Goal: Information Seeking & Learning: Learn about a topic

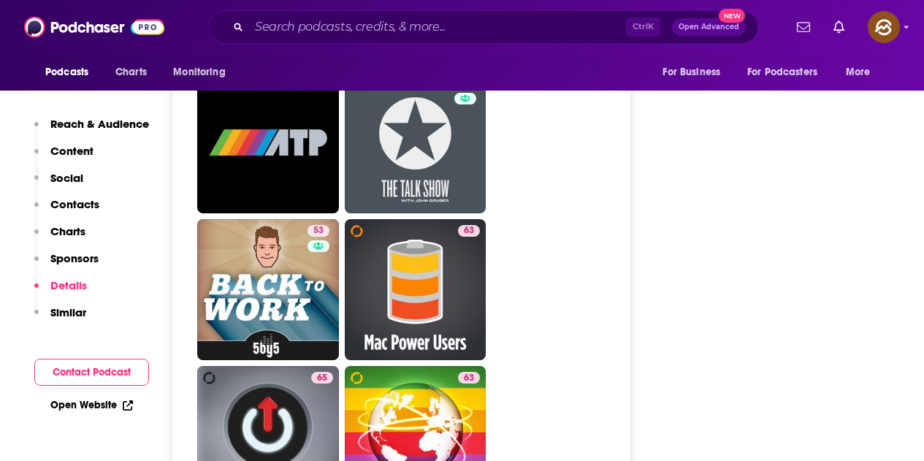
scroll to position [3141, 0]
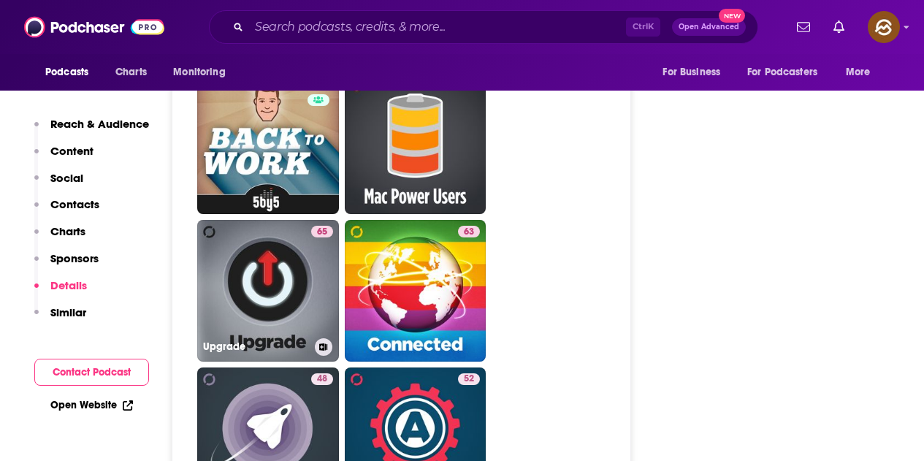
drag, startPoint x: 307, startPoint y: 165, endPoint x: 705, endPoint y: 229, distance: 403.3
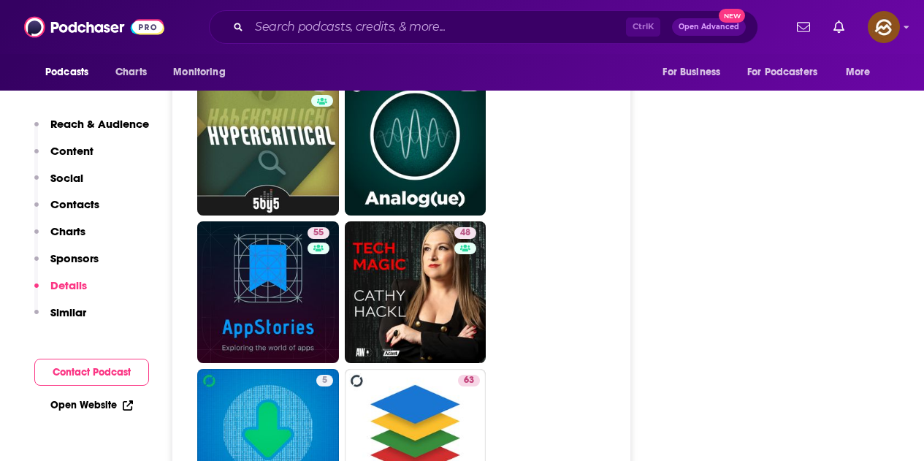
scroll to position [3652, 0]
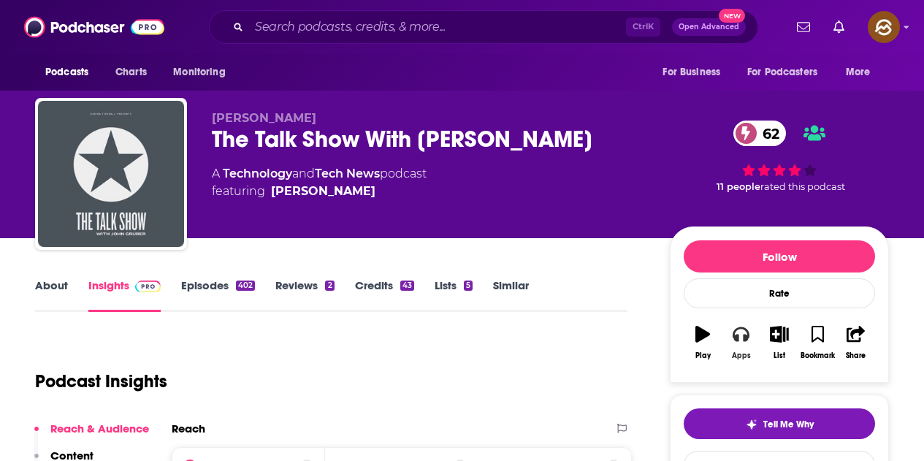
click at [739, 338] on icon "button" at bounding box center [741, 334] width 16 height 16
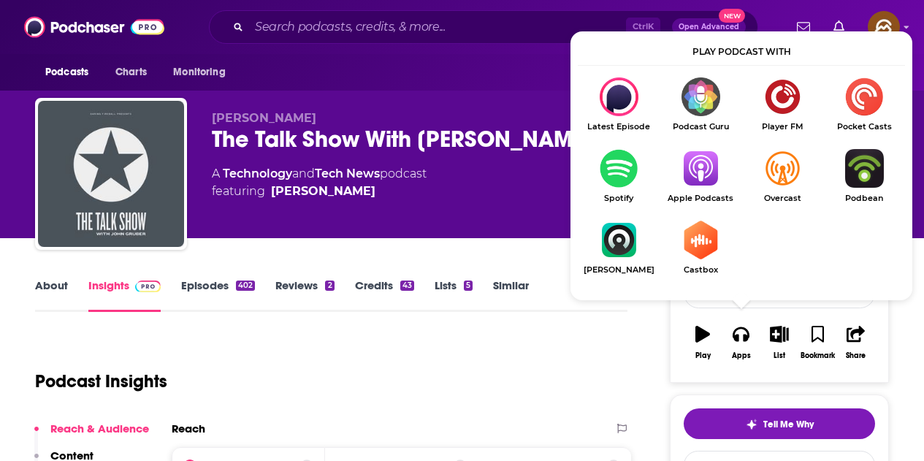
click at [528, 150] on div "The Talk Show With John Gruber 62" at bounding box center [429, 139] width 435 height 28
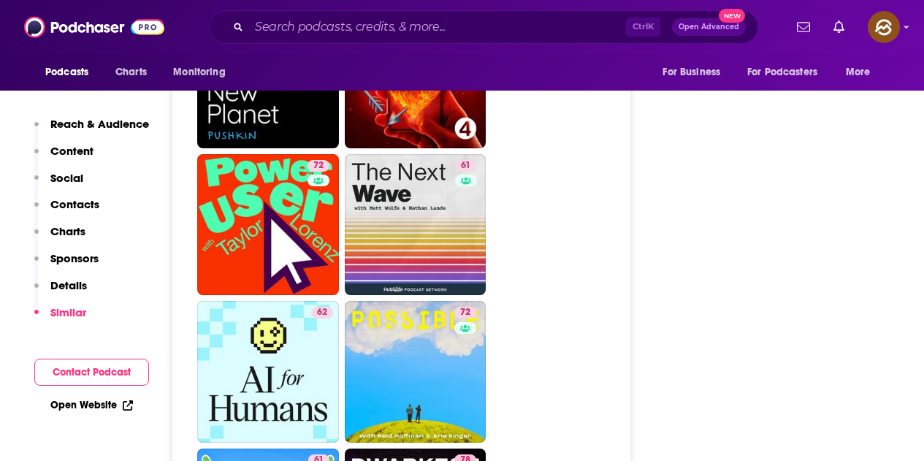
scroll to position [2776, 0]
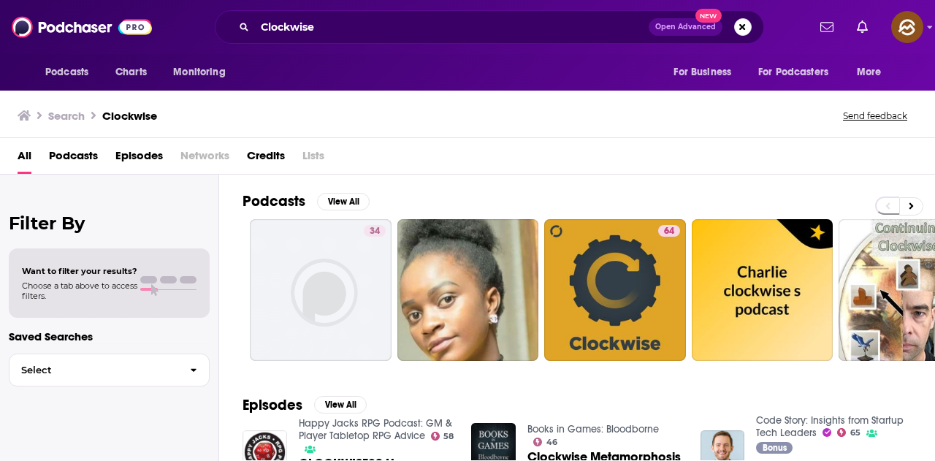
click at [734, 31] on span "Open Advanced New" at bounding box center [700, 27] width 103 height 18
click at [744, 26] on button "Search podcasts, credits, & more..." at bounding box center [743, 27] width 18 height 18
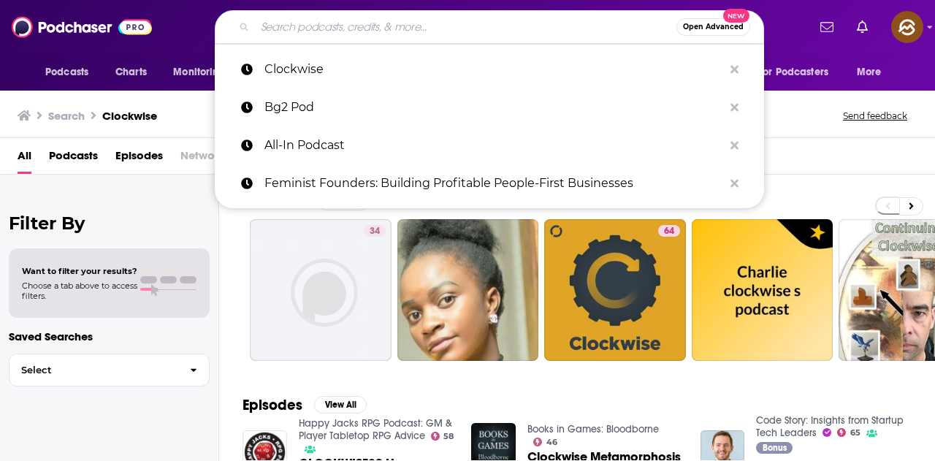
paste input "Code Story"
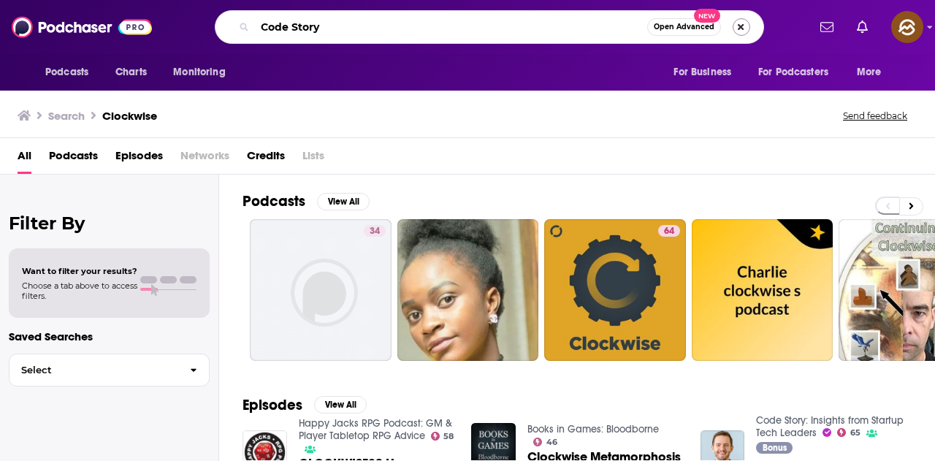
type input "Code Story"
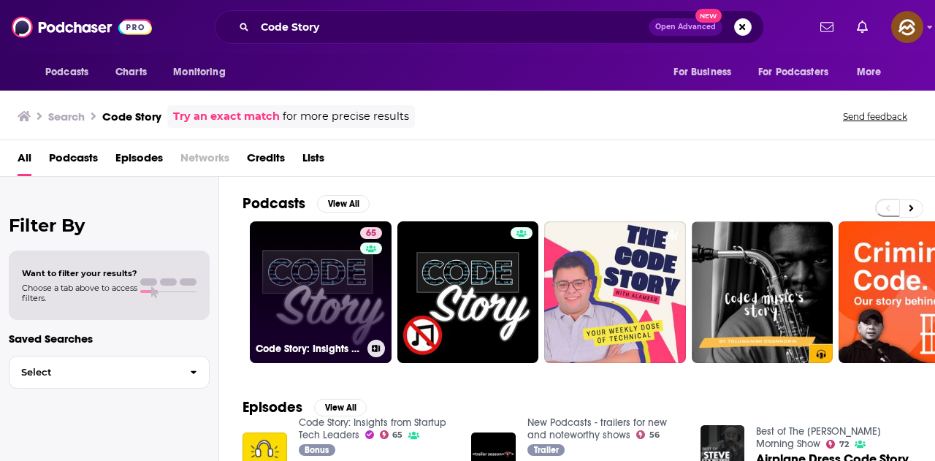
click at [328, 289] on link "65 Code Story: Insights from Startup Tech Leaders" at bounding box center [321, 292] width 142 height 142
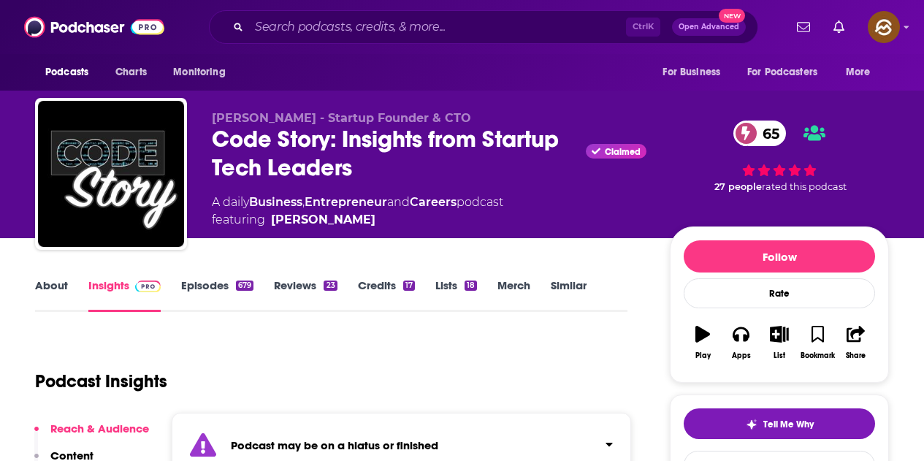
scroll to position [219, 0]
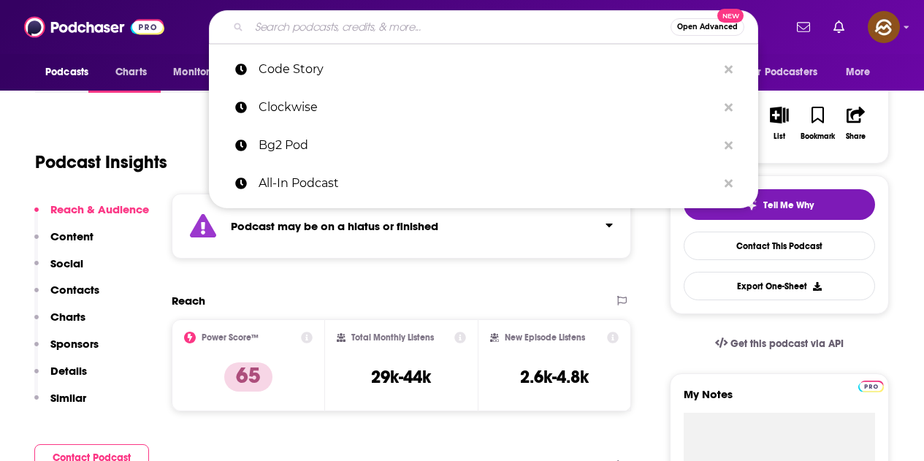
click at [397, 15] on input "Search podcasts, credits, & more..." at bounding box center [459, 26] width 421 height 23
paste input "Tech Life"
type input "Tech Life"
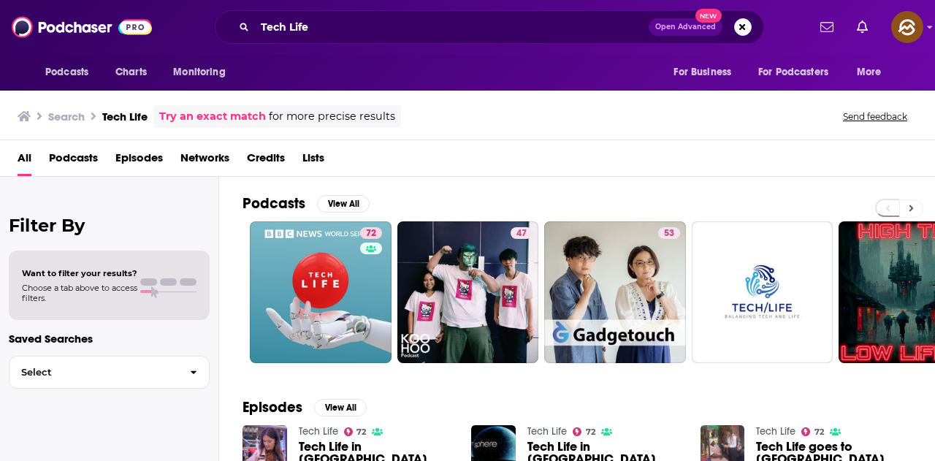
click at [907, 209] on button at bounding box center [911, 208] width 24 height 18
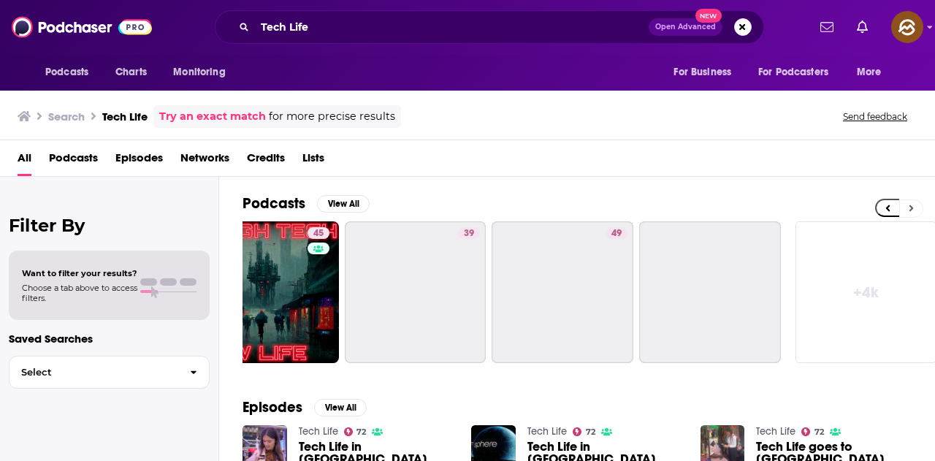
scroll to position [0, 649]
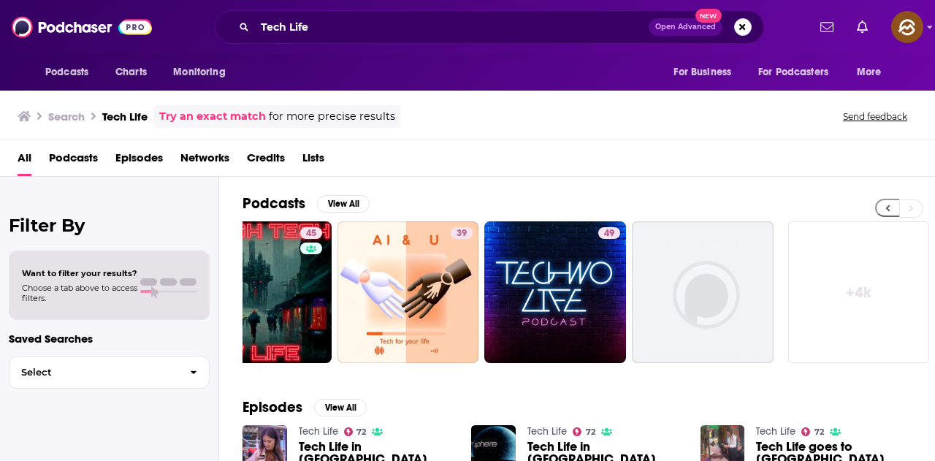
click at [890, 210] on button at bounding box center [887, 208] width 24 height 18
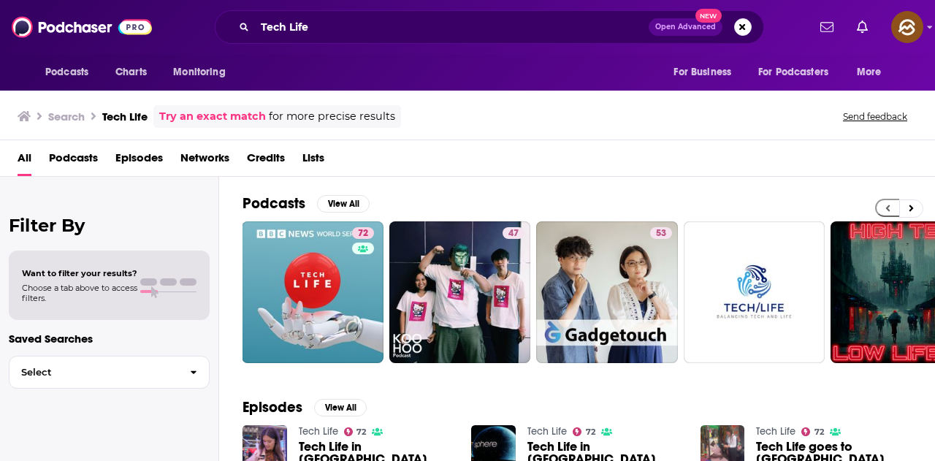
scroll to position [0, 0]
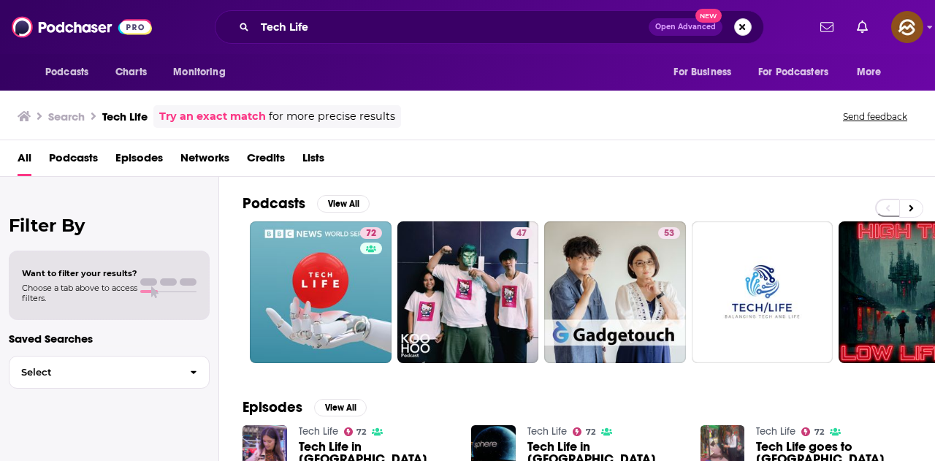
click at [749, 23] on button "Search podcasts, credits, & more..." at bounding box center [743, 27] width 18 height 18
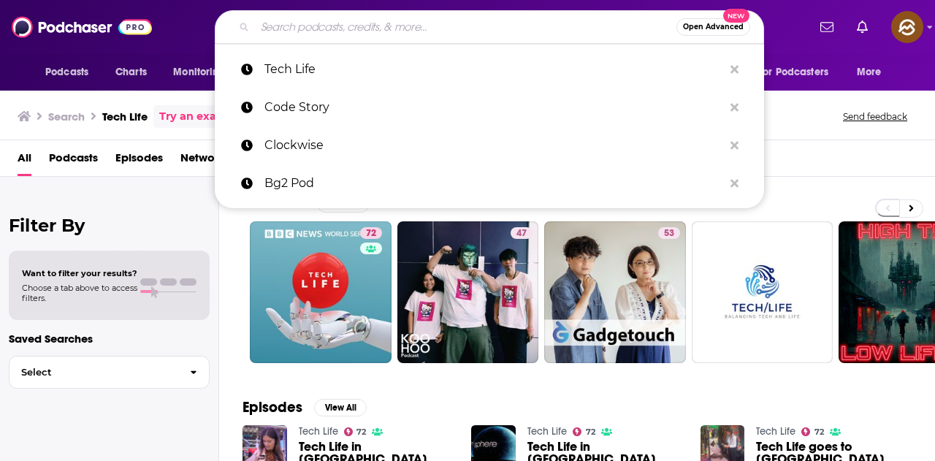
paste input "Vergecast"
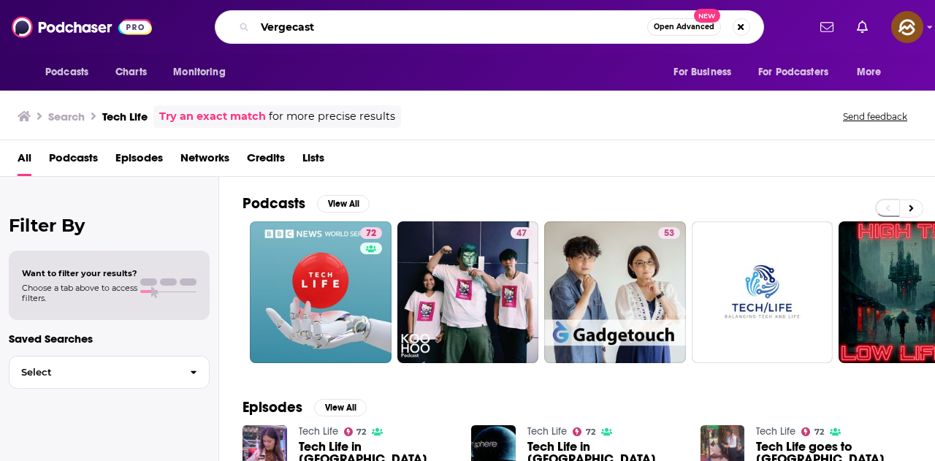
type input "Vergecast"
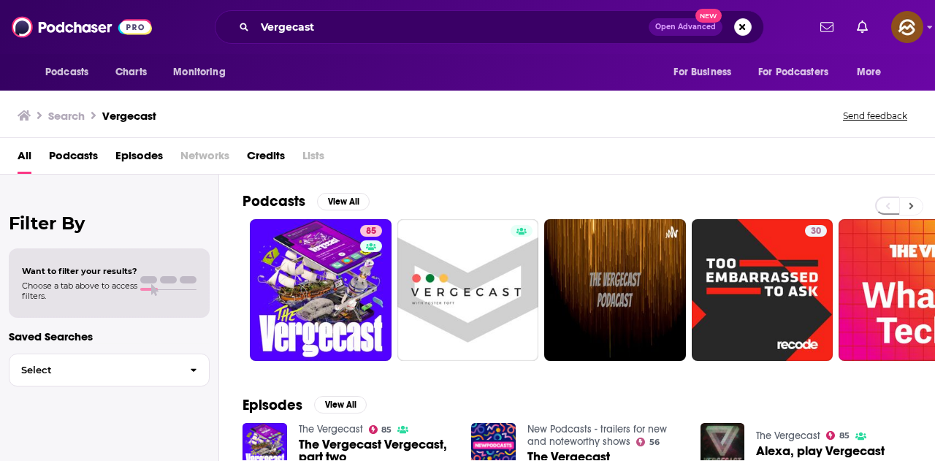
click at [916, 205] on button at bounding box center [911, 206] width 24 height 18
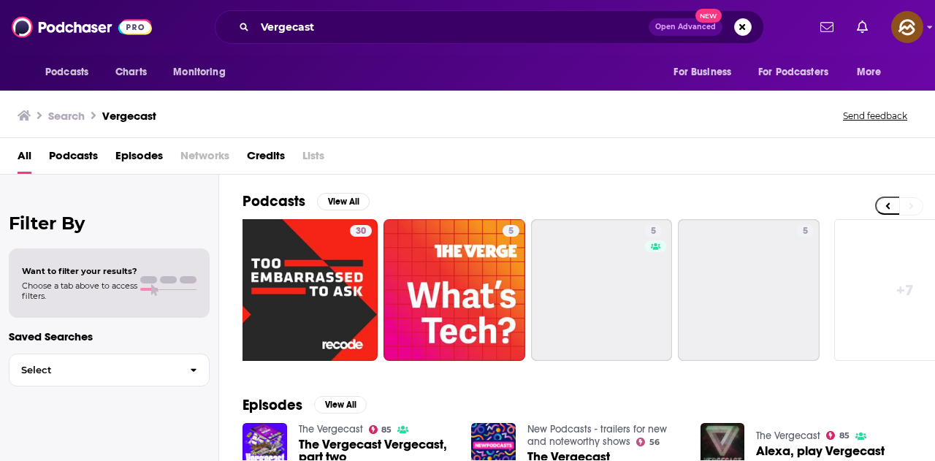
scroll to position [0, 503]
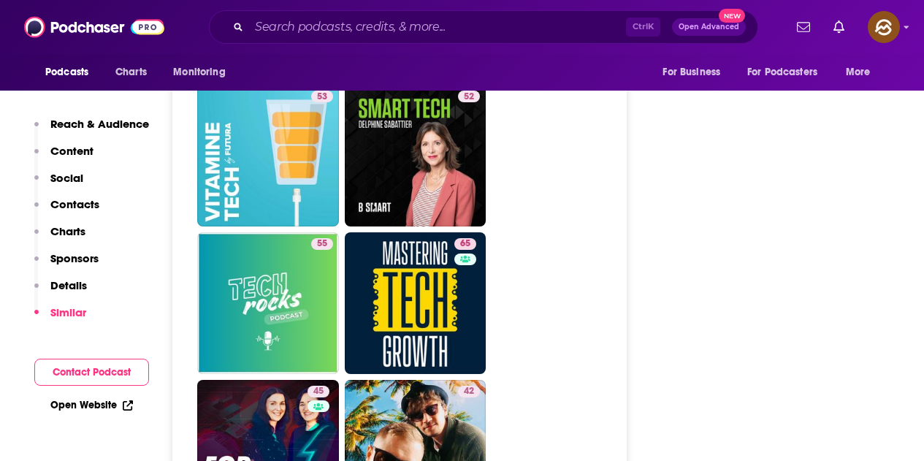
scroll to position [2045, 0]
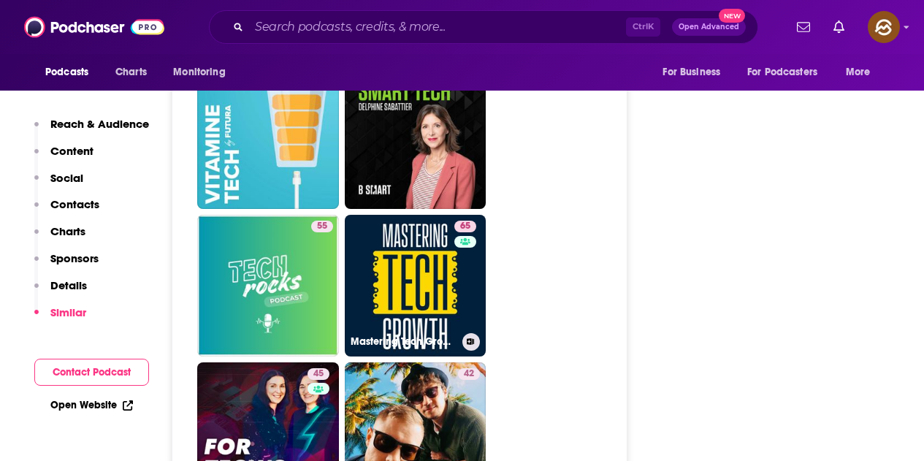
drag, startPoint x: 457, startPoint y: 269, endPoint x: 581, endPoint y: 218, distance: 134.7
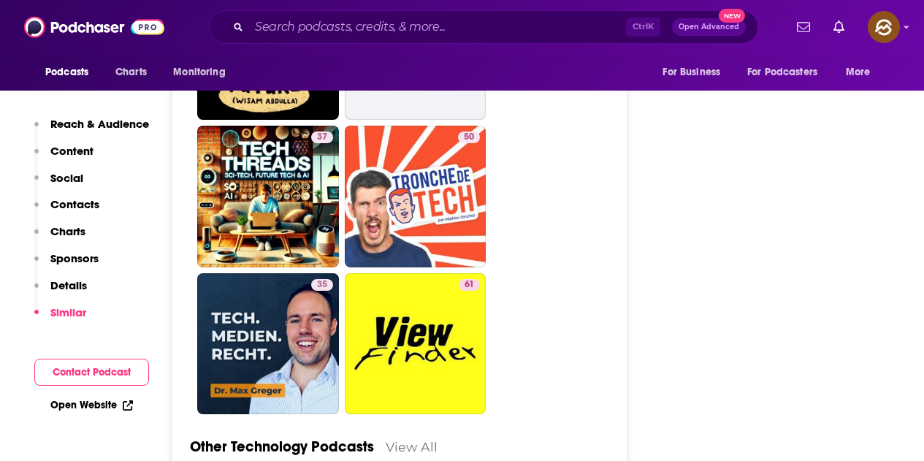
scroll to position [3068, 0]
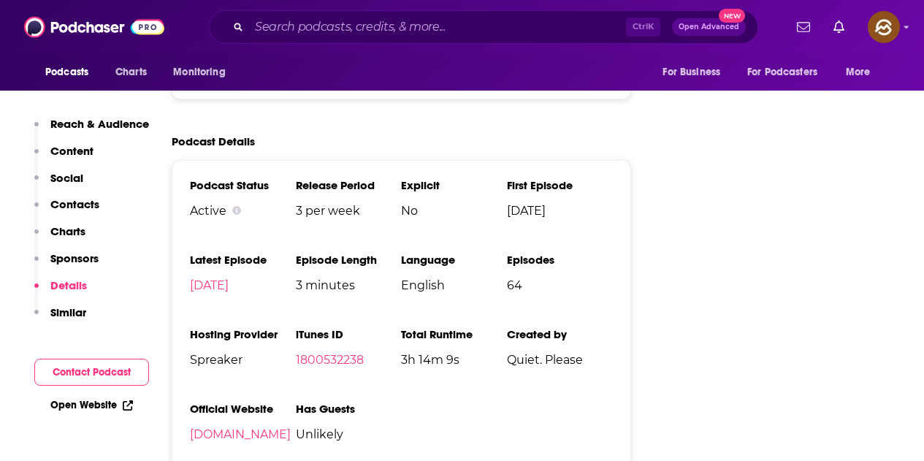
scroll to position [1315, 0]
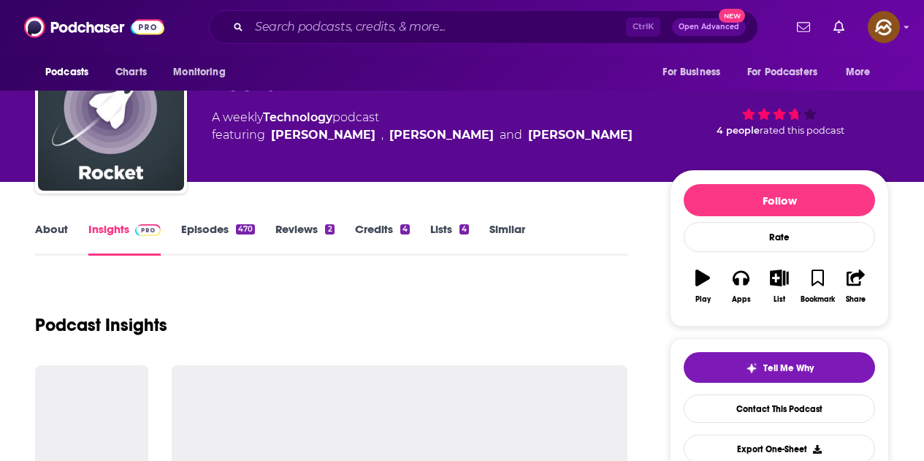
scroll to position [219, 0]
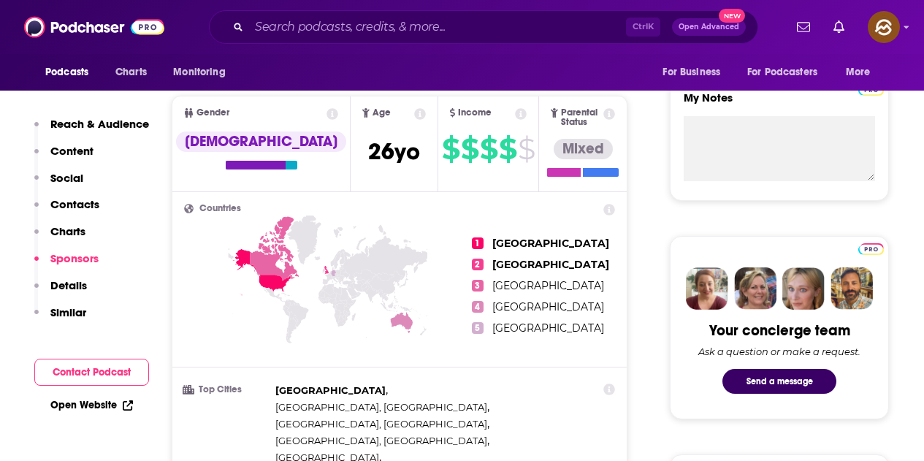
scroll to position [1826, 0]
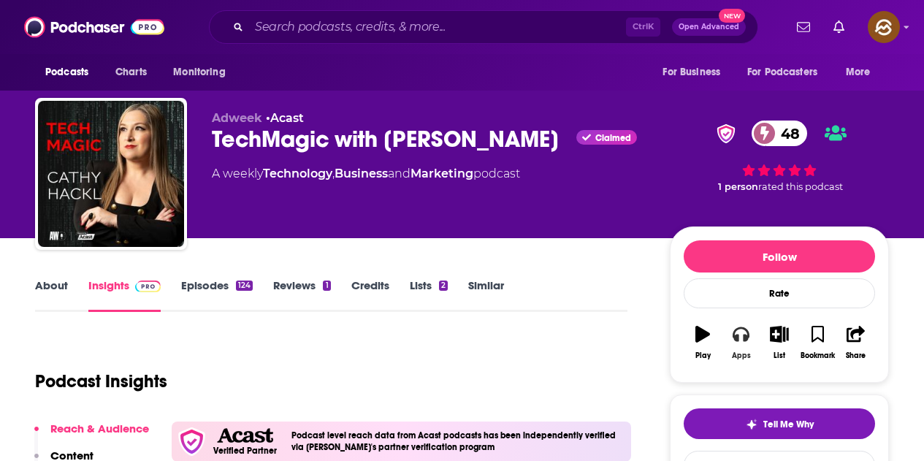
click at [752, 337] on button "Apps" at bounding box center [741, 342] width 38 height 53
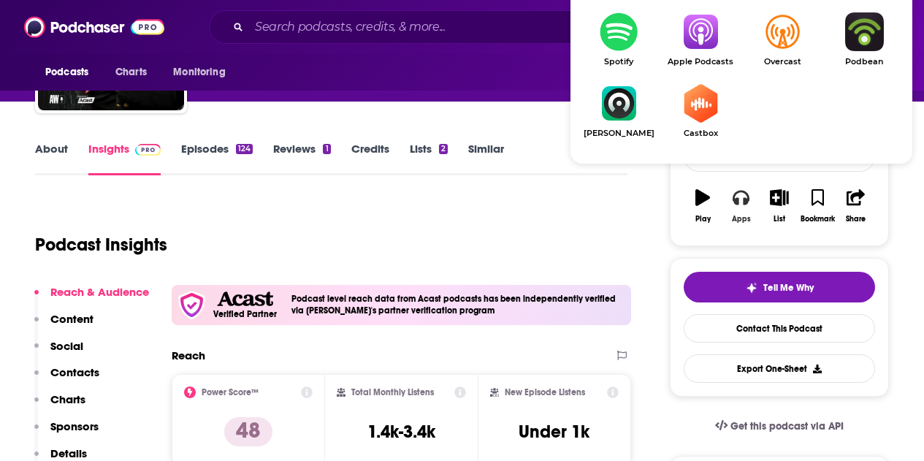
scroll to position [146, 0]
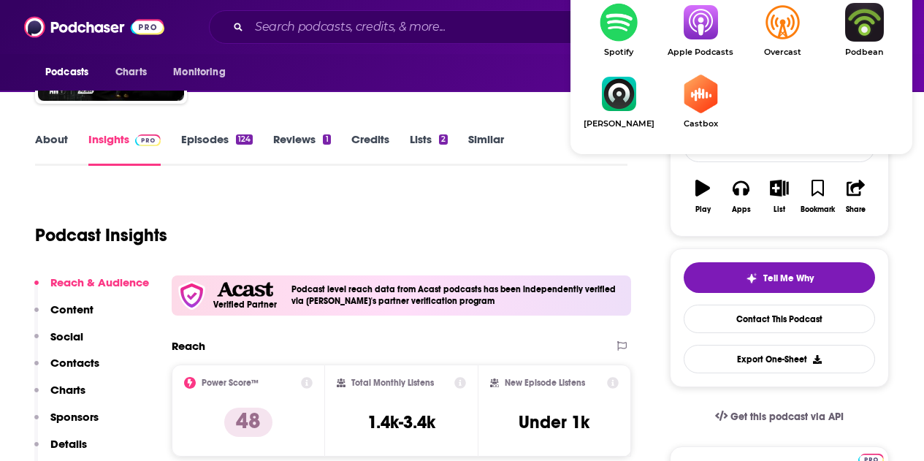
click at [698, 42] on link "Apple Podcasts" at bounding box center [701, 30] width 82 height 54
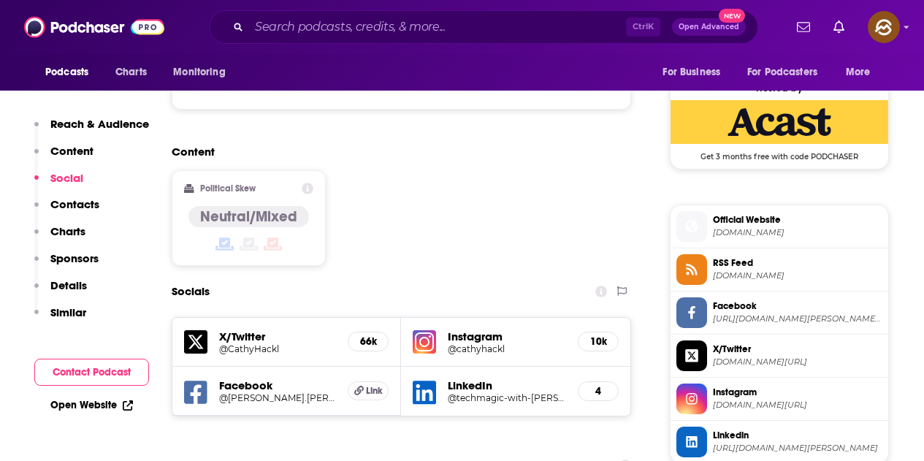
scroll to position [1388, 0]
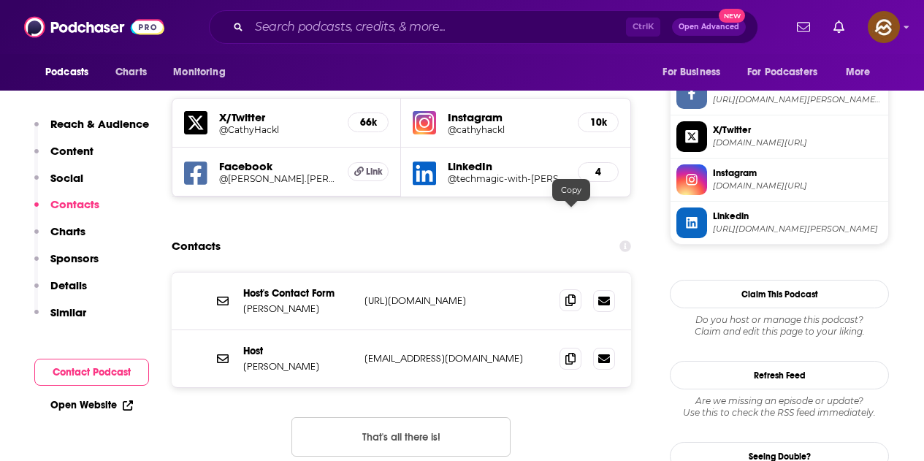
click at [573, 289] on span at bounding box center [571, 300] width 22 height 22
click at [575, 352] on icon at bounding box center [570, 358] width 10 height 12
click at [566, 294] on icon at bounding box center [570, 300] width 10 height 12
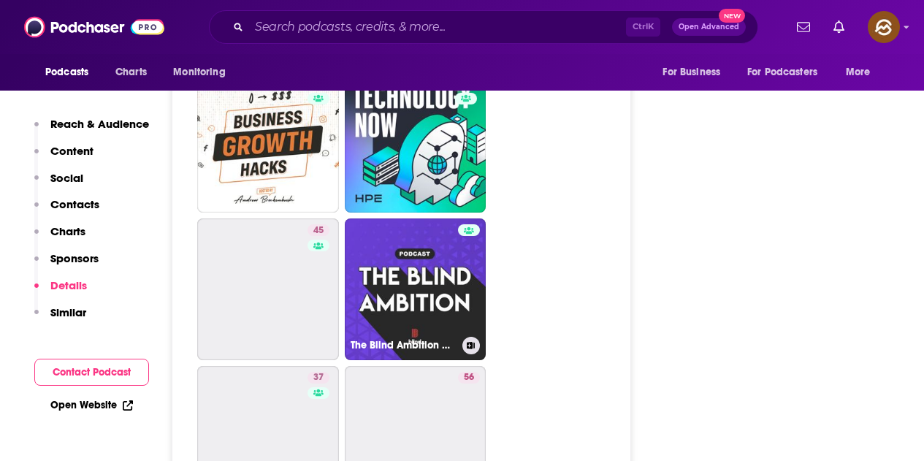
scroll to position [2776, 0]
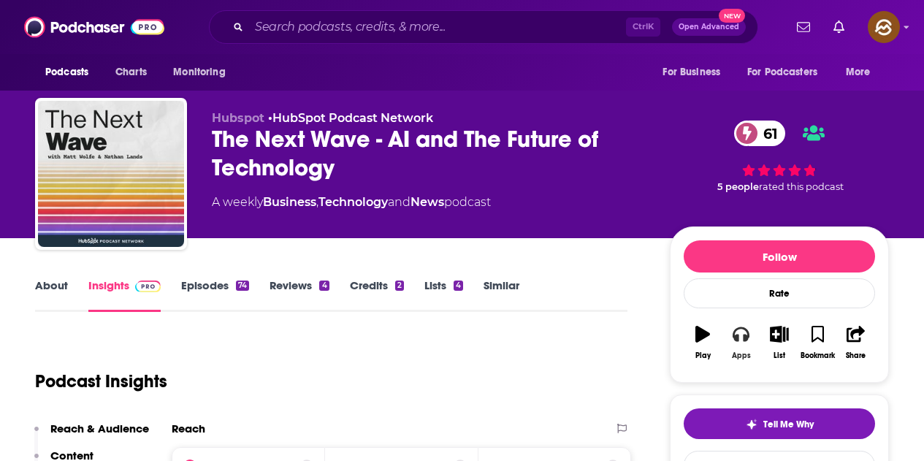
click at [741, 353] on div "Apps" at bounding box center [741, 355] width 19 height 9
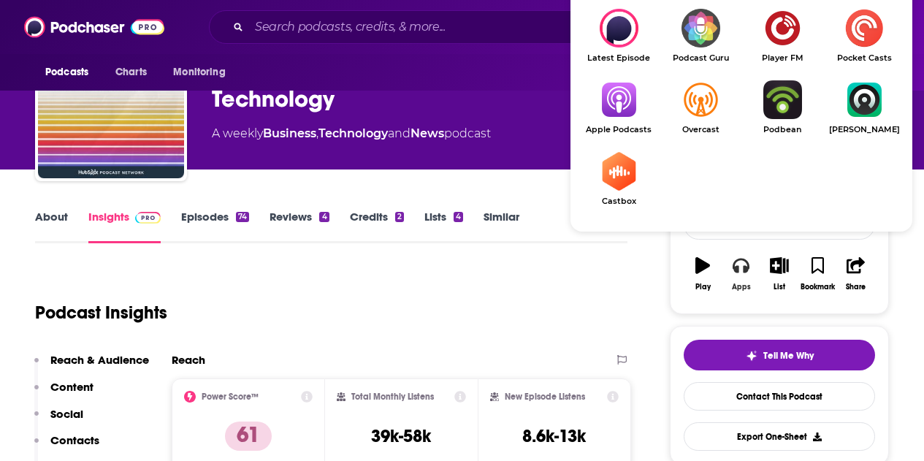
scroll to position [73, 0]
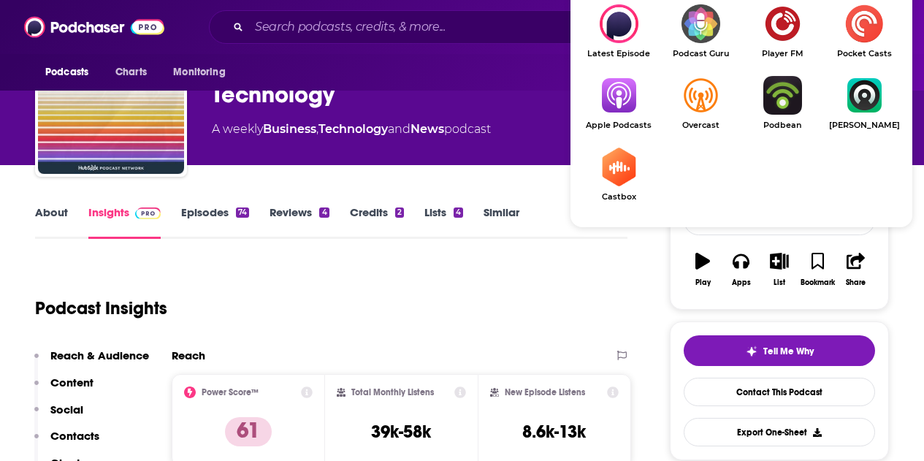
click at [638, 101] on img "Show Listen On dropdown" at bounding box center [619, 95] width 82 height 39
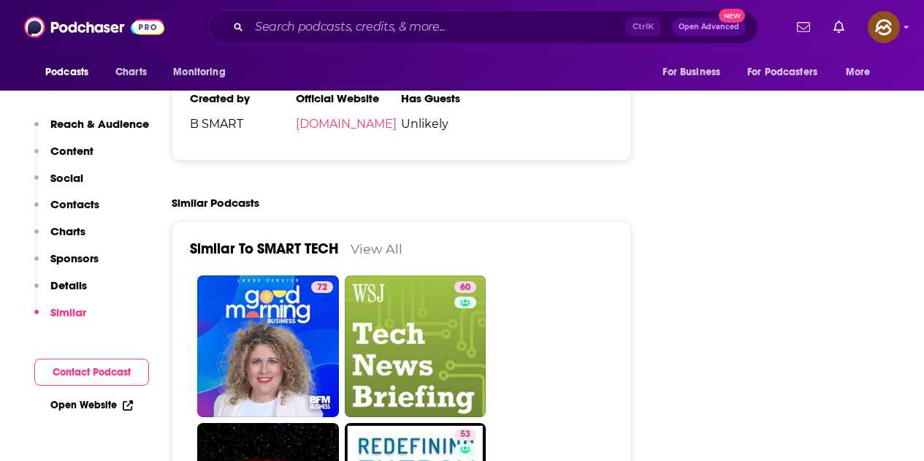
scroll to position [1899, 0]
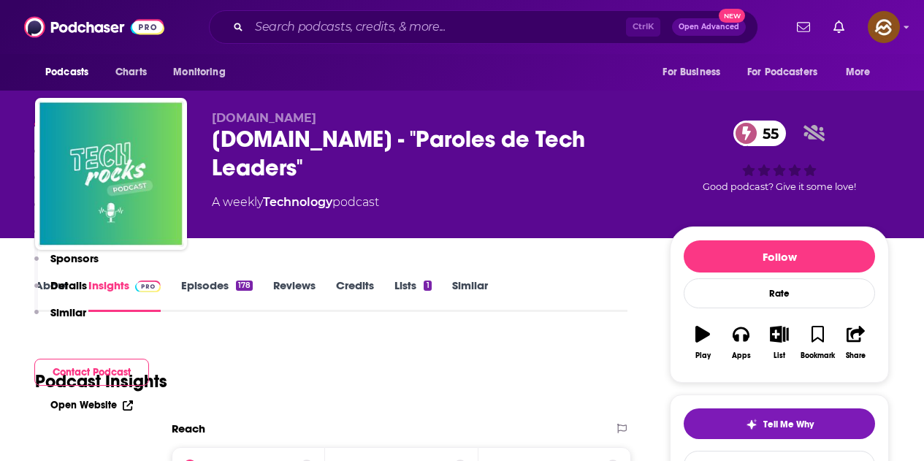
scroll to position [438, 0]
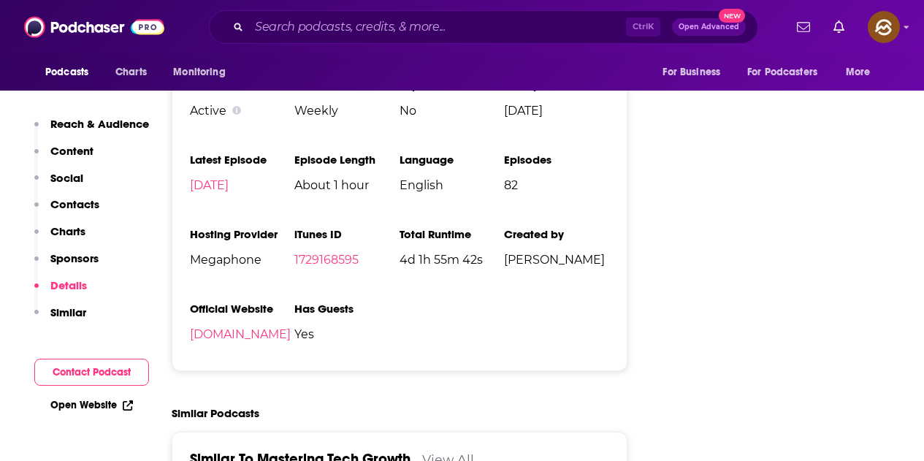
scroll to position [137, 0]
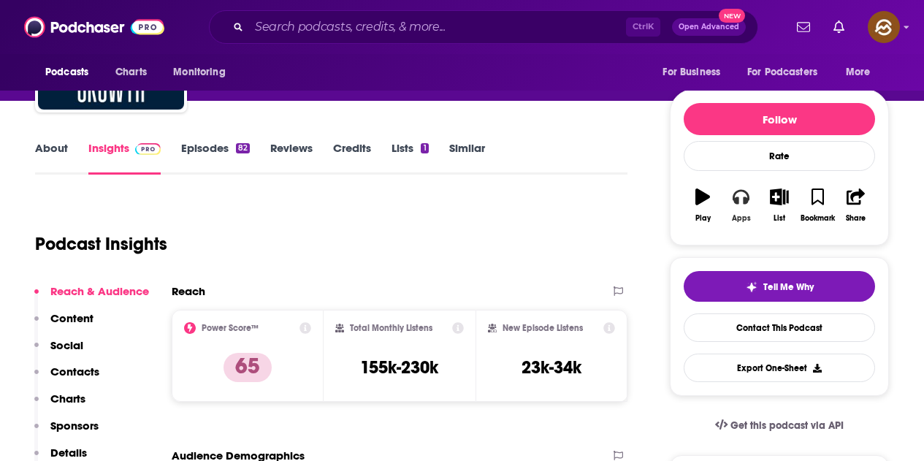
click at [741, 200] on icon "button" at bounding box center [741, 196] width 16 height 16
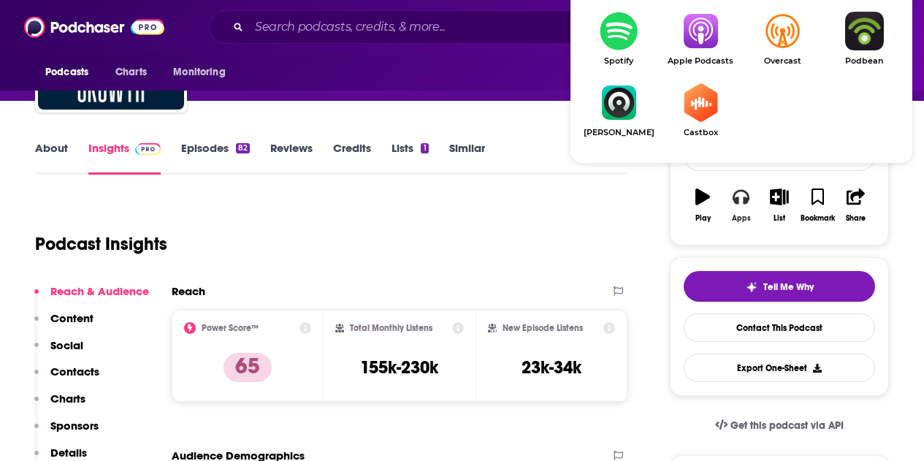
scroll to position [283, 0]
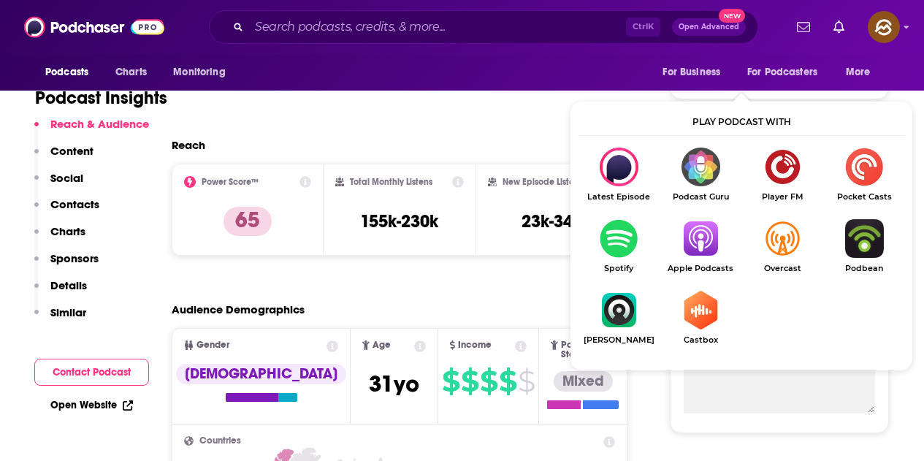
click at [702, 245] on img "Show Listen On dropdown" at bounding box center [701, 238] width 82 height 39
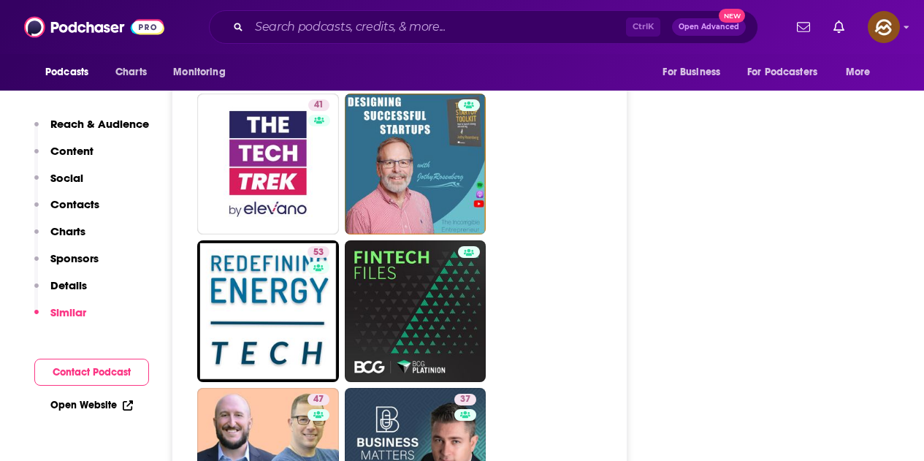
scroll to position [2703, 0]
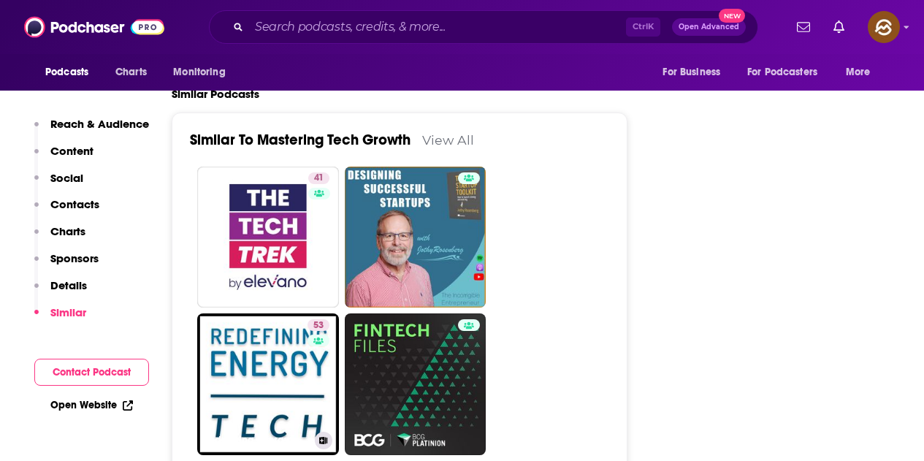
drag, startPoint x: 240, startPoint y: 302, endPoint x: 604, endPoint y: 167, distance: 388.3
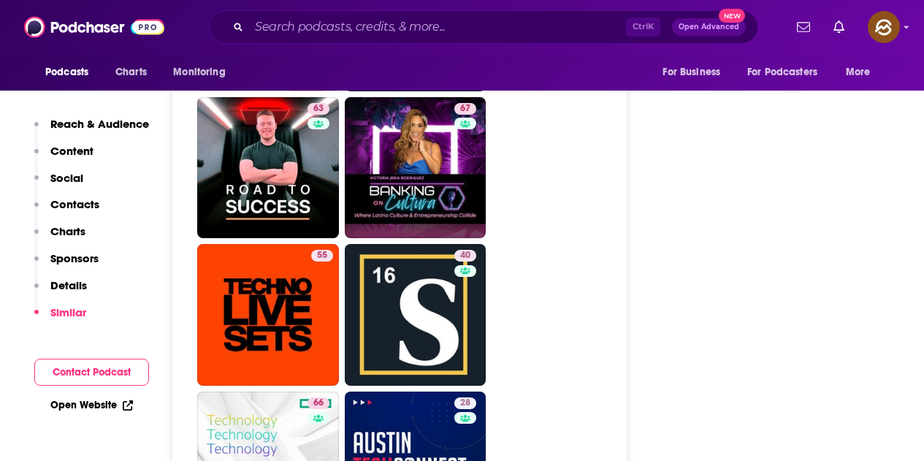
scroll to position [3287, 0]
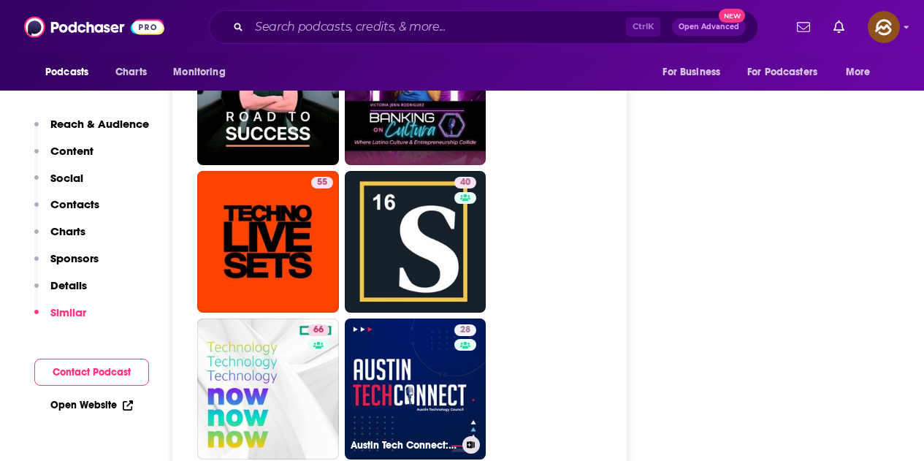
drag, startPoint x: 458, startPoint y: 305, endPoint x: 617, endPoint y: 358, distance: 167.9
click at [617, 358] on ul "41 53 47 37 63 67 55 40 66 28 Austin Tech Connect: The Podcast For The Austin T…" at bounding box center [407, 462] width 421 height 1761
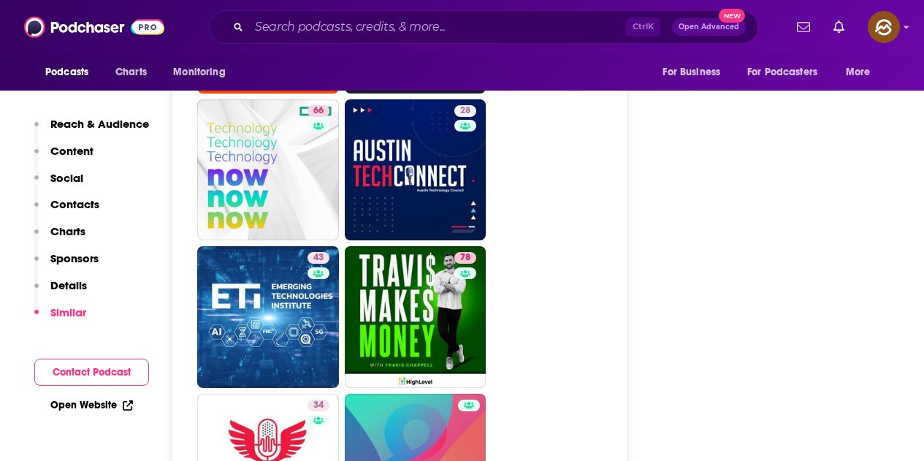
scroll to position [3652, 0]
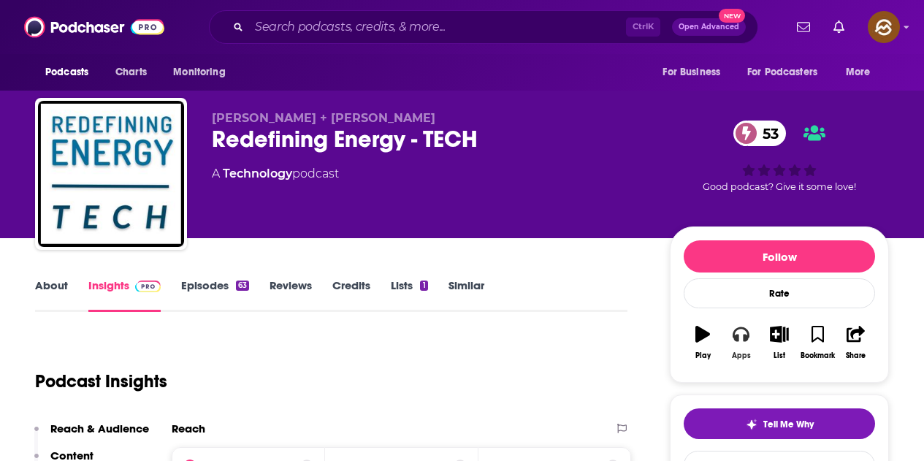
click at [745, 354] on div "Apps" at bounding box center [741, 355] width 19 height 9
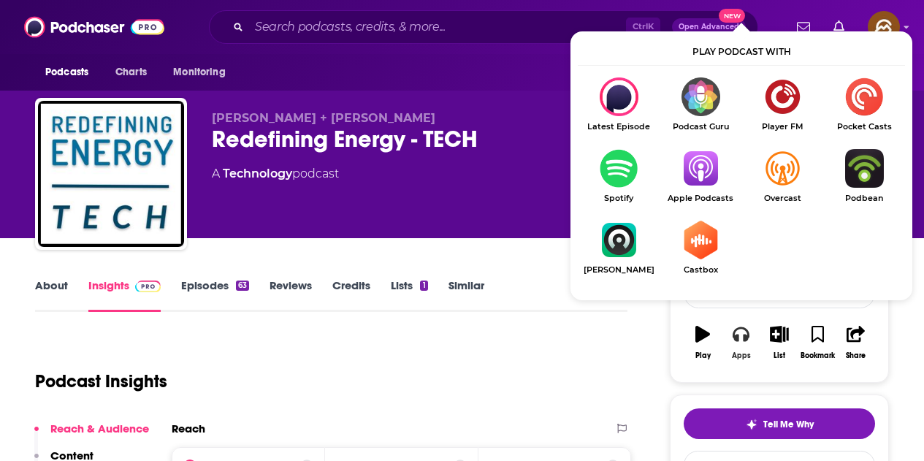
scroll to position [146, 0]
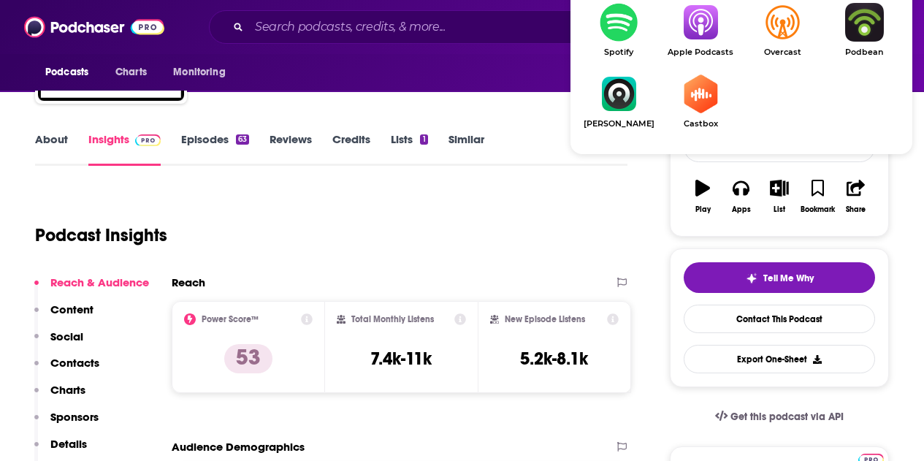
click at [694, 50] on span "Apple Podcasts" at bounding box center [701, 51] width 82 height 9
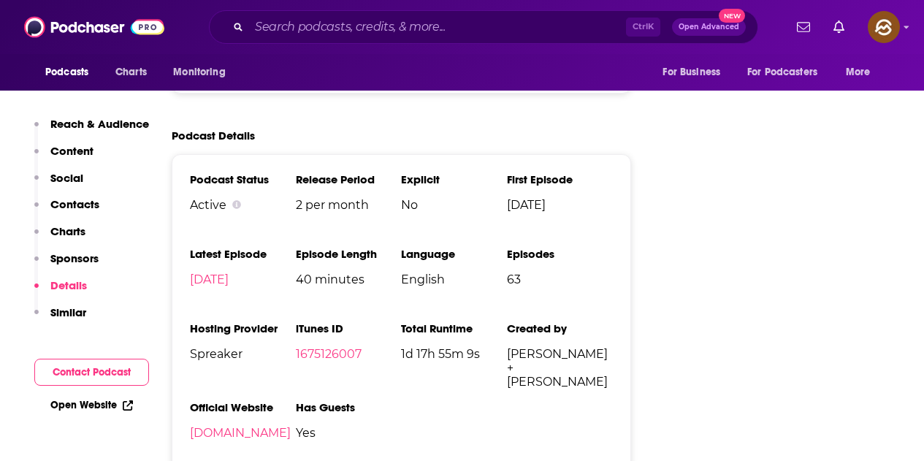
scroll to position [2264, 0]
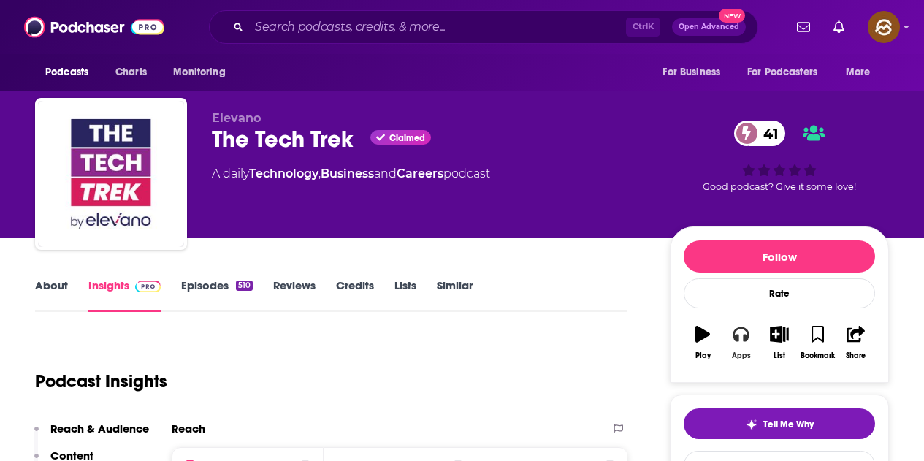
click at [746, 344] on button "Apps" at bounding box center [741, 342] width 38 height 53
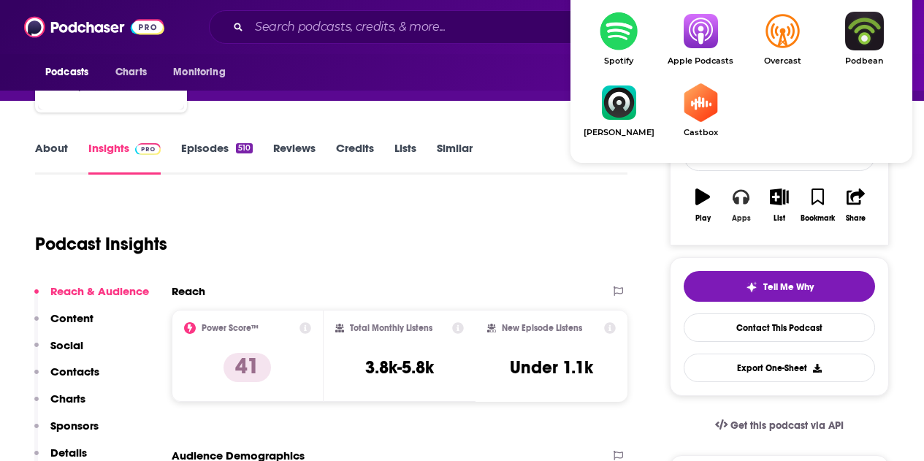
scroll to position [146, 0]
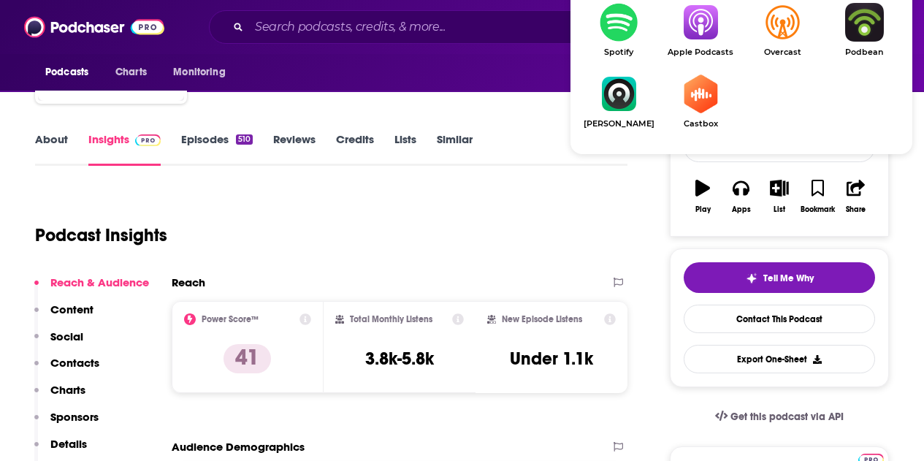
click at [703, 24] on img "Show Listen On dropdown" at bounding box center [701, 22] width 82 height 39
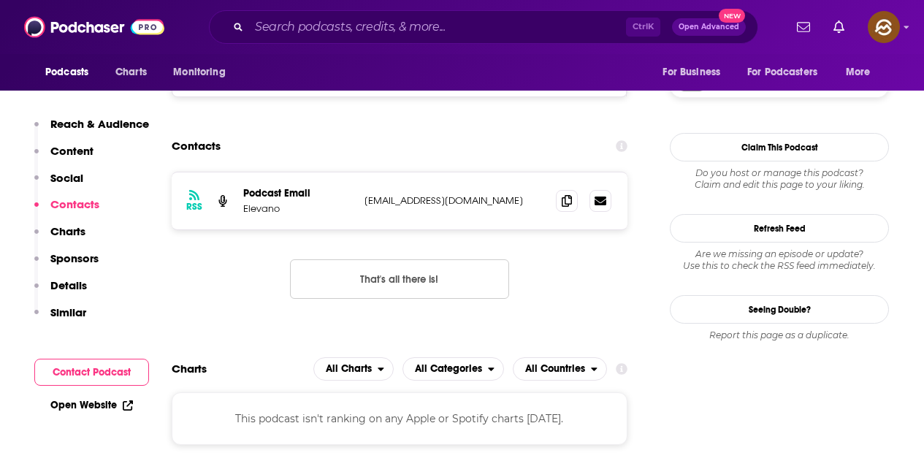
scroll to position [1169, 0]
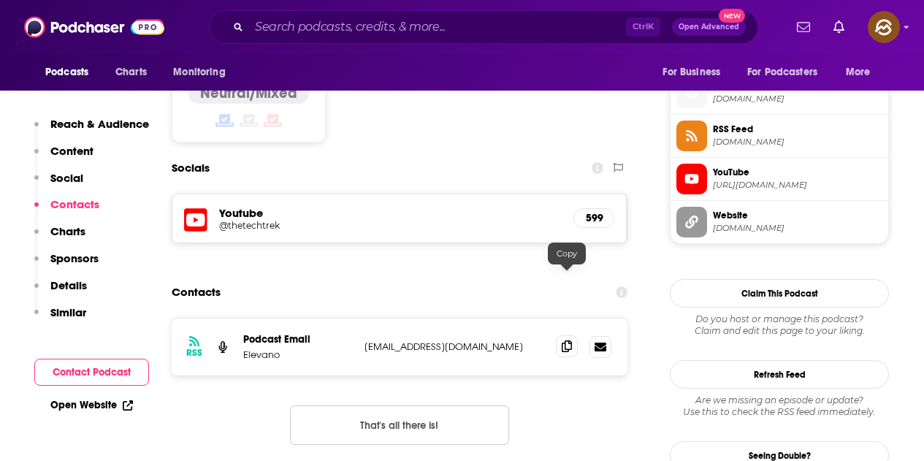
click at [566, 270] on div at bounding box center [567, 265] width 12 height 12
click at [567, 340] on icon at bounding box center [567, 346] width 10 height 12
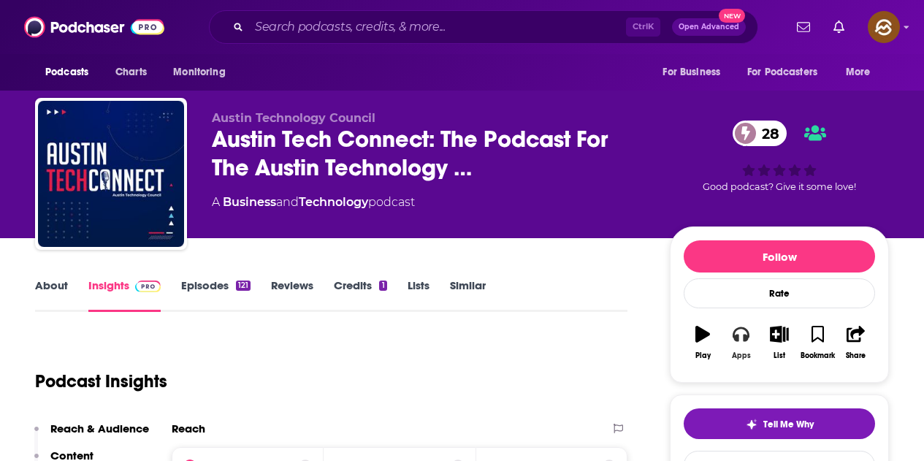
click at [737, 339] on icon "button" at bounding box center [741, 334] width 16 height 15
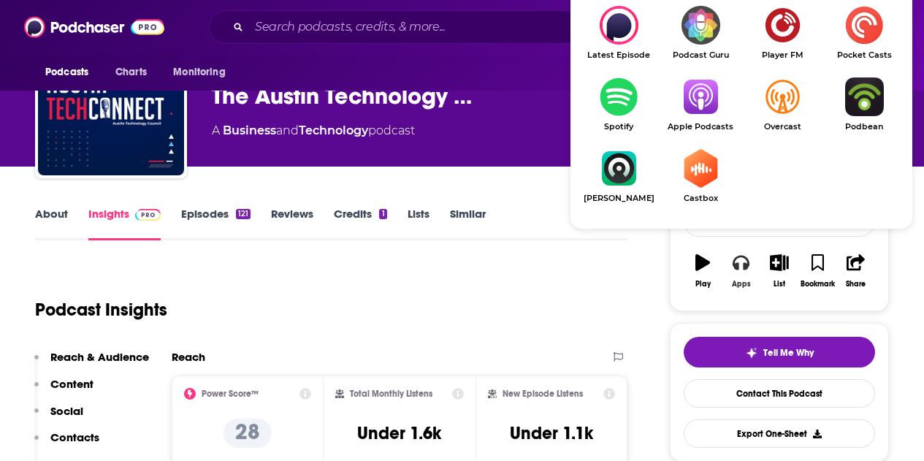
scroll to position [73, 0]
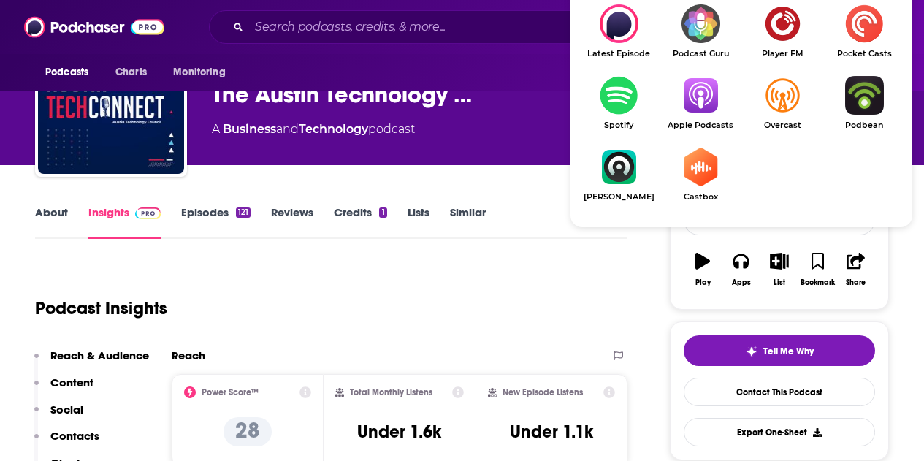
click at [695, 96] on img "Show Listen On dropdown" at bounding box center [701, 95] width 82 height 39
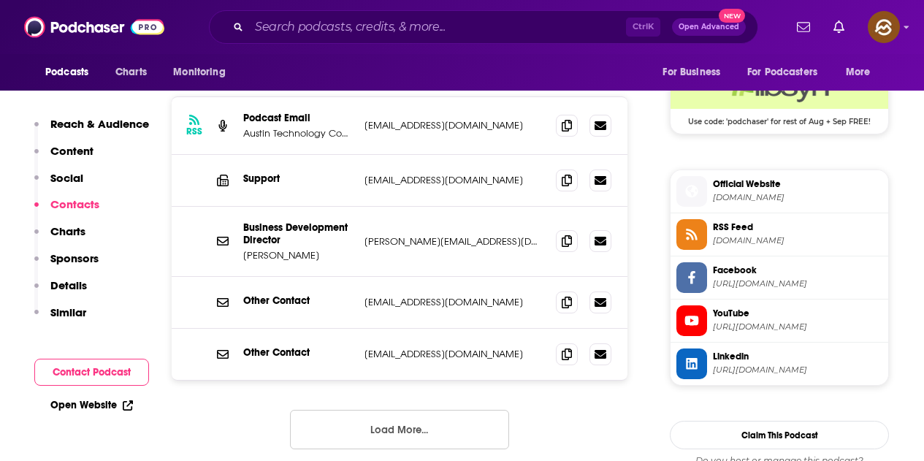
scroll to position [1169, 0]
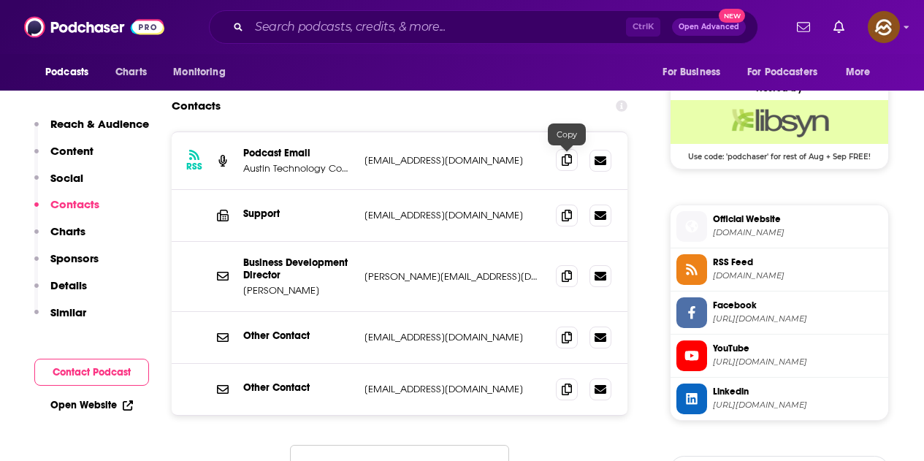
click at [569, 156] on icon at bounding box center [567, 160] width 10 height 12
click at [560, 214] on span at bounding box center [567, 215] width 22 height 22
click at [558, 339] on span at bounding box center [567, 337] width 22 height 22
click at [573, 391] on span at bounding box center [567, 389] width 22 height 22
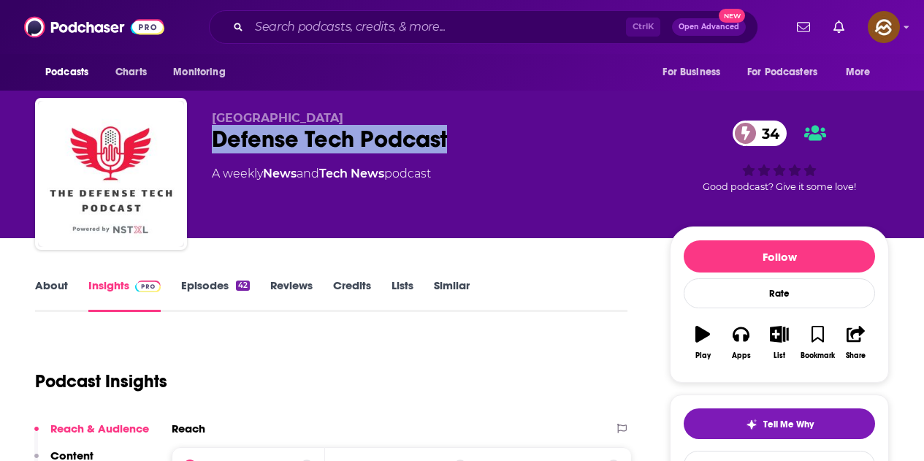
drag, startPoint x: 213, startPoint y: 129, endPoint x: 449, endPoint y: 139, distance: 236.9
click at [449, 139] on div "Defense Tech Podcast 34" at bounding box center [429, 139] width 435 height 28
click at [748, 340] on icon "button" at bounding box center [741, 334] width 16 height 16
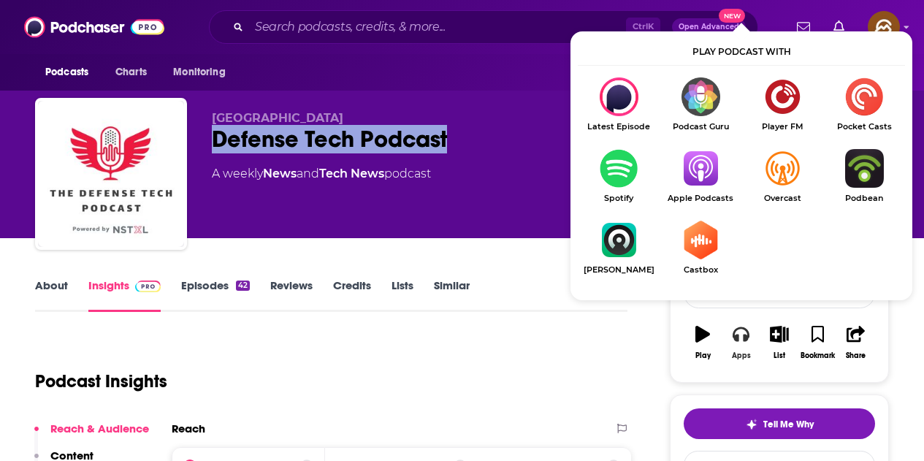
scroll to position [73, 0]
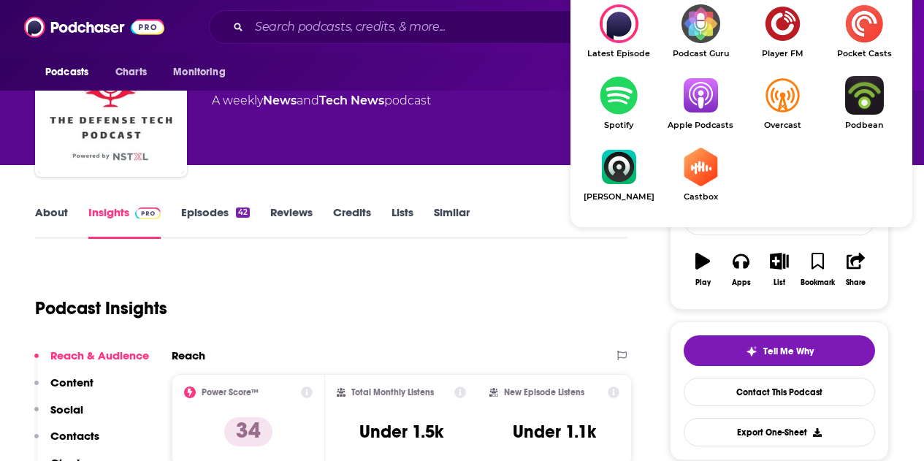
click at [720, 105] on img "Show Listen On dropdown" at bounding box center [701, 95] width 82 height 39
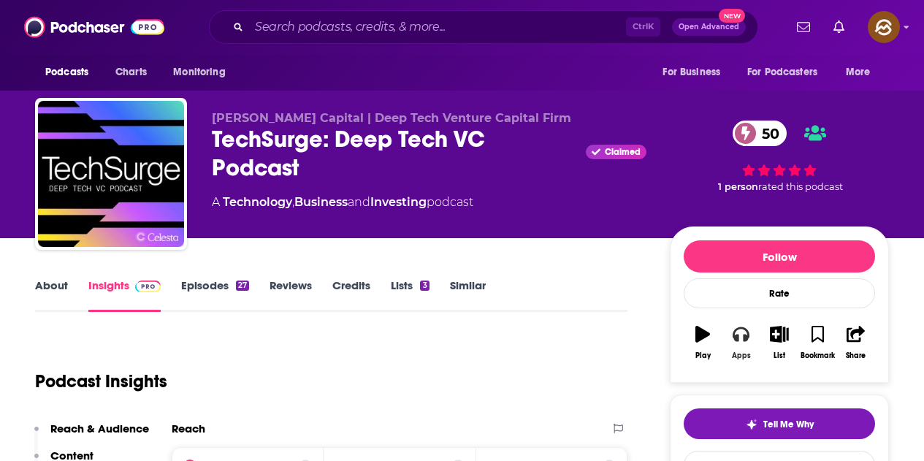
click at [743, 346] on button "Apps" at bounding box center [741, 342] width 38 height 53
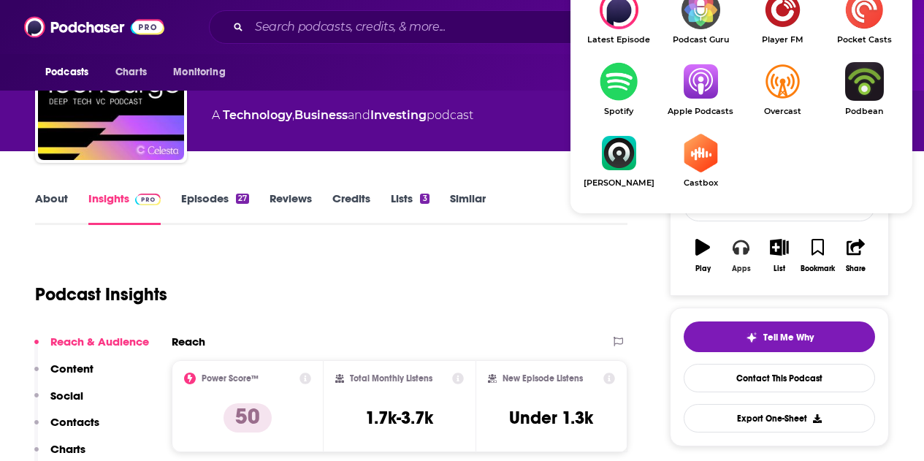
scroll to position [146, 0]
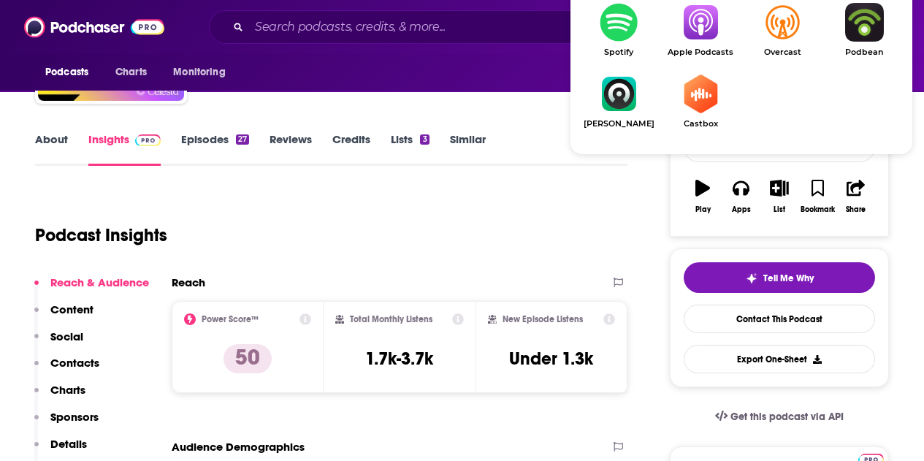
click at [694, 42] on img "Show Listen On dropdown" at bounding box center [701, 22] width 82 height 39
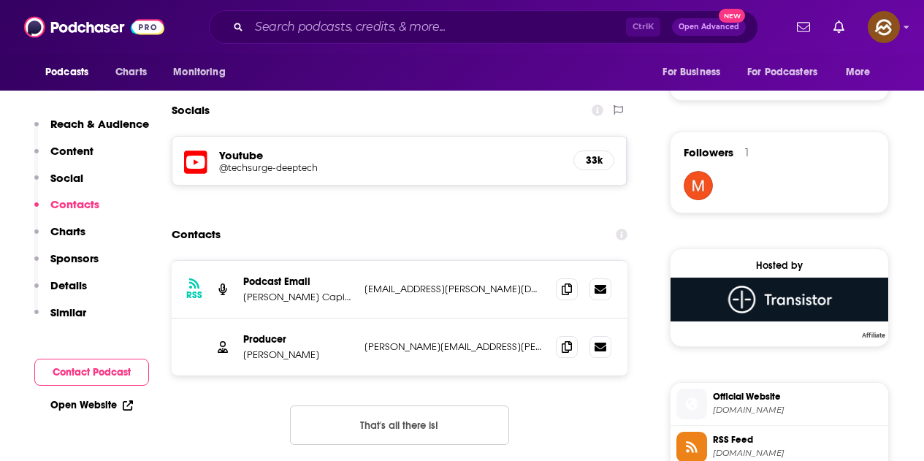
scroll to position [1023, 0]
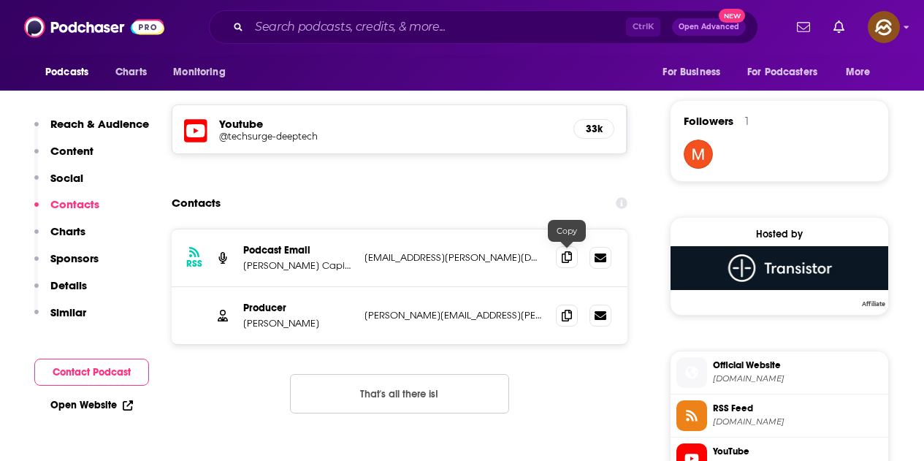
click at [568, 259] on icon at bounding box center [567, 257] width 10 height 12
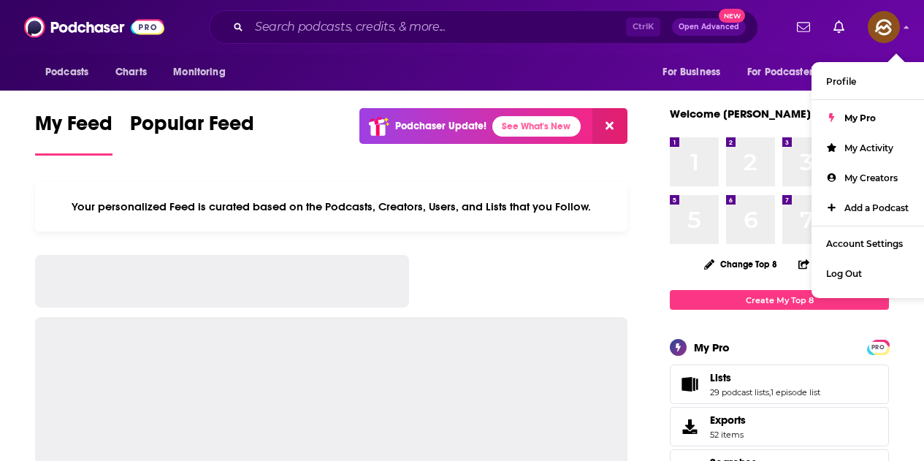
click at [890, 30] on img "Logged in as hey85204" at bounding box center [884, 27] width 32 height 32
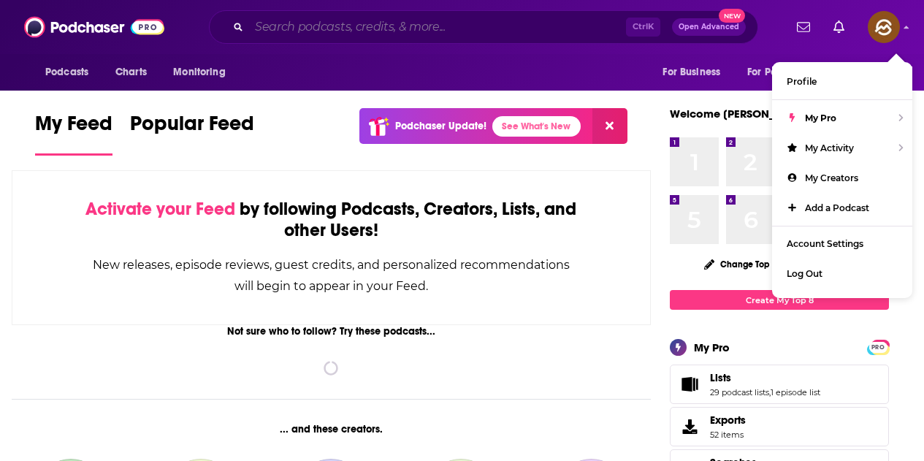
click at [346, 30] on input "Search podcasts, credits, & more..." at bounding box center [437, 26] width 377 height 23
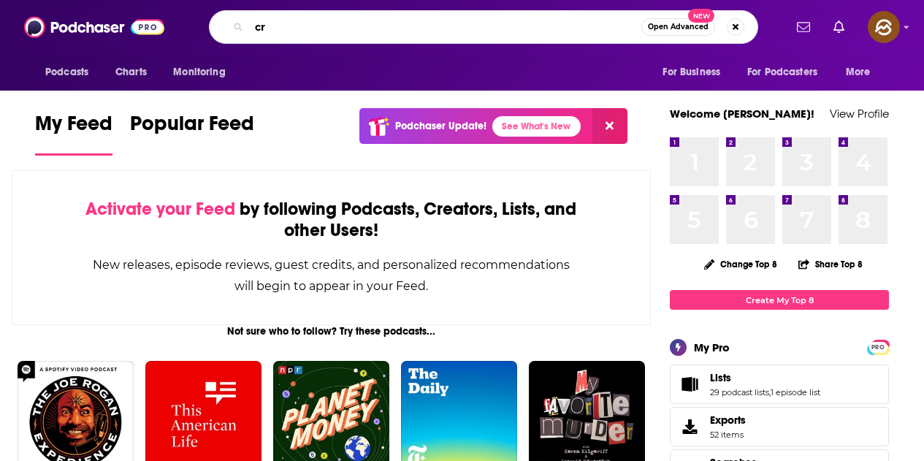
type input "c"
type input "s"
type input "criminal justice system"
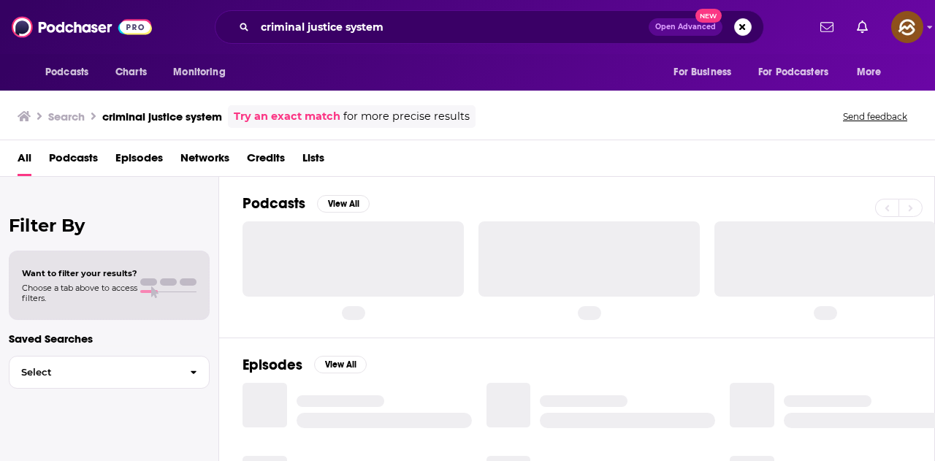
click at [145, 153] on span "Episodes" at bounding box center [138, 161] width 47 height 30
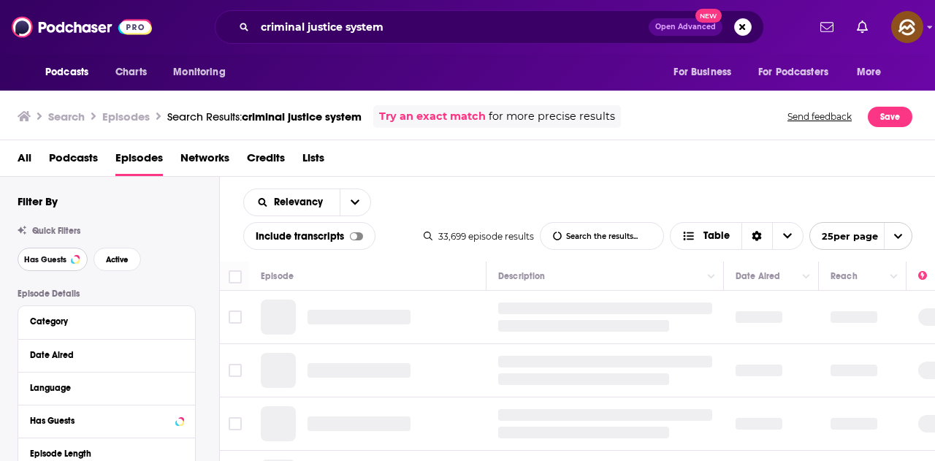
click at [58, 251] on button "Has Guests" at bounding box center [53, 259] width 70 height 23
click at [123, 256] on span "Active" at bounding box center [117, 260] width 23 height 8
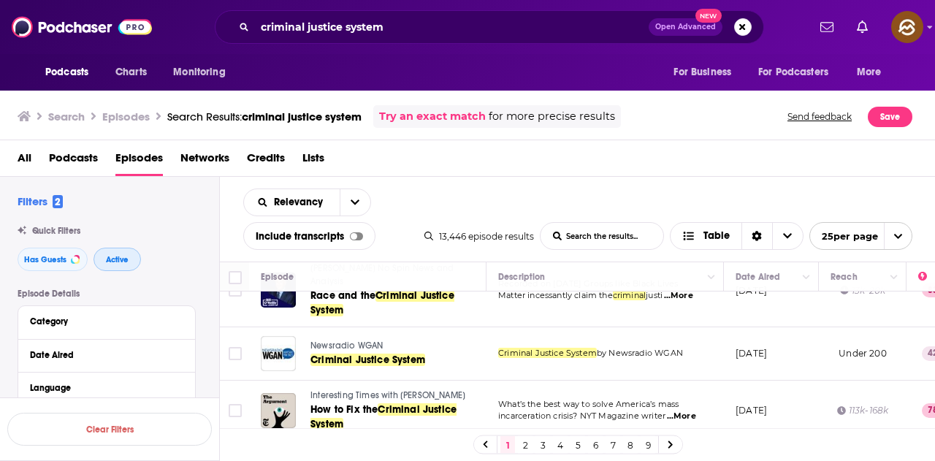
scroll to position [73, 0]
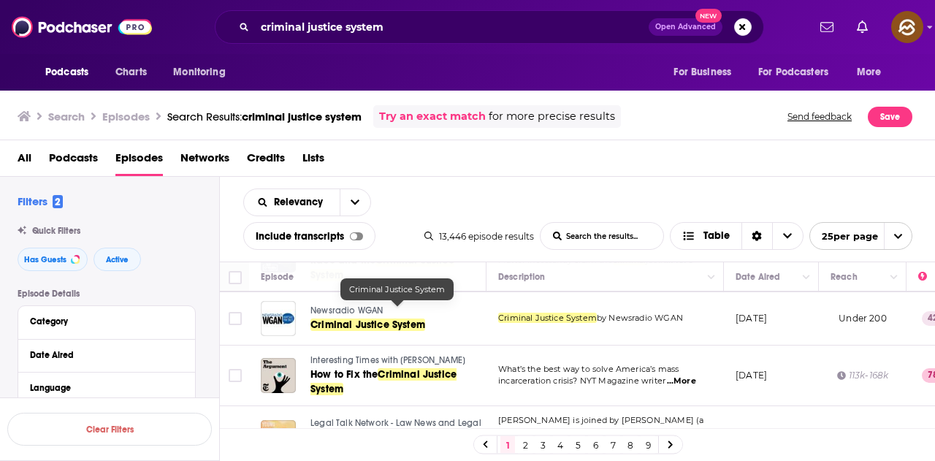
drag, startPoint x: 398, startPoint y: 318, endPoint x: 388, endPoint y: 315, distance: 10.6
click at [388, 318] on span "Criminal Justice System" at bounding box center [367, 324] width 115 height 12
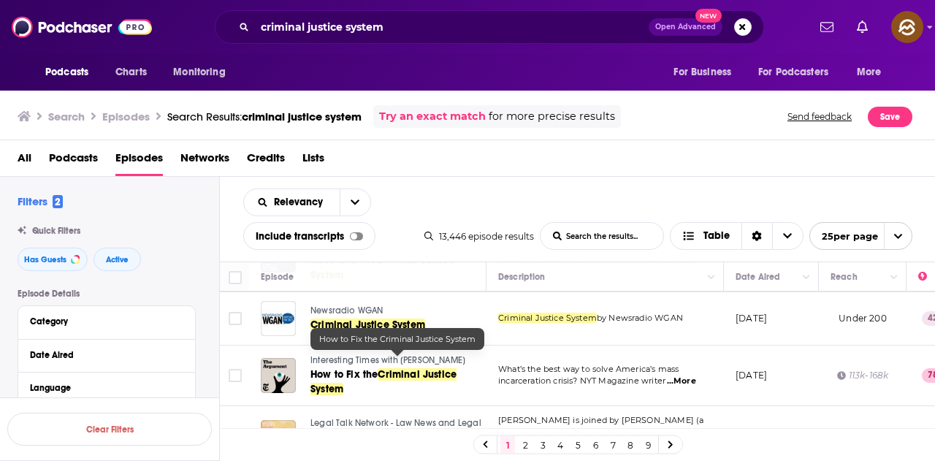
click at [412, 367] on link "How to Fix the Criminal Justice System" at bounding box center [397, 381] width 174 height 29
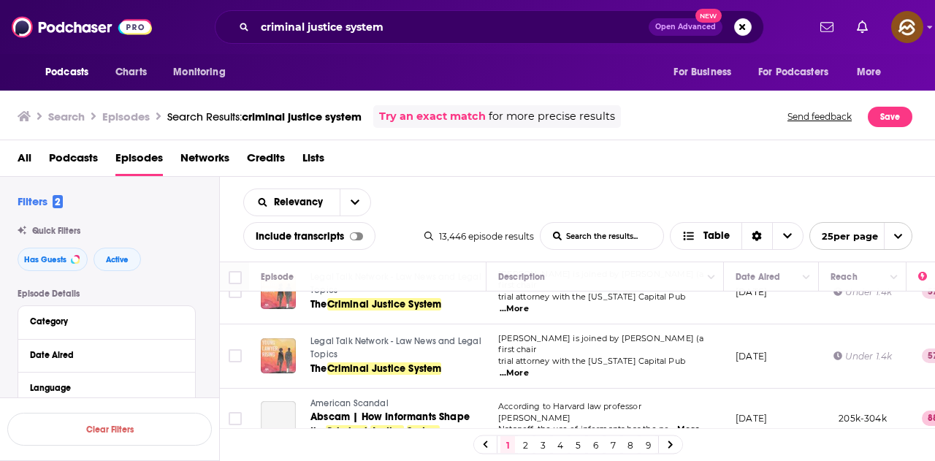
scroll to position [292, 0]
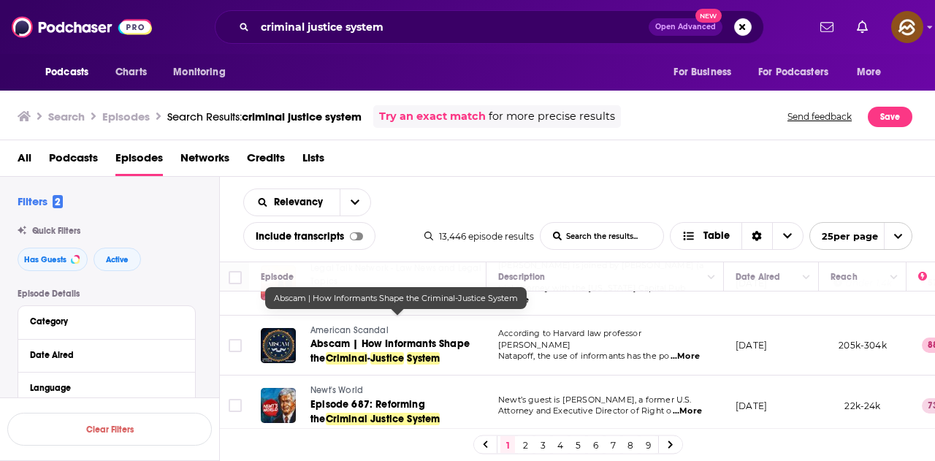
click at [440, 337] on span "Abscam | How Informants Shape the" at bounding box center [389, 350] width 159 height 27
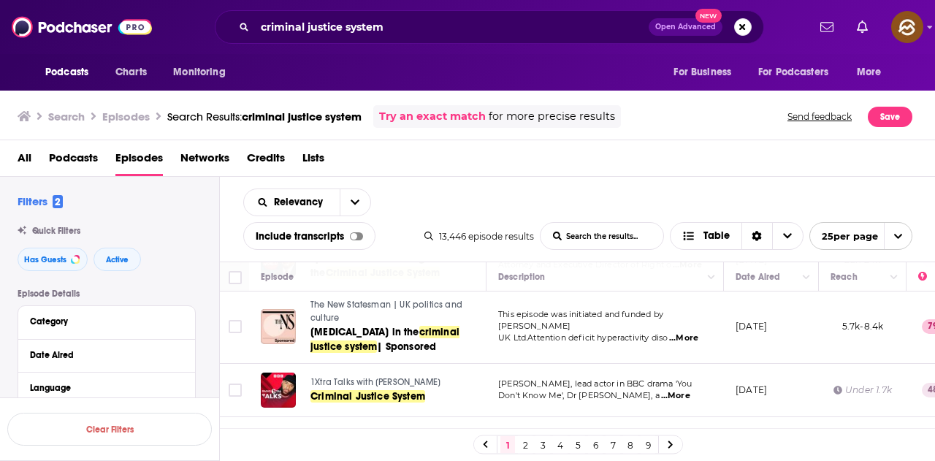
scroll to position [511, 0]
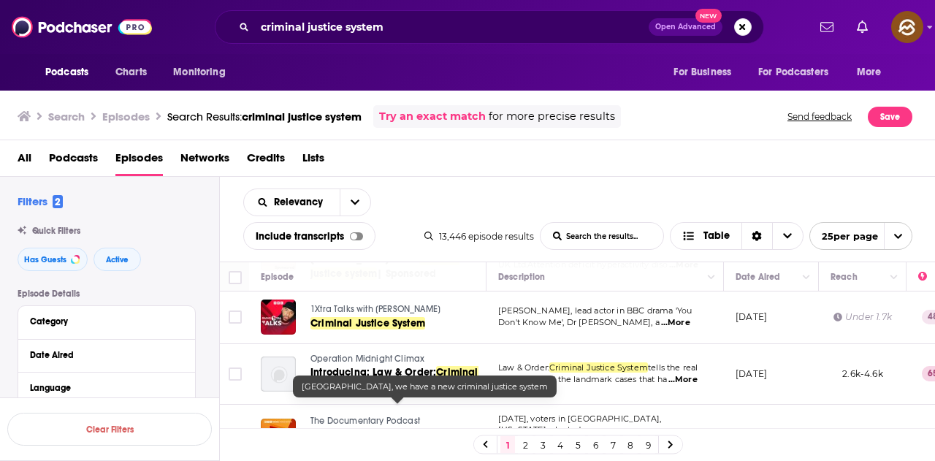
click at [441, 443] on span "criminal justice system" at bounding box center [386, 449] width 110 height 12
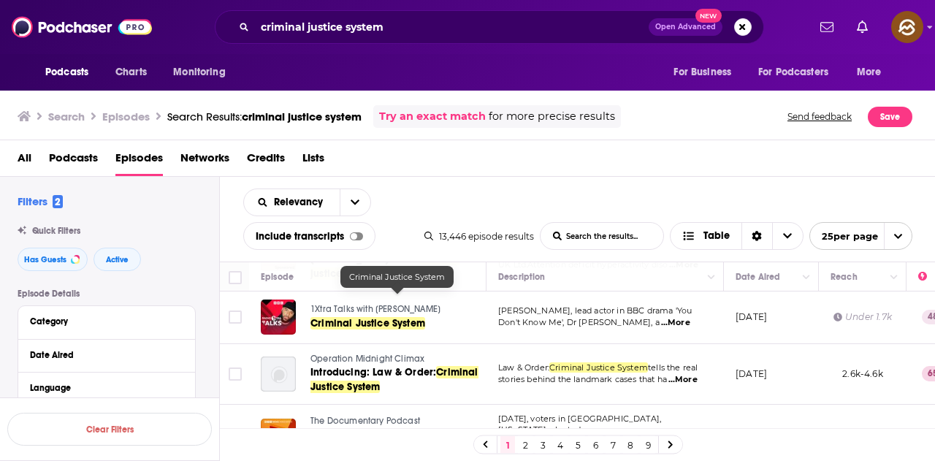
click at [395, 317] on span "Criminal Justice System" at bounding box center [367, 323] width 115 height 12
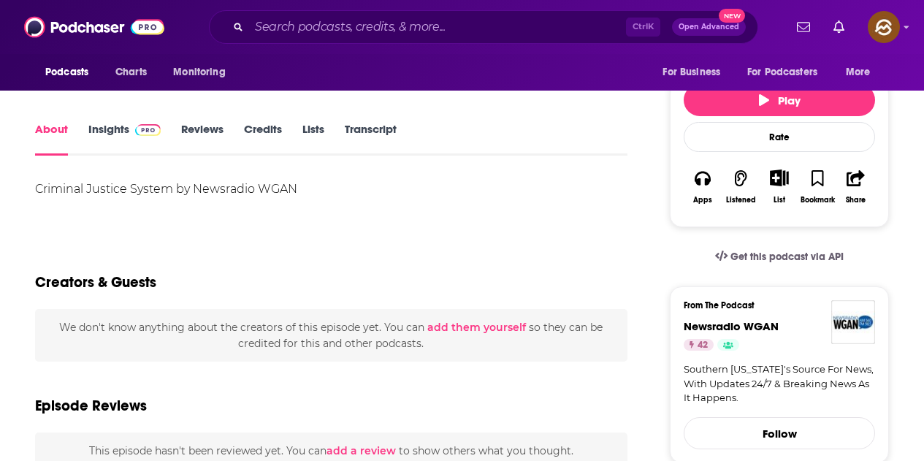
scroll to position [292, 0]
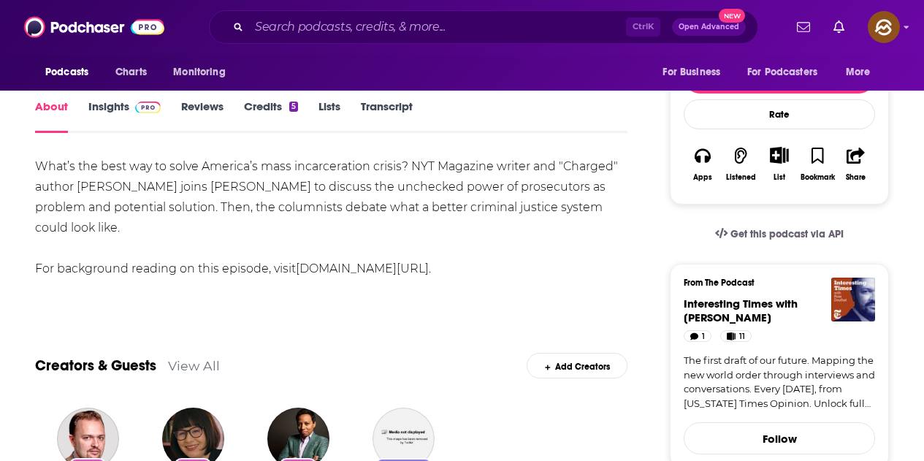
scroll to position [292, 0]
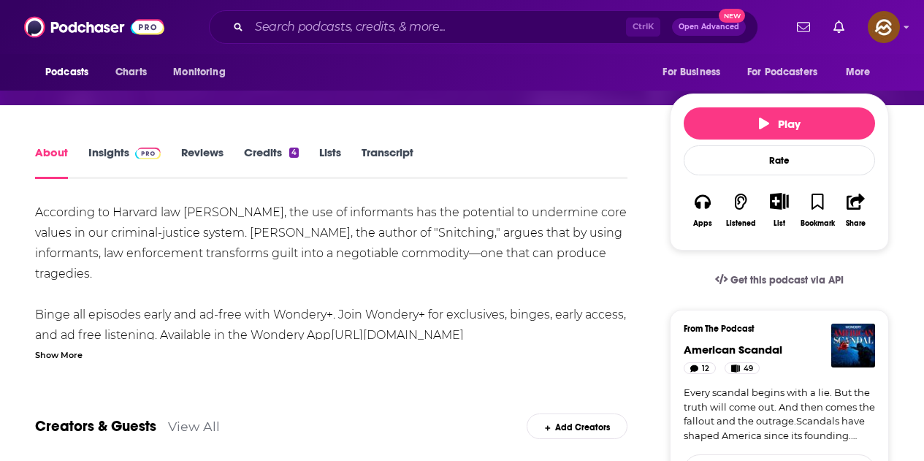
scroll to position [219, 0]
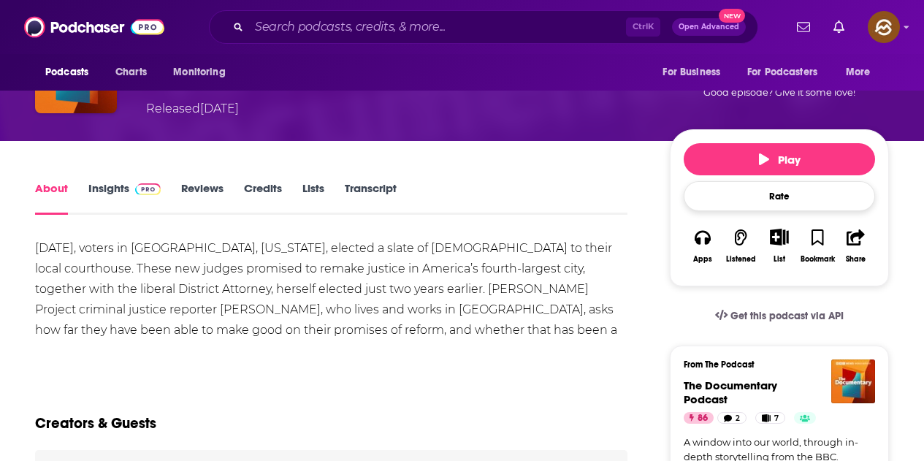
scroll to position [219, 0]
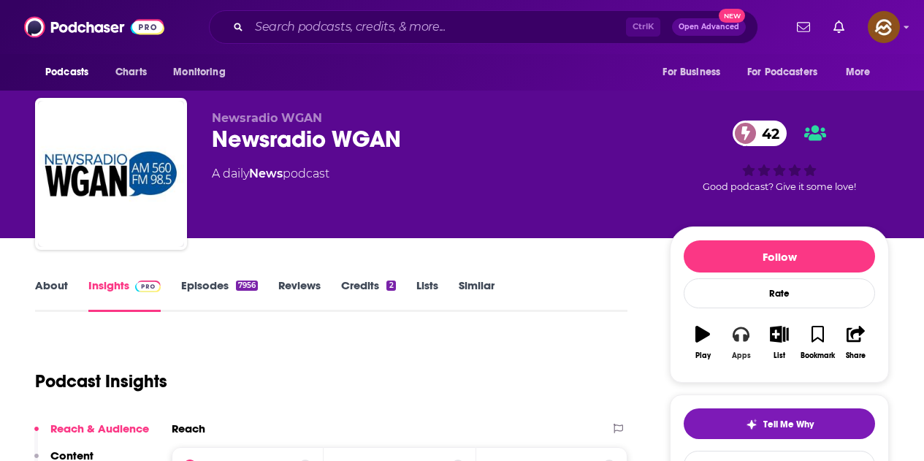
click at [736, 351] on div "Apps" at bounding box center [741, 355] width 19 height 9
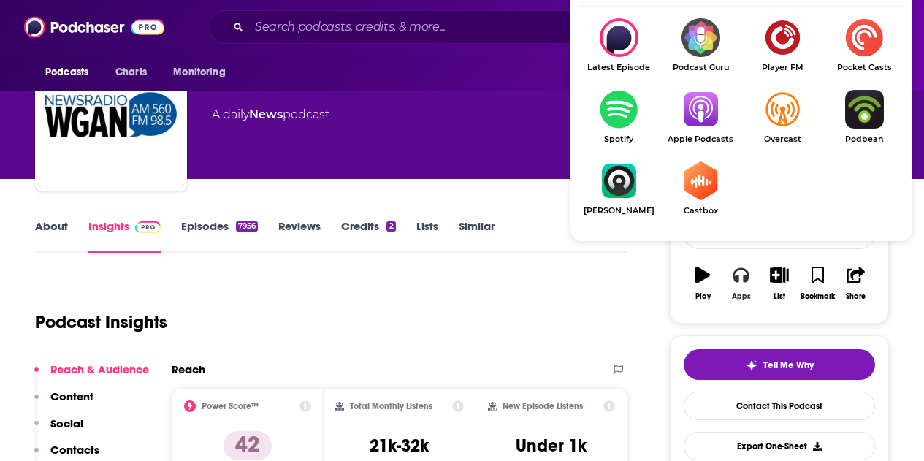
scroll to position [73, 0]
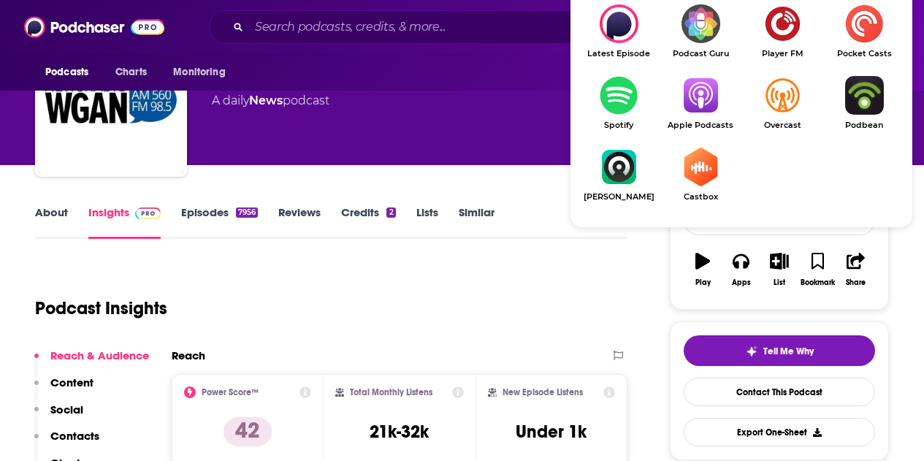
click at [706, 115] on img "Show Listen On dropdown" at bounding box center [701, 95] width 82 height 39
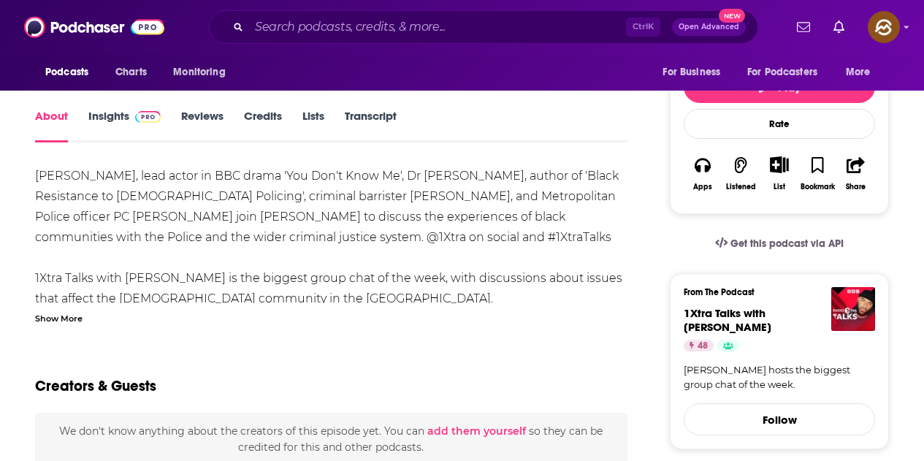
scroll to position [219, 0]
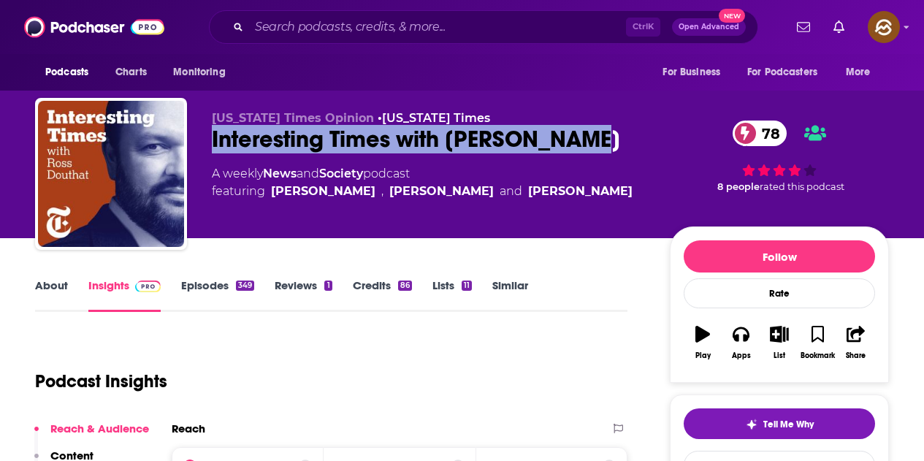
drag, startPoint x: 202, startPoint y: 131, endPoint x: 589, endPoint y: 150, distance: 386.9
click at [589, 150] on div "New York Times Opinion • New York Times Interesting Times with Ross Douthat 78 …" at bounding box center [462, 177] width 854 height 158
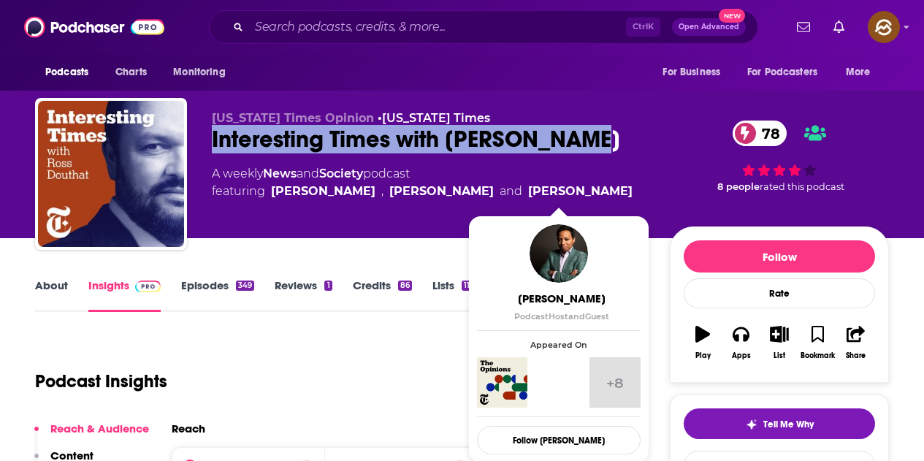
click at [627, 144] on div "Interesting Times with Ross Douthat 78" at bounding box center [429, 139] width 435 height 28
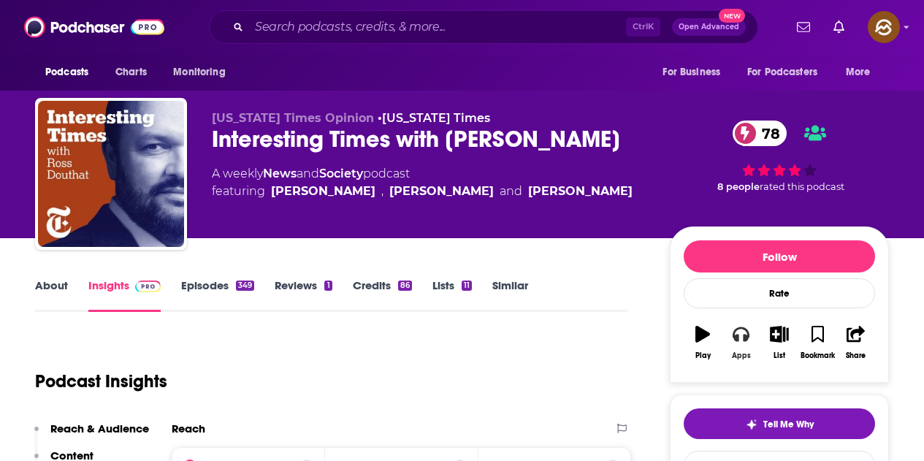
click at [740, 341] on icon "button" at bounding box center [741, 334] width 16 height 16
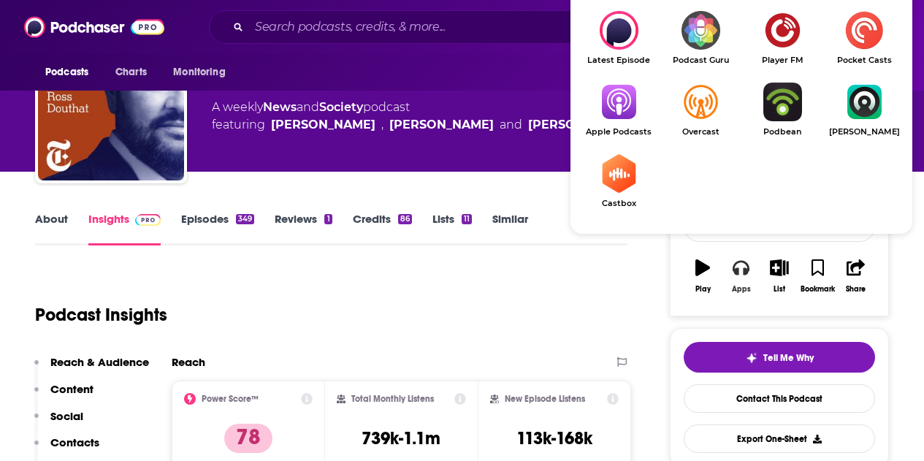
scroll to position [73, 0]
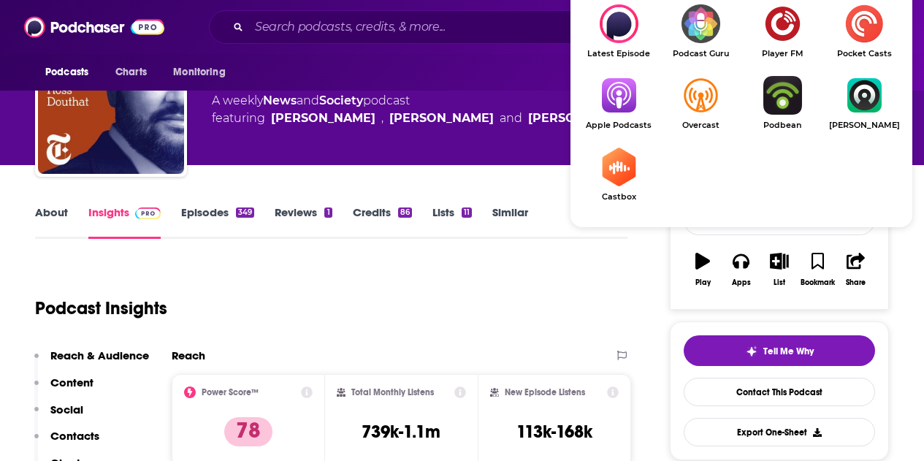
click at [605, 86] on img "Show Listen On dropdown" at bounding box center [619, 95] width 82 height 39
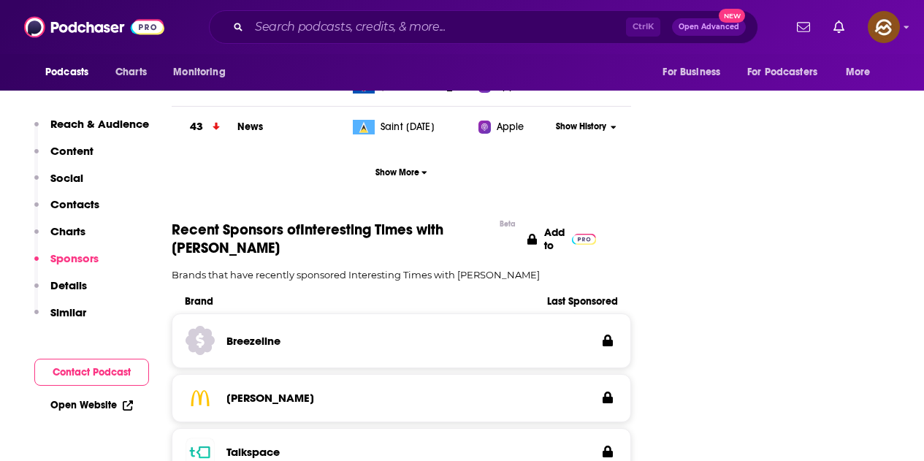
scroll to position [2338, 0]
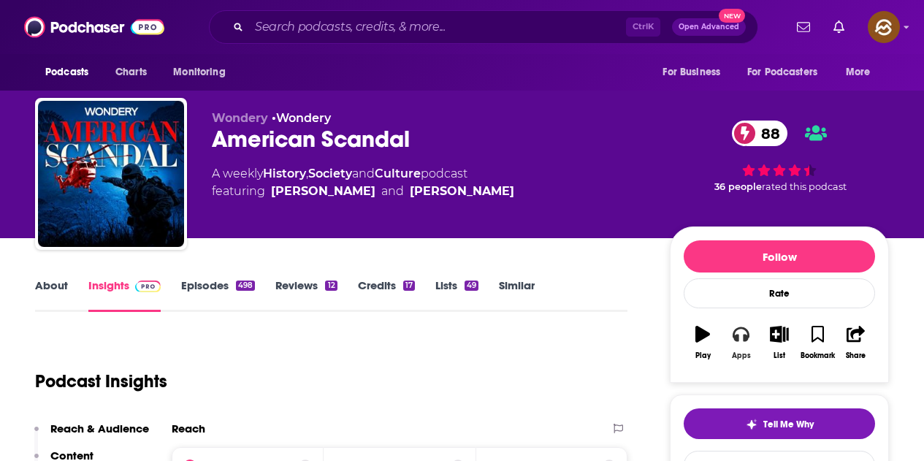
click at [743, 334] on icon "button" at bounding box center [741, 334] width 16 height 16
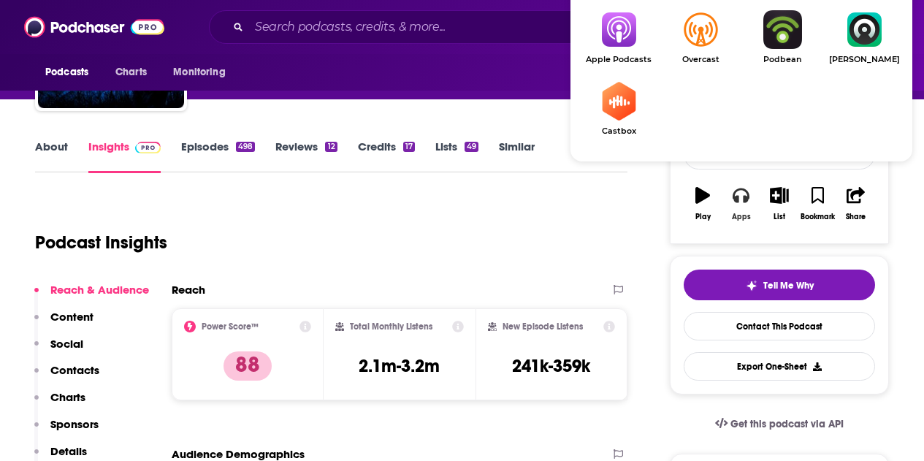
scroll to position [146, 0]
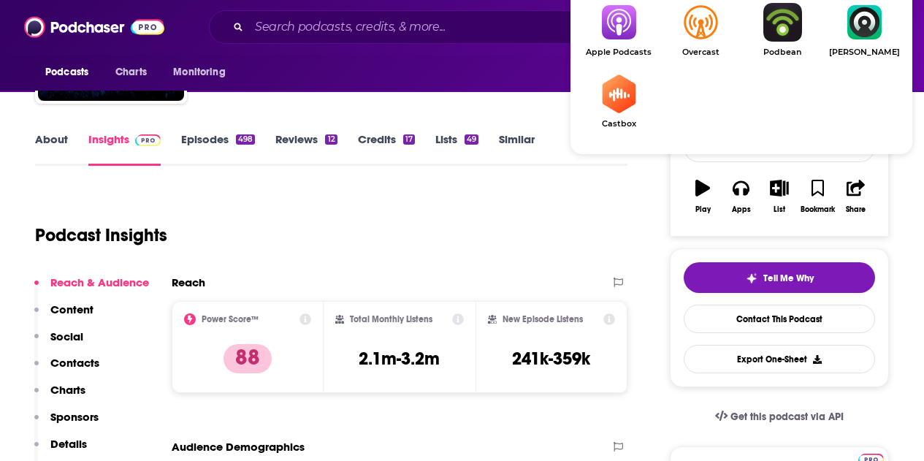
click at [634, 55] on span "Apple Podcasts" at bounding box center [619, 51] width 82 height 9
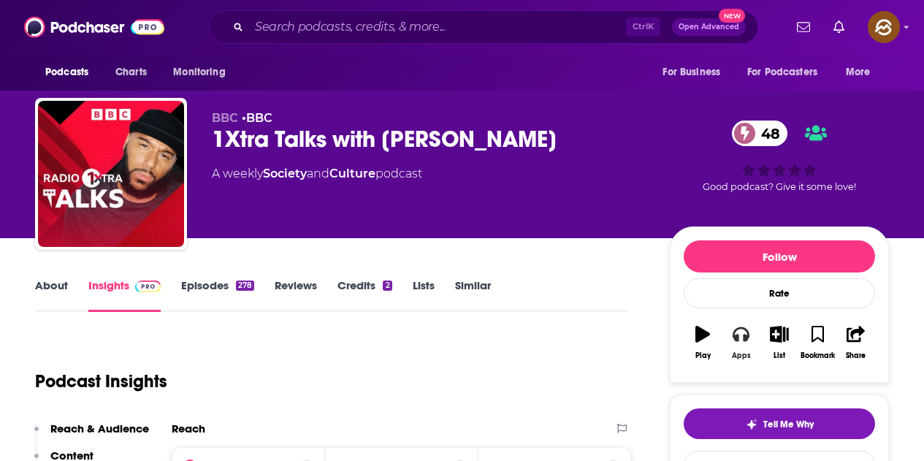
click at [752, 332] on button "Apps" at bounding box center [741, 342] width 38 height 53
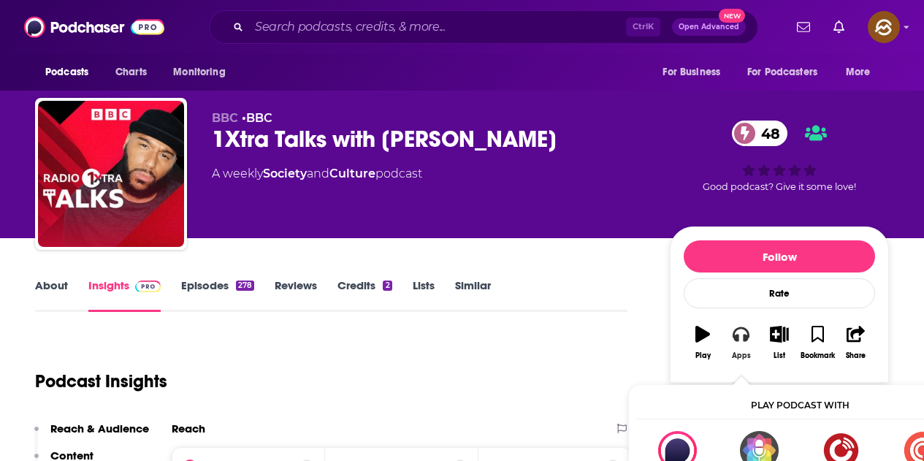
scroll to position [146, 0]
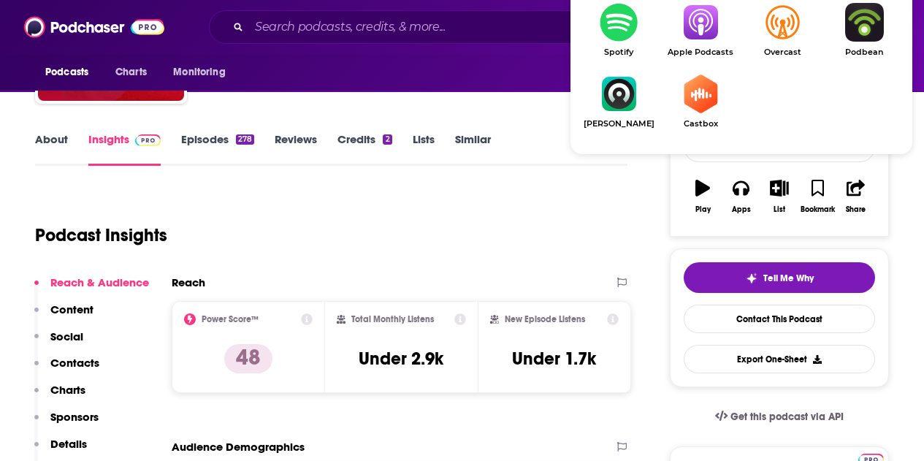
click at [693, 32] on img "Show Listen On dropdown" at bounding box center [701, 22] width 82 height 39
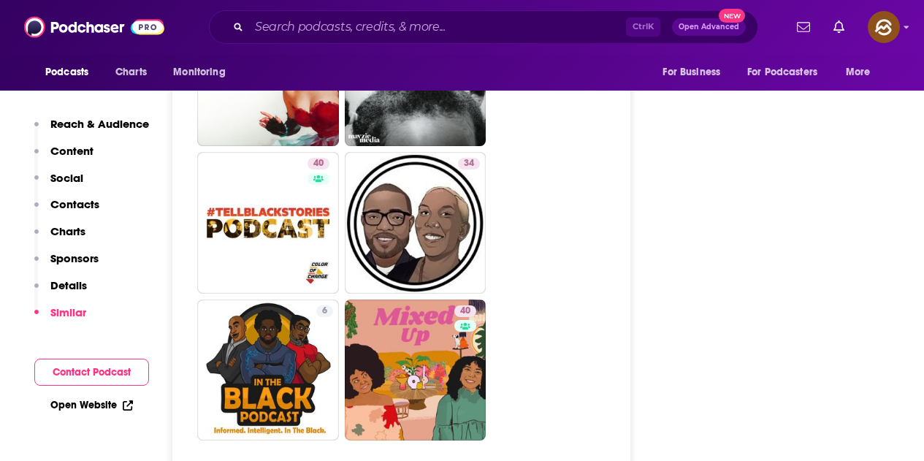
scroll to position [3945, 0]
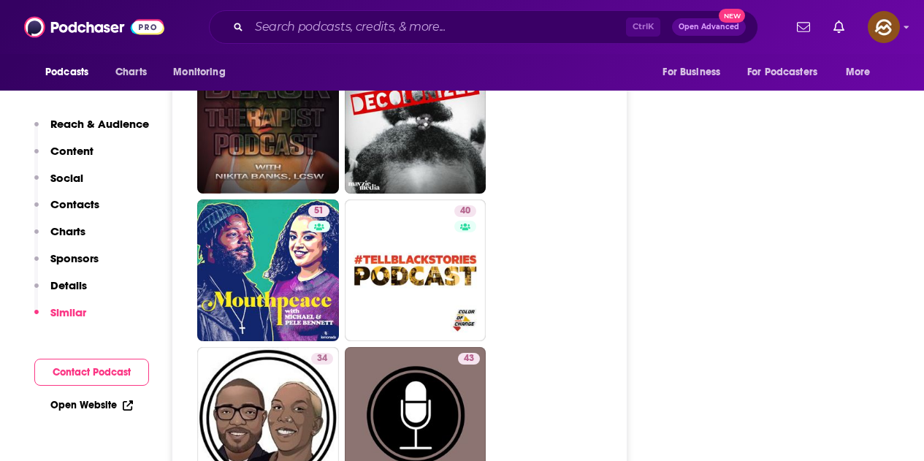
scroll to position [3287, 0]
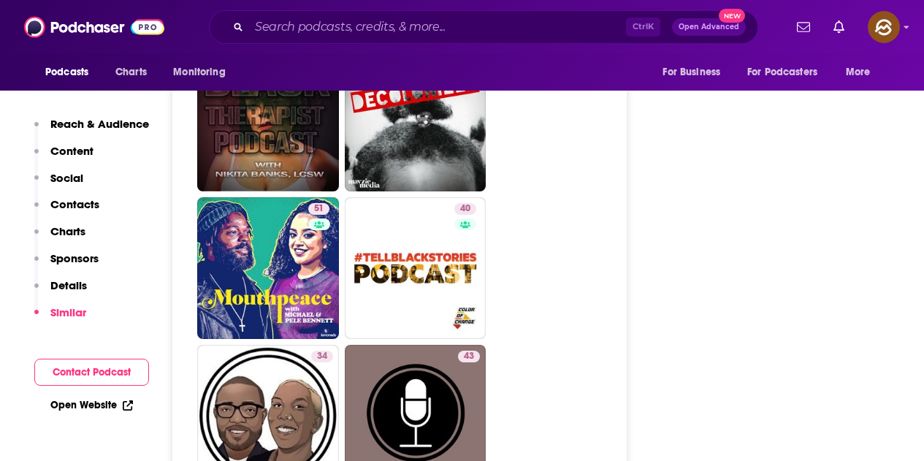
drag, startPoint x: 269, startPoint y: 328, endPoint x: 519, endPoint y: 300, distance: 251.4
click at [519, 300] on ul "65 50 50 49 40 7 48 38 51 40 34 That Black Couple Podcast 43 6 46 31 7" at bounding box center [407, 47] width 421 height 1761
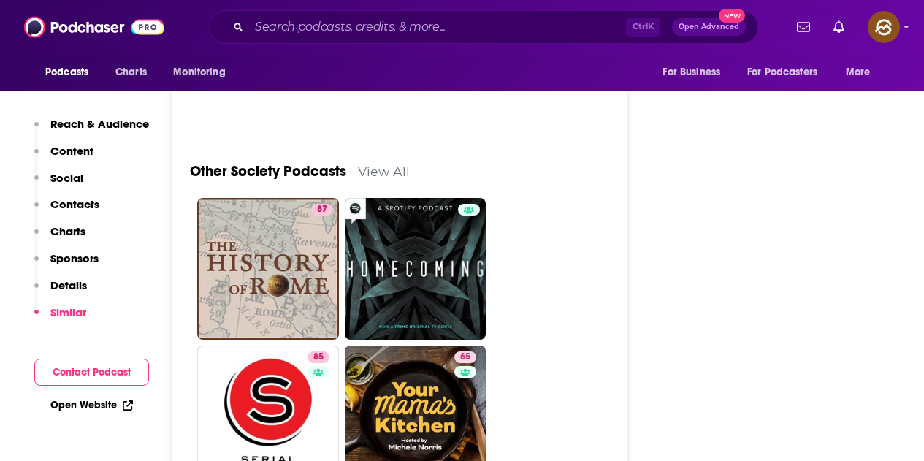
scroll to position [4456, 0]
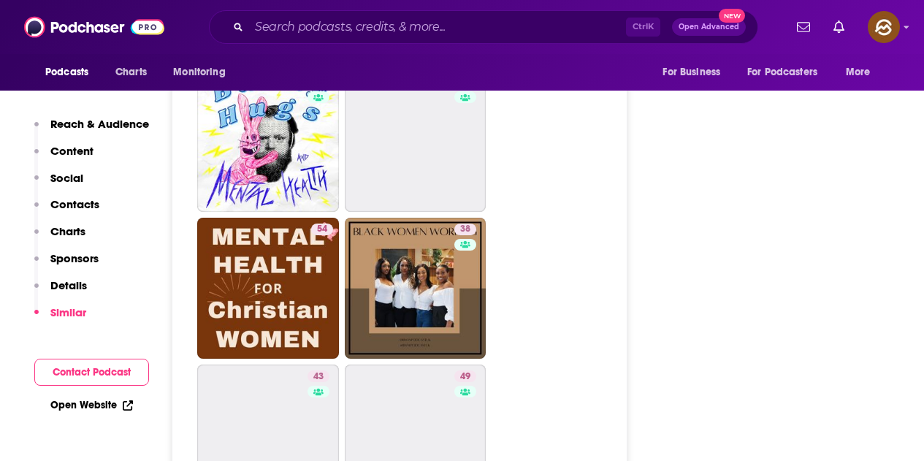
scroll to position [2557, 0]
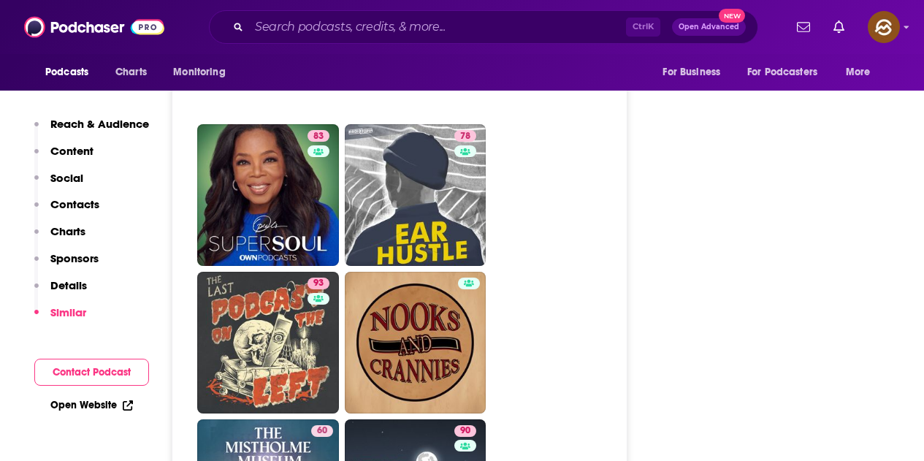
scroll to position [5186, 0]
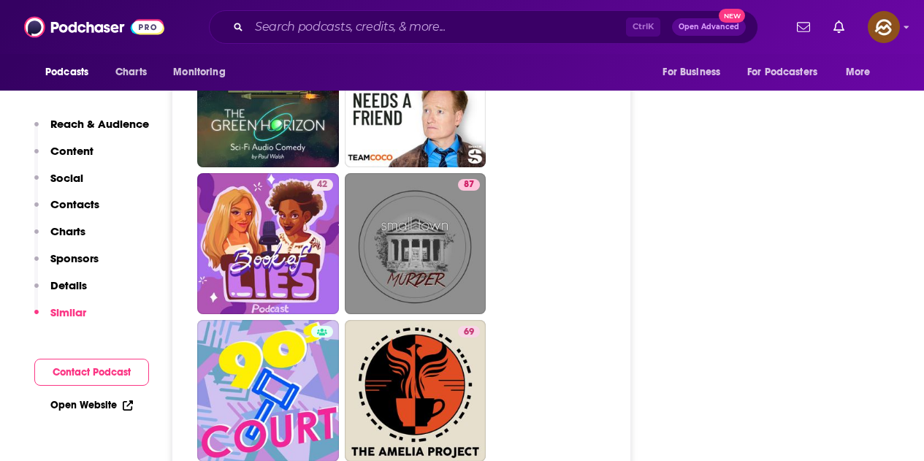
scroll to position [4748, 0]
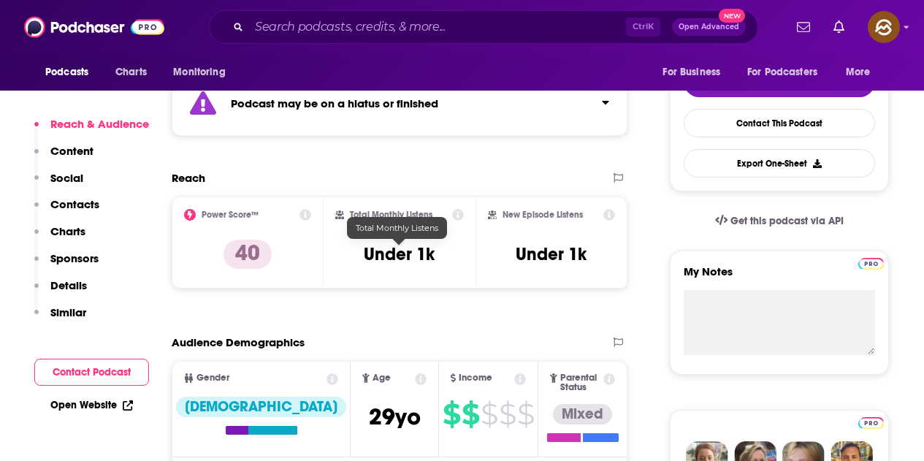
scroll to position [365, 0]
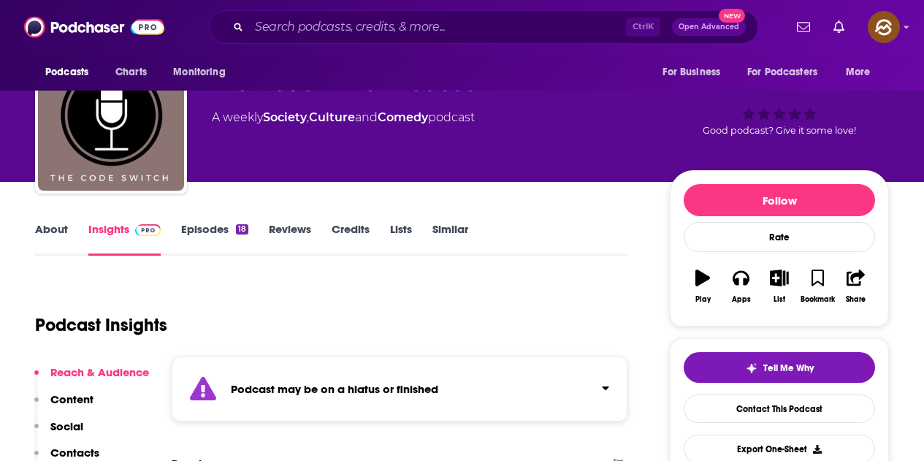
scroll to position [73, 0]
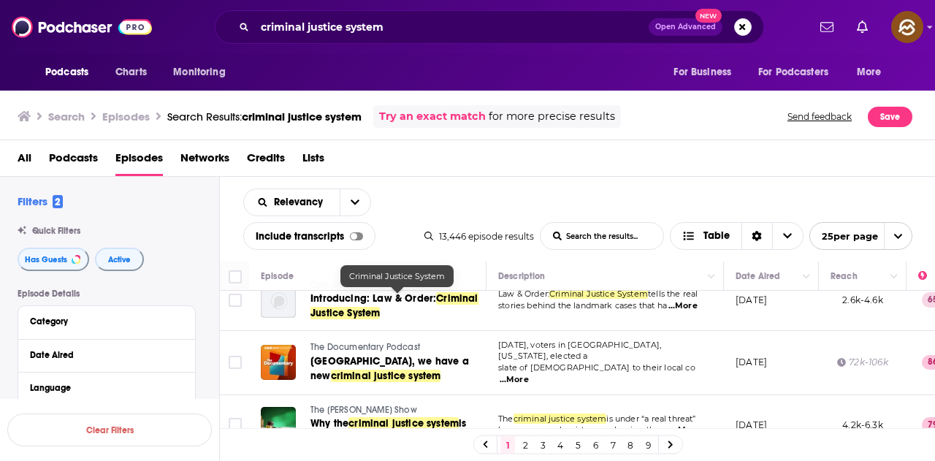
scroll to position [657, 0]
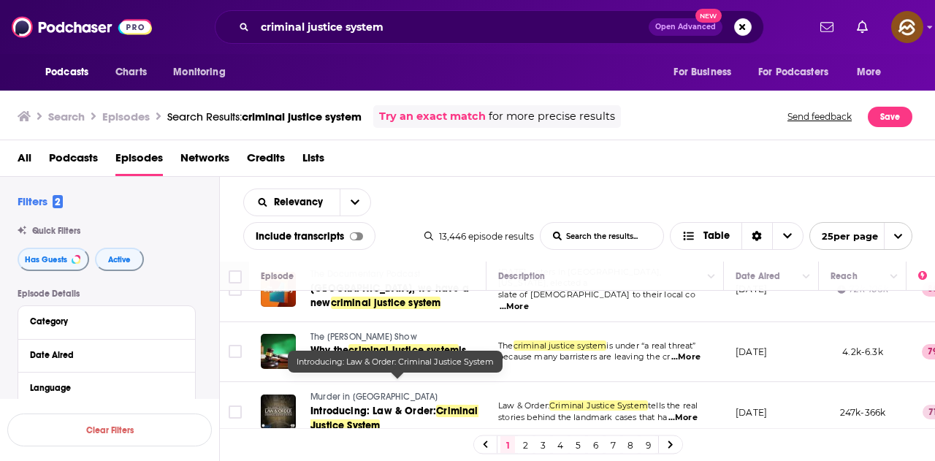
click at [435, 405] on span "Introducing: Law & Order:" at bounding box center [373, 411] width 126 height 12
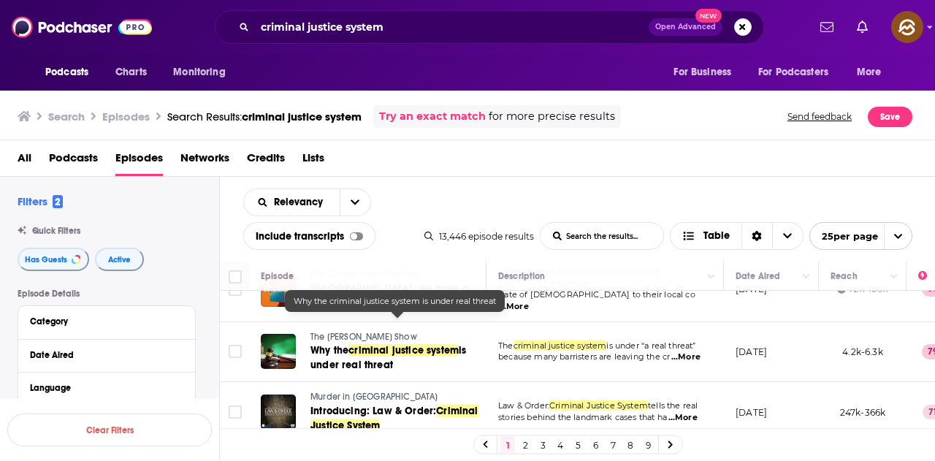
scroll to position [730, 0]
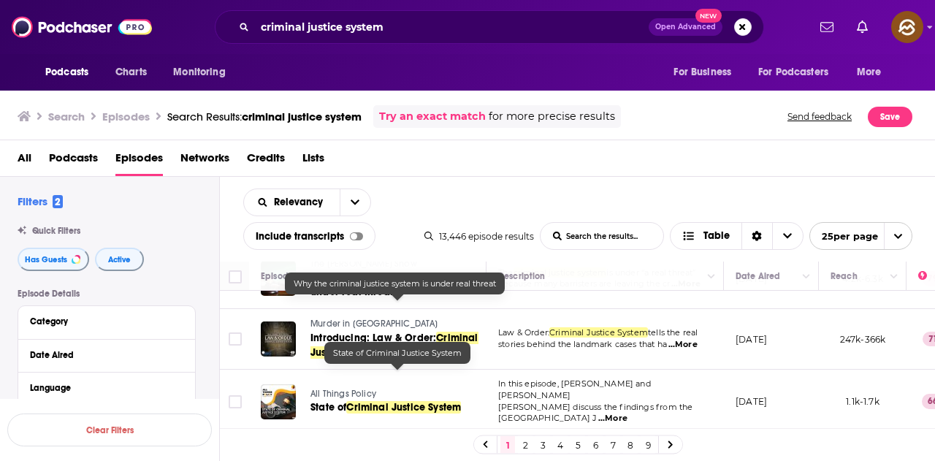
click at [451, 401] on span "Criminal Justice System" at bounding box center [403, 407] width 115 height 12
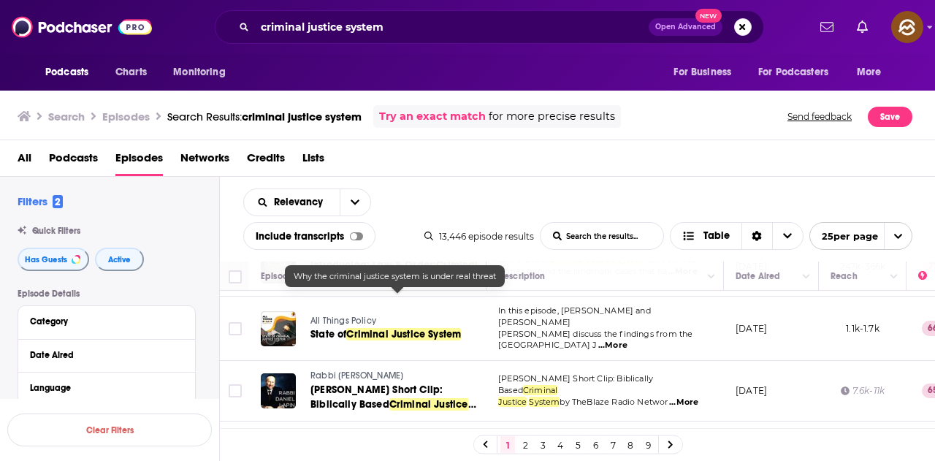
scroll to position [877, 0]
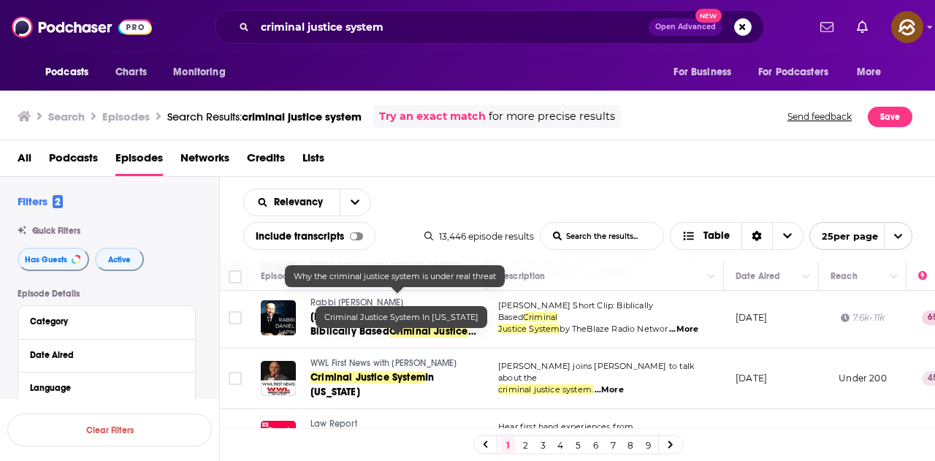
click at [407, 371] on span "Criminal Justice System" at bounding box center [367, 377] width 115 height 12
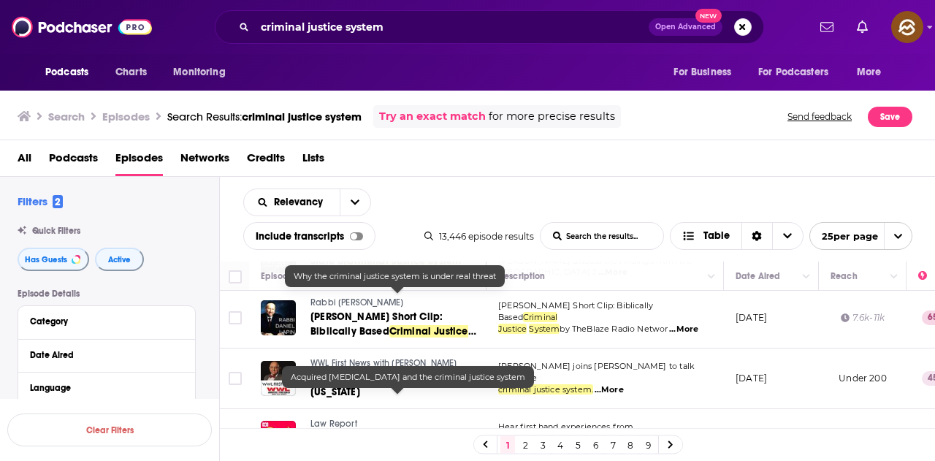
click at [392, 446] on span "criminal justice system" at bounding box center [381, 452] width 110 height 12
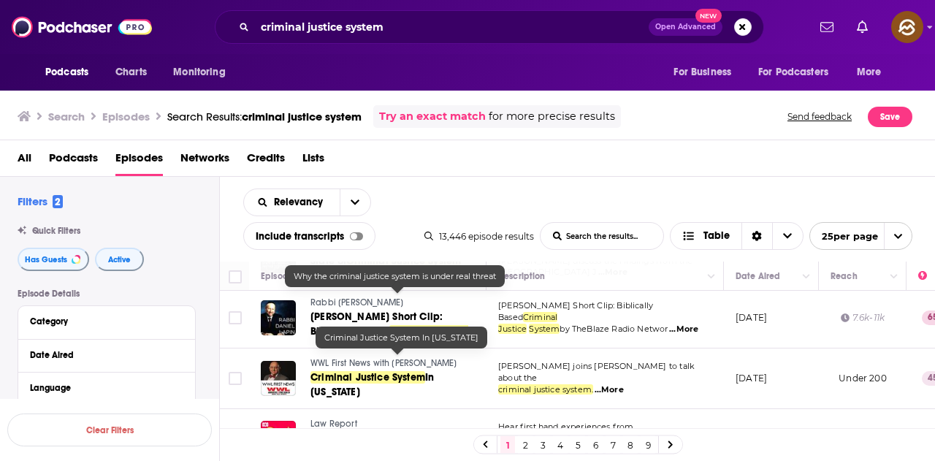
scroll to position [804, 0]
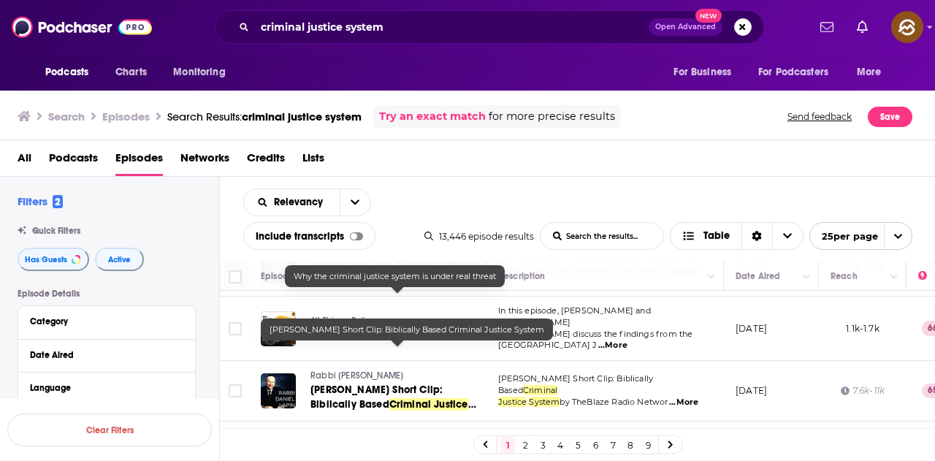
click at [383, 398] on span "Criminal Justice System" at bounding box center [389, 411] width 158 height 27
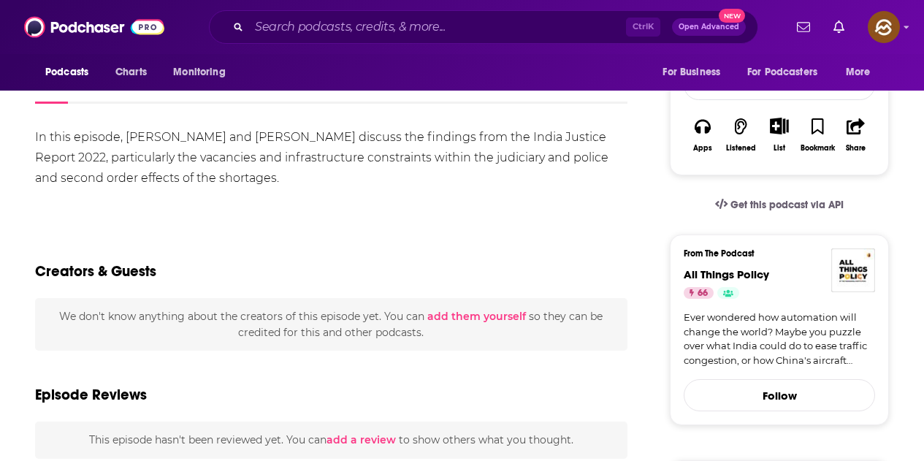
scroll to position [292, 0]
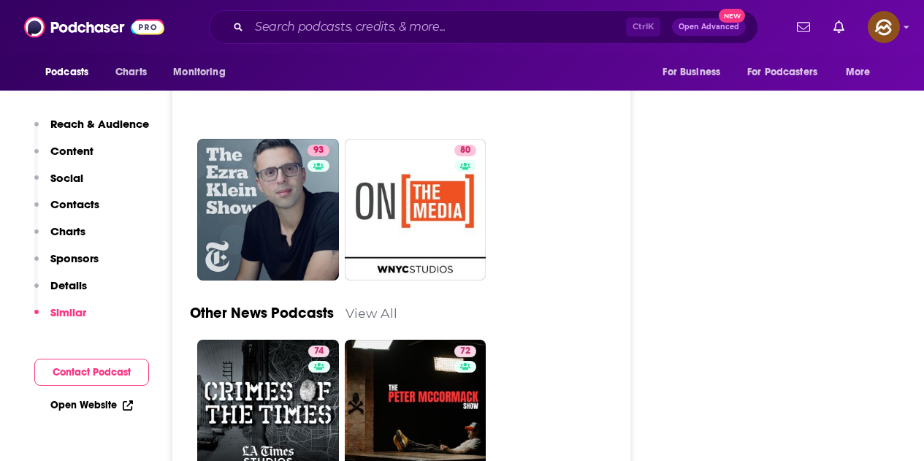
scroll to position [5186, 0]
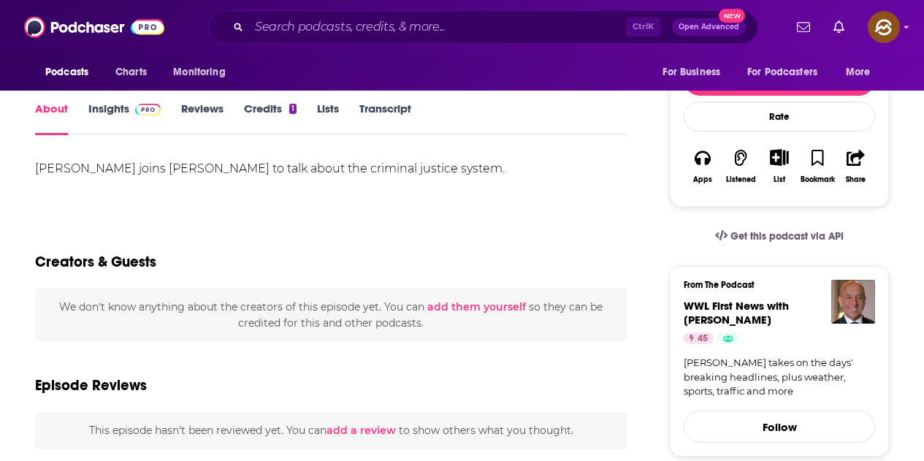
scroll to position [219, 0]
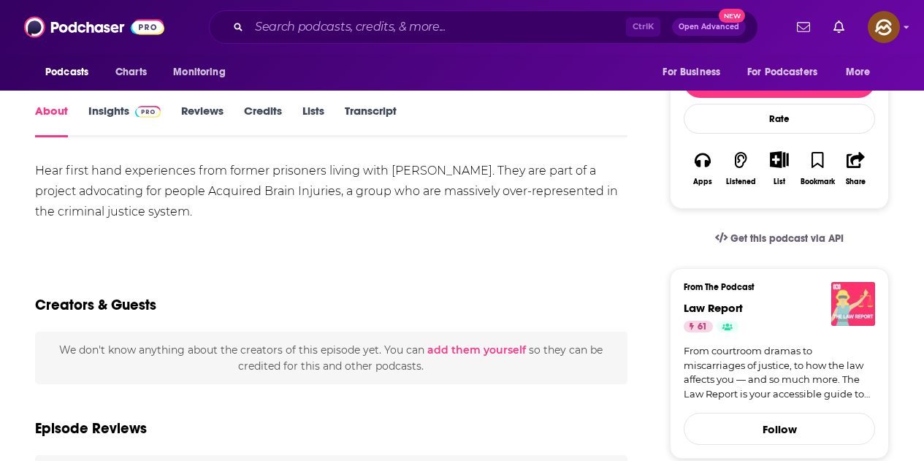
scroll to position [248, 0]
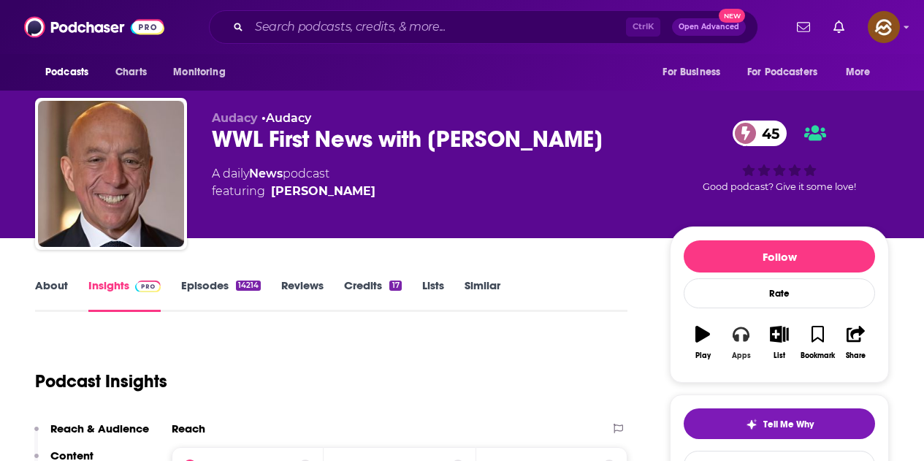
click at [742, 327] on icon "button" at bounding box center [741, 334] width 16 height 16
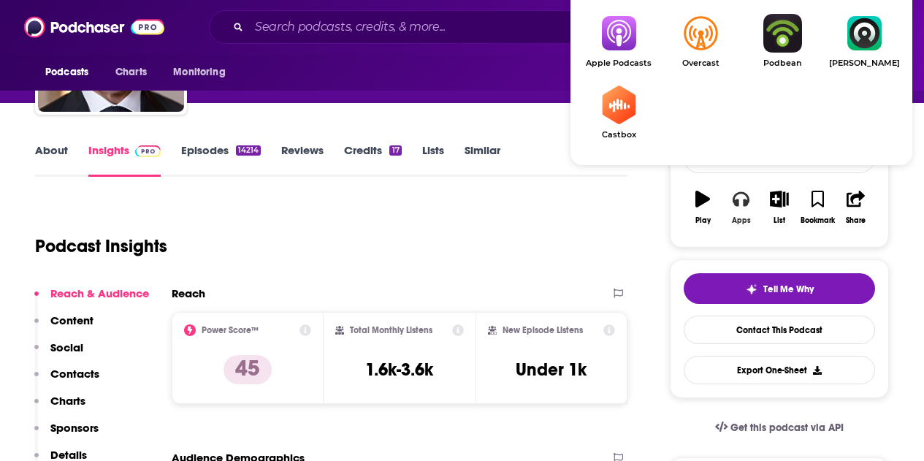
scroll to position [146, 0]
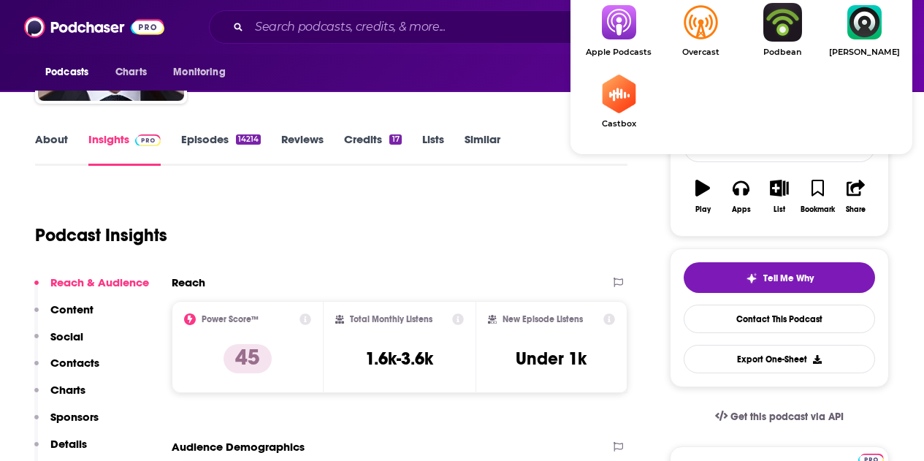
click at [608, 18] on img "Show Listen On dropdown" at bounding box center [619, 22] width 82 height 39
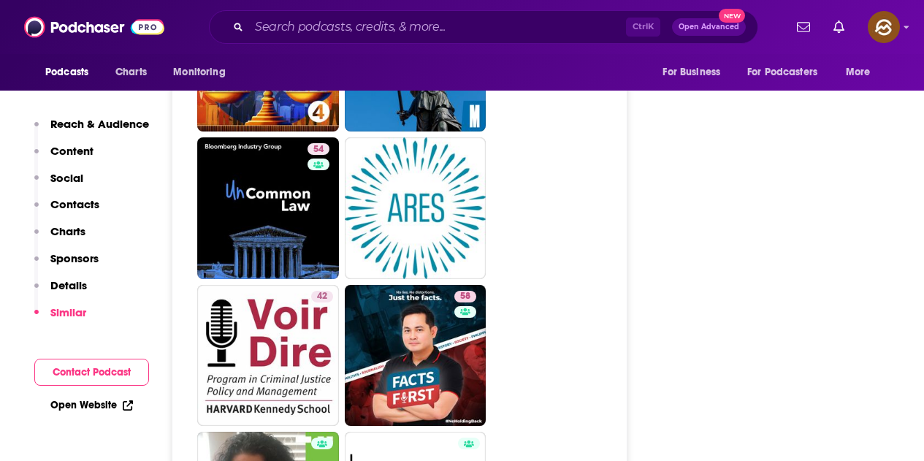
scroll to position [2995, 0]
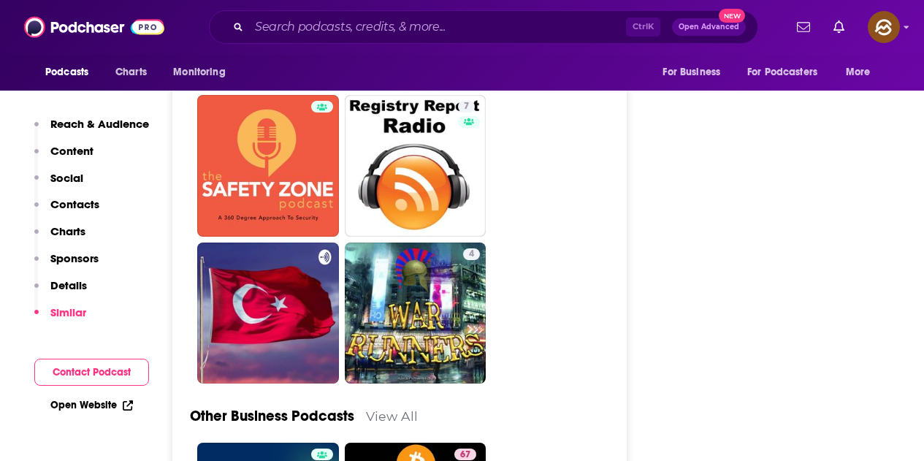
scroll to position [3319, 0]
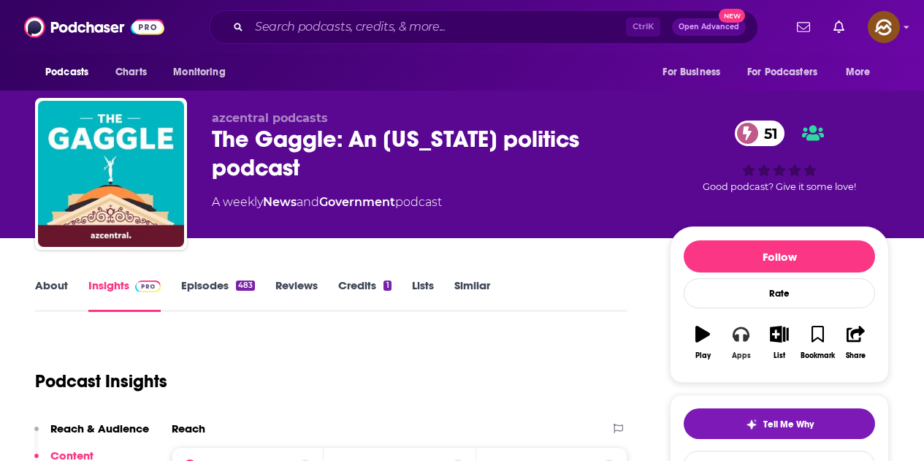
click at [749, 356] on div "Apps" at bounding box center [741, 355] width 19 height 9
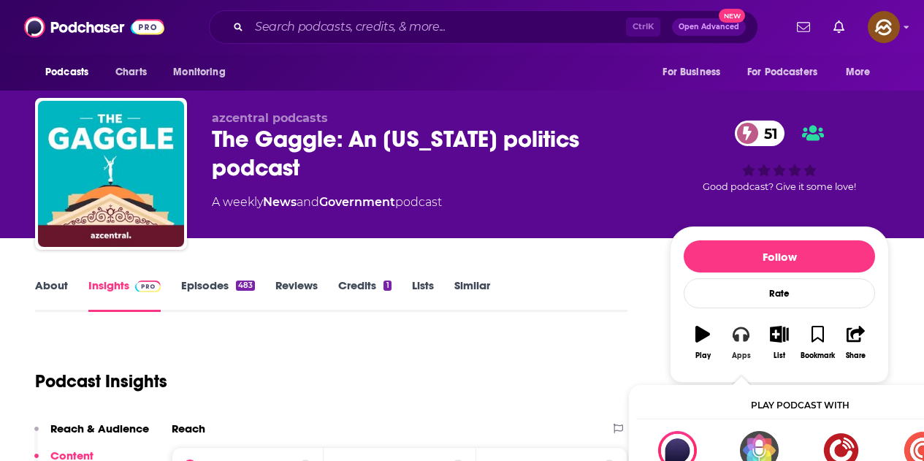
scroll to position [73, 0]
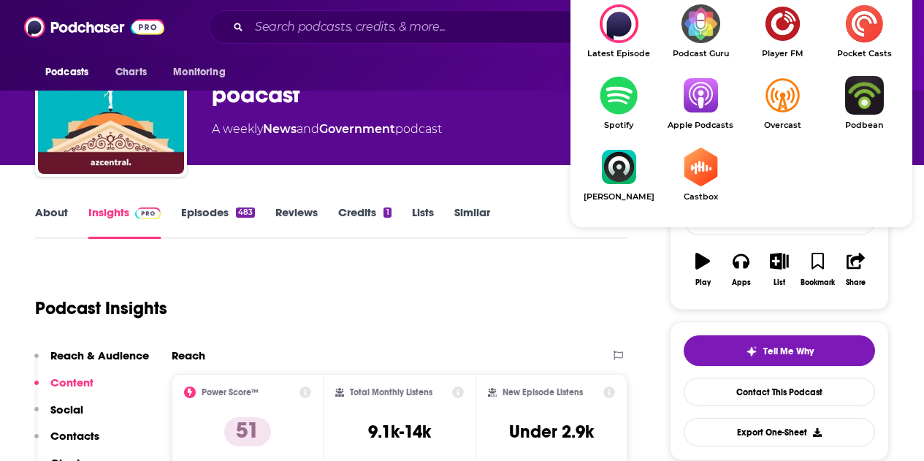
click at [702, 100] on img "Show Listen On dropdown" at bounding box center [701, 95] width 82 height 39
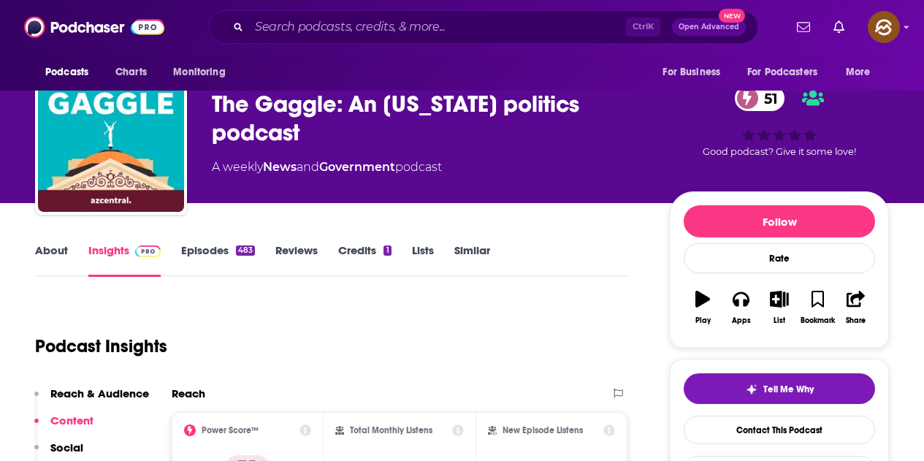
scroll to position [0, 0]
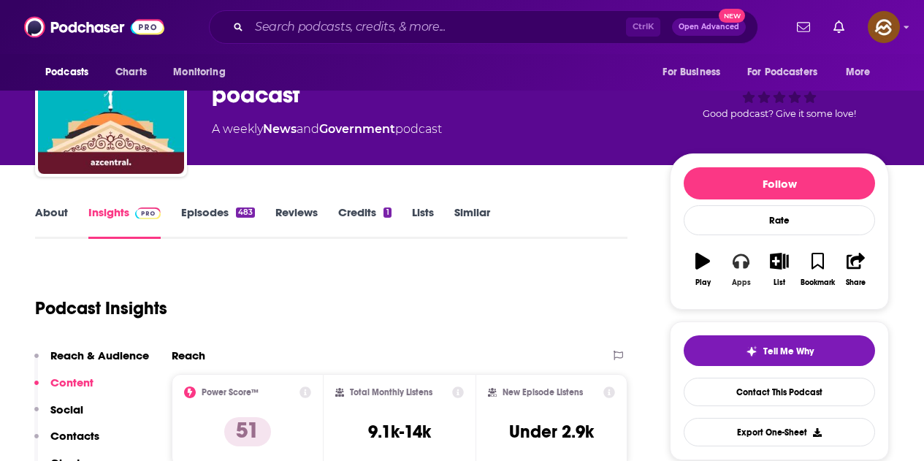
click at [747, 261] on icon "button" at bounding box center [741, 261] width 16 height 15
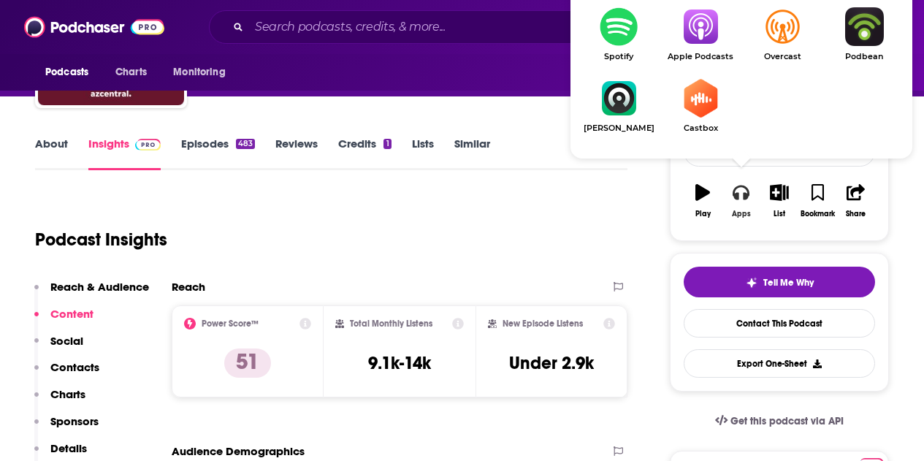
scroll to position [146, 0]
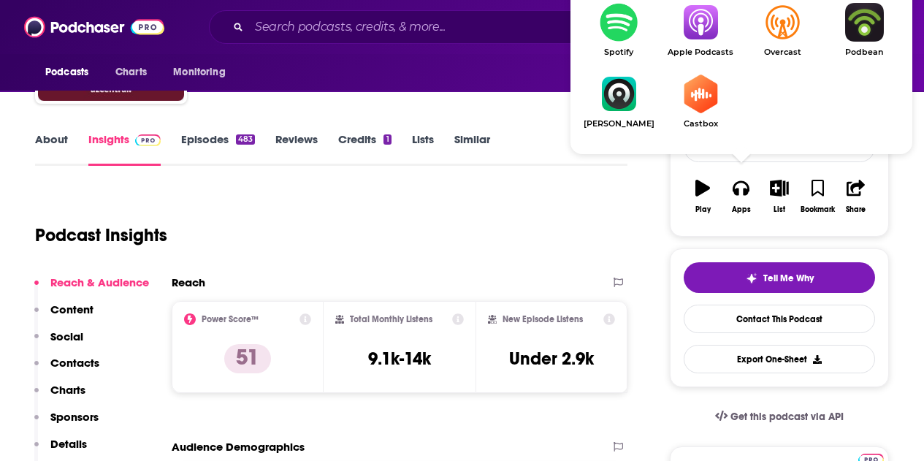
click at [703, 32] on img "Show Listen On dropdown" at bounding box center [701, 22] width 82 height 39
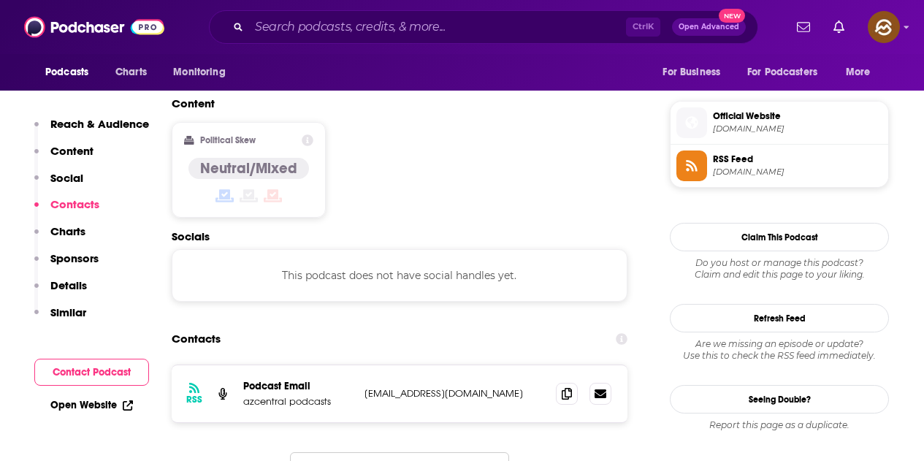
scroll to position [1169, 0]
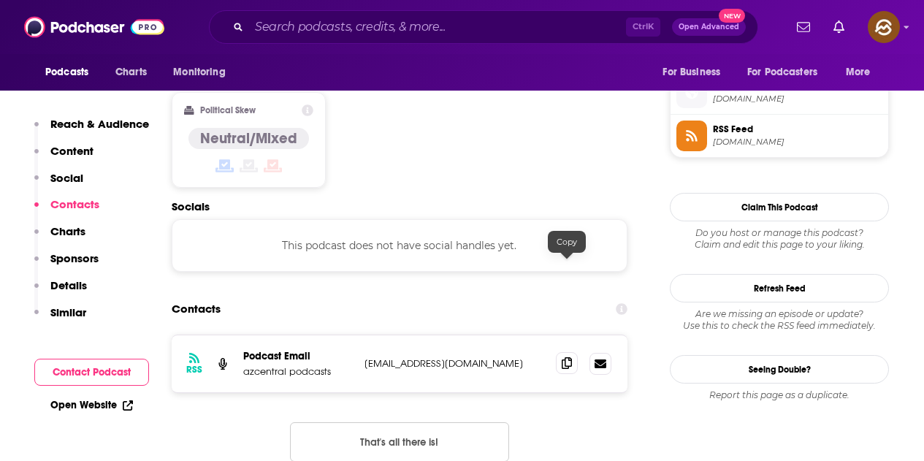
click at [568, 357] on icon at bounding box center [567, 363] width 10 height 12
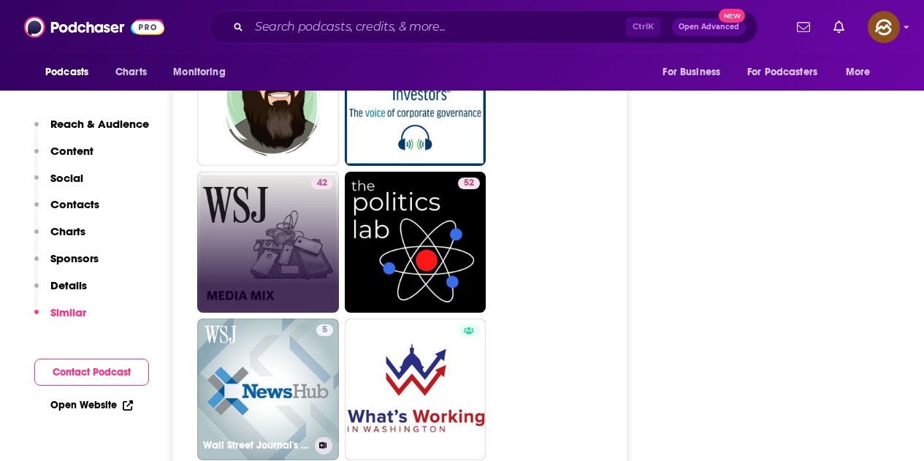
scroll to position [3258, 0]
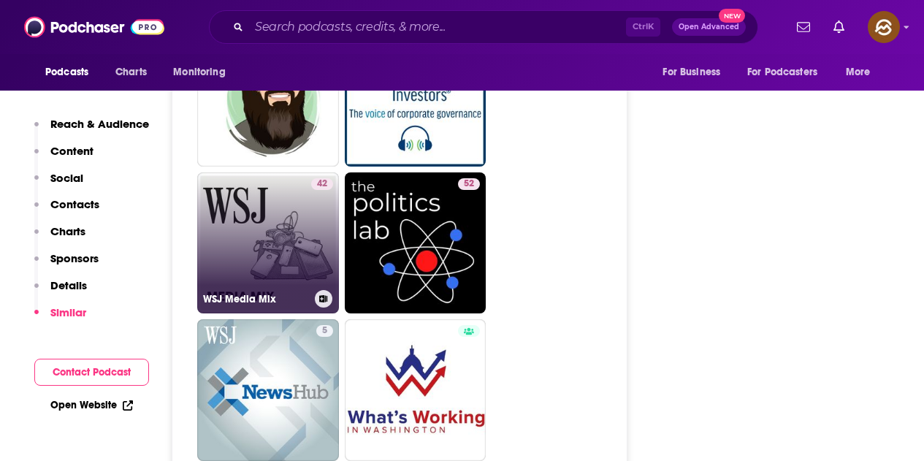
click at [276, 172] on link "42 WSJ Media Mix" at bounding box center [268, 243] width 142 height 142
type input "https://www.podchaser.com/podcasts/wsj-media-mix-35347"
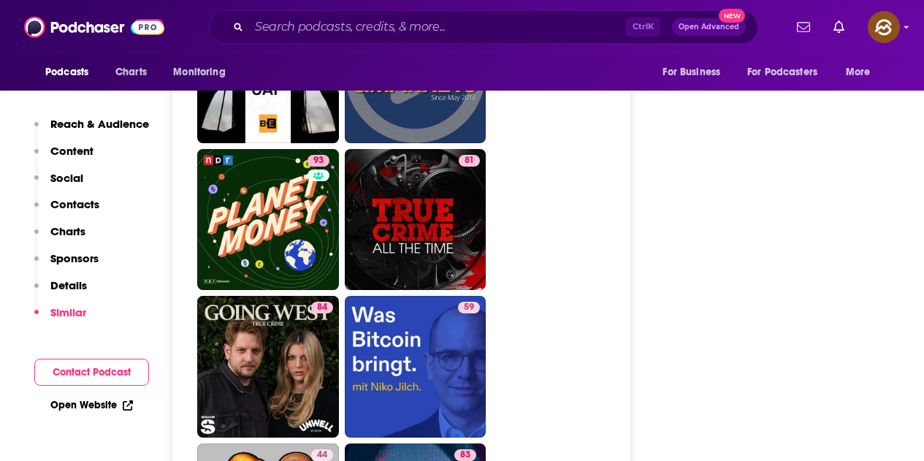
scroll to position [5099, 0]
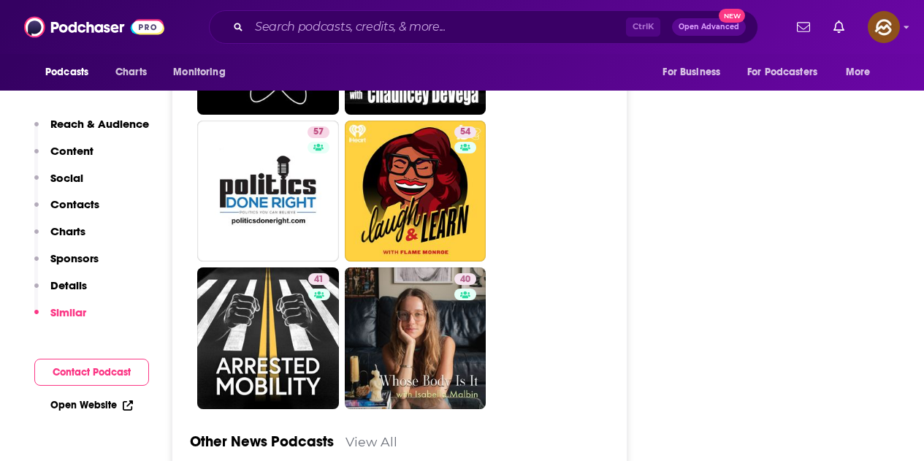
scroll to position [3901, 0]
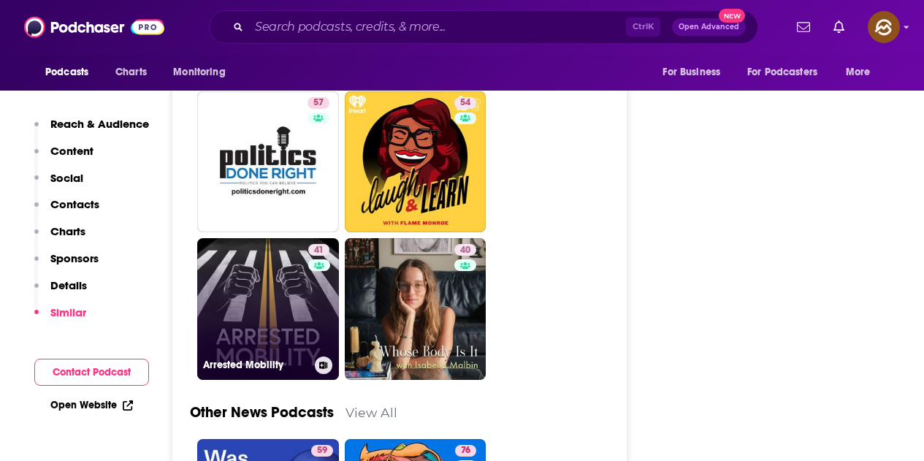
click at [325, 244] on div "41" at bounding box center [320, 300] width 25 height 112
type input "https://www.podchaser.com/podcasts/arrested-mobility-4259347"
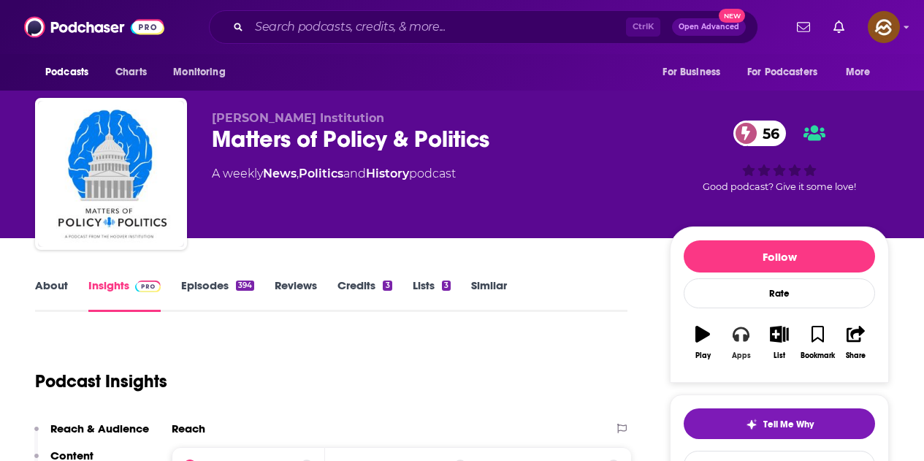
click at [736, 354] on div "Apps" at bounding box center [741, 355] width 19 height 9
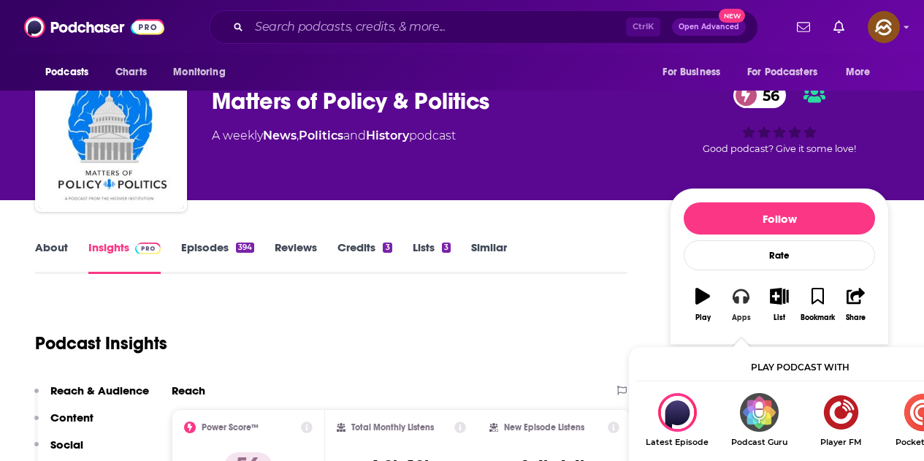
scroll to position [73, 0]
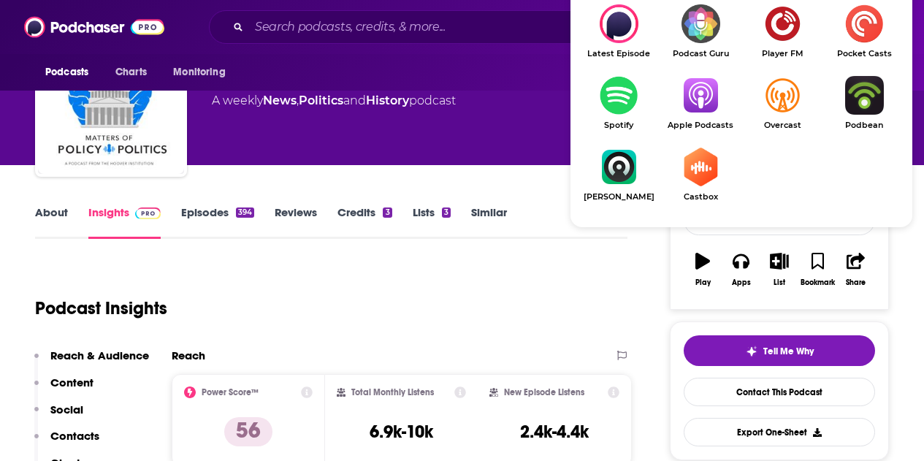
click at [707, 107] on img "Show Listen On dropdown" at bounding box center [701, 95] width 82 height 39
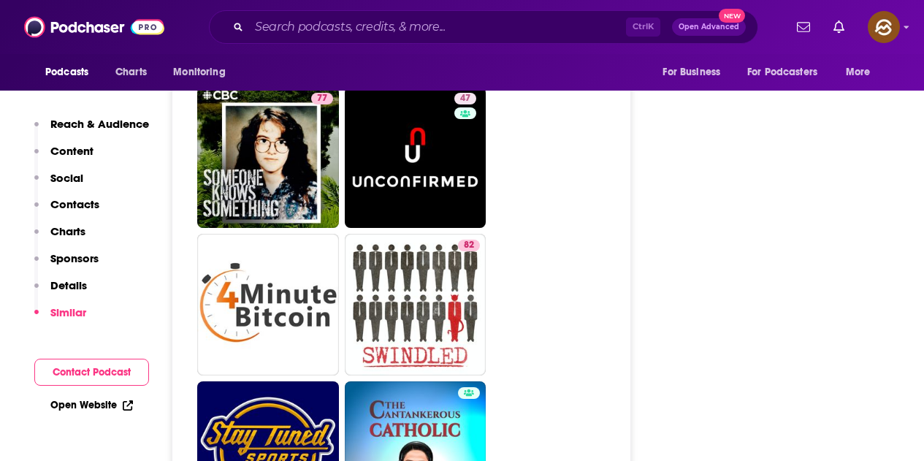
scroll to position [4967, 0]
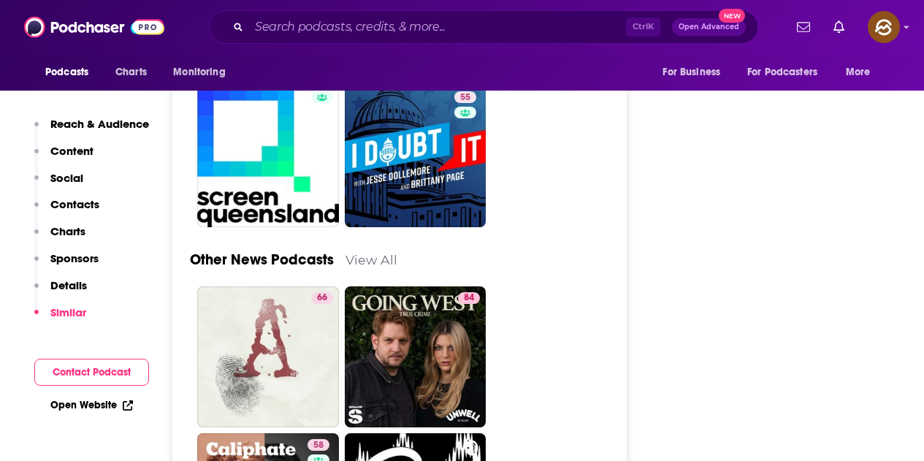
scroll to position [4018, 0]
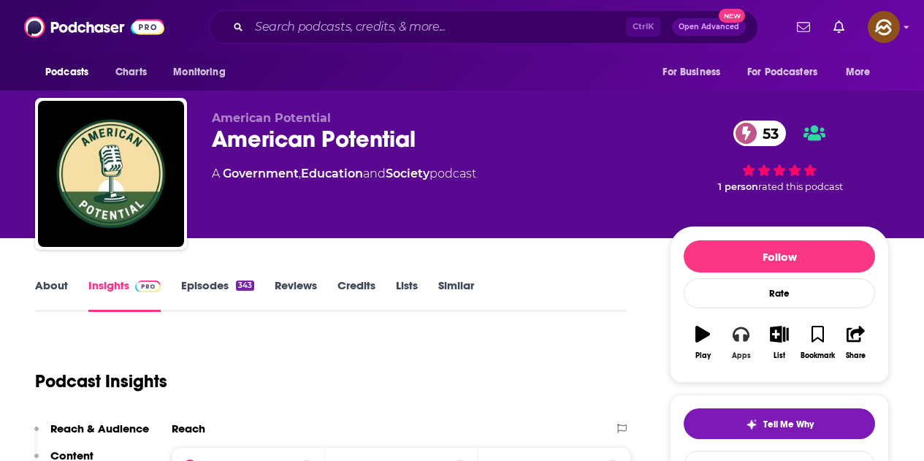
click at [740, 337] on icon "button" at bounding box center [741, 334] width 16 height 16
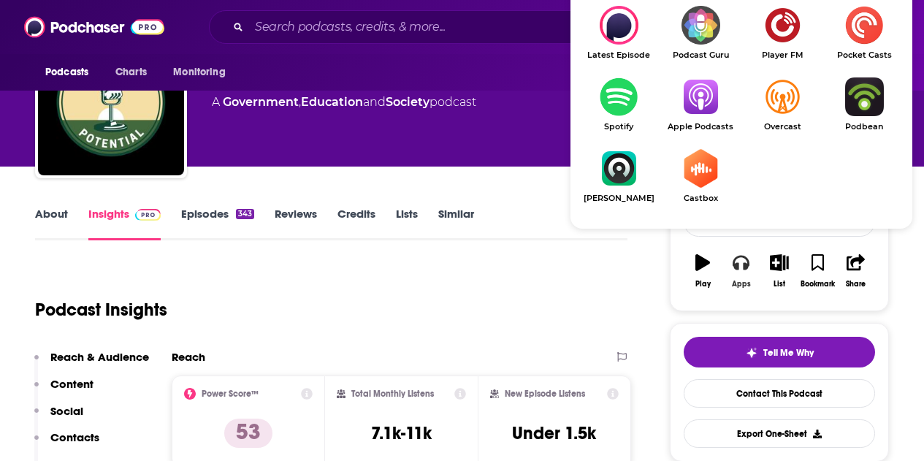
scroll to position [73, 0]
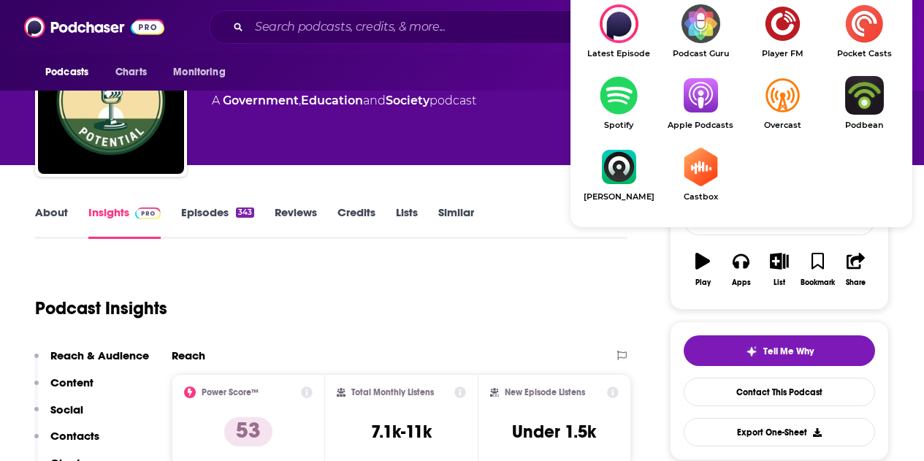
drag, startPoint x: 688, startPoint y: 92, endPoint x: 727, endPoint y: 92, distance: 38.7
click at [688, 91] on img "Show Listen On dropdown" at bounding box center [701, 95] width 82 height 39
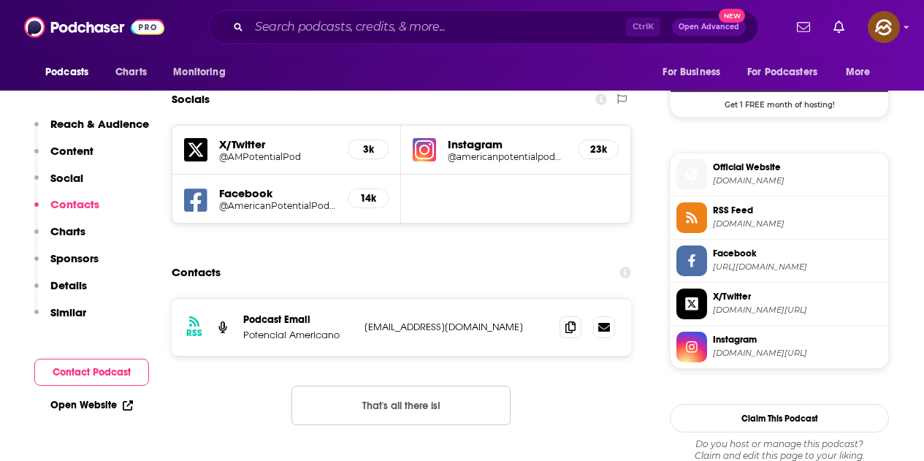
scroll to position [1242, 0]
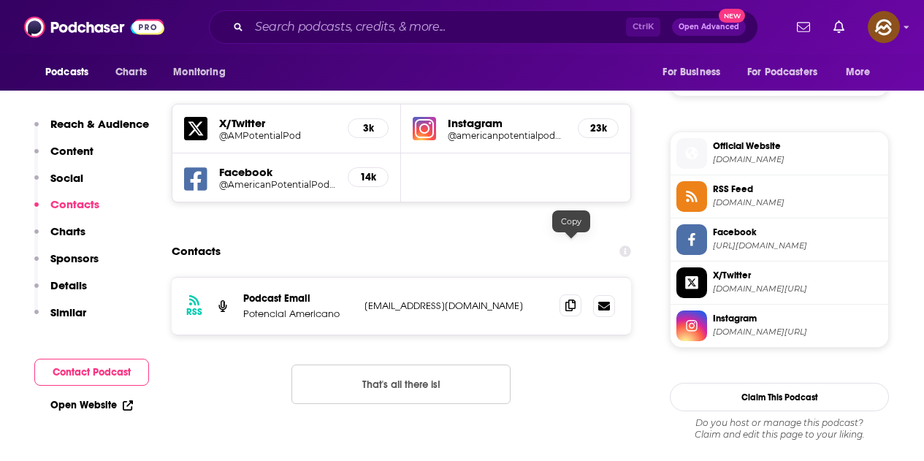
click at [569, 294] on span at bounding box center [571, 305] width 22 height 22
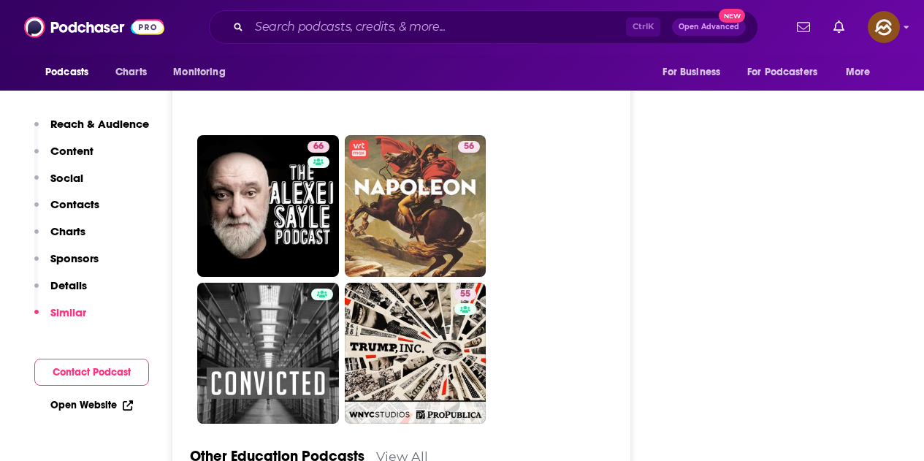
scroll to position [5332, 0]
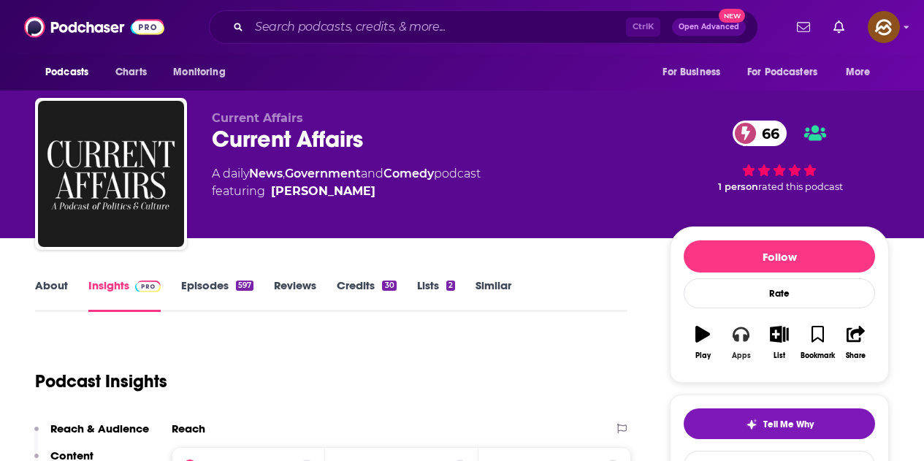
click at [737, 334] on icon "button" at bounding box center [741, 334] width 16 height 16
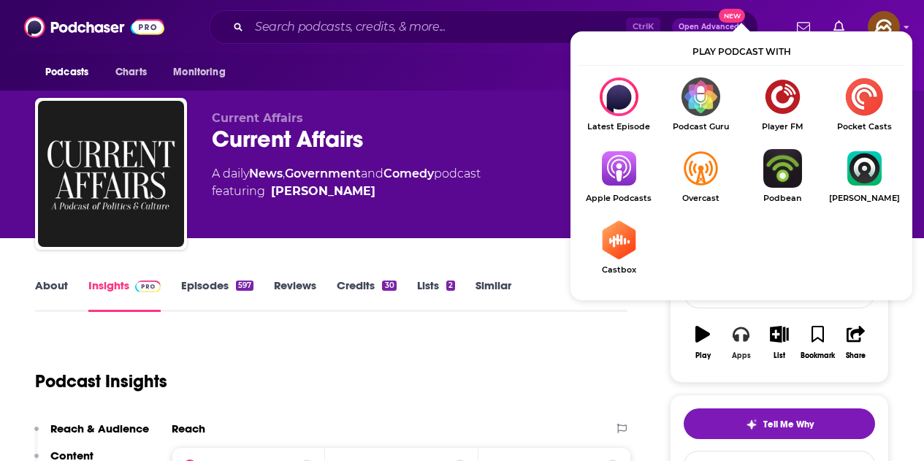
scroll to position [146, 0]
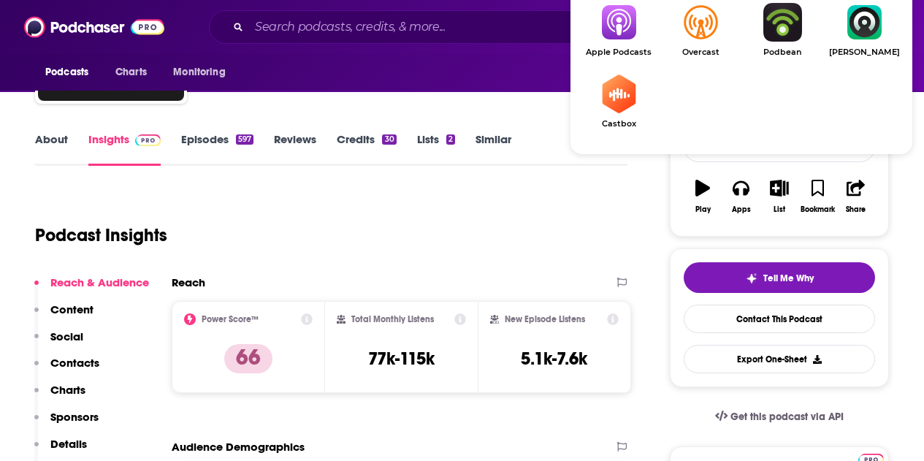
click at [630, 32] on img "Show Listen On dropdown" at bounding box center [619, 22] width 82 height 39
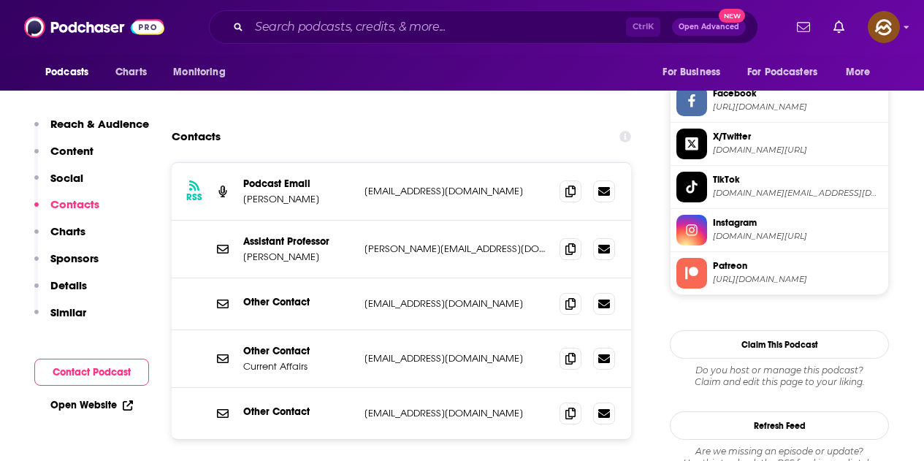
scroll to position [1388, 0]
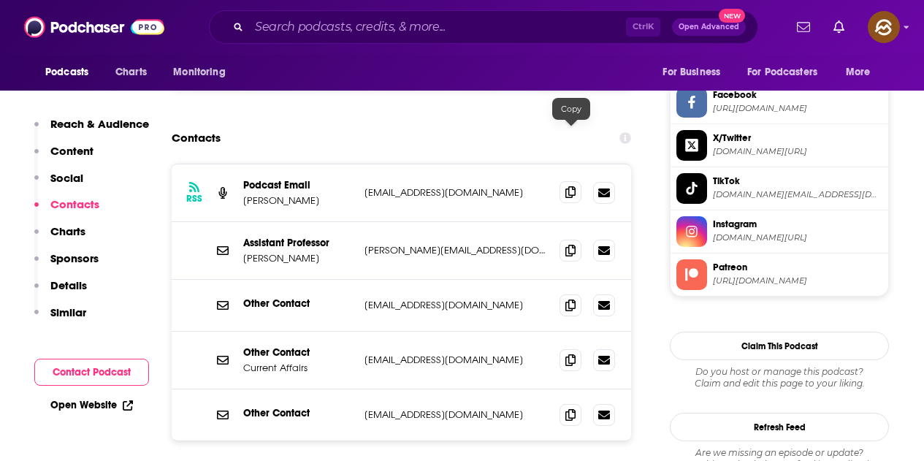
click at [568, 186] on icon at bounding box center [570, 192] width 10 height 12
click at [565, 239] on span at bounding box center [571, 250] width 22 height 22
click at [569, 299] on icon at bounding box center [570, 305] width 10 height 12
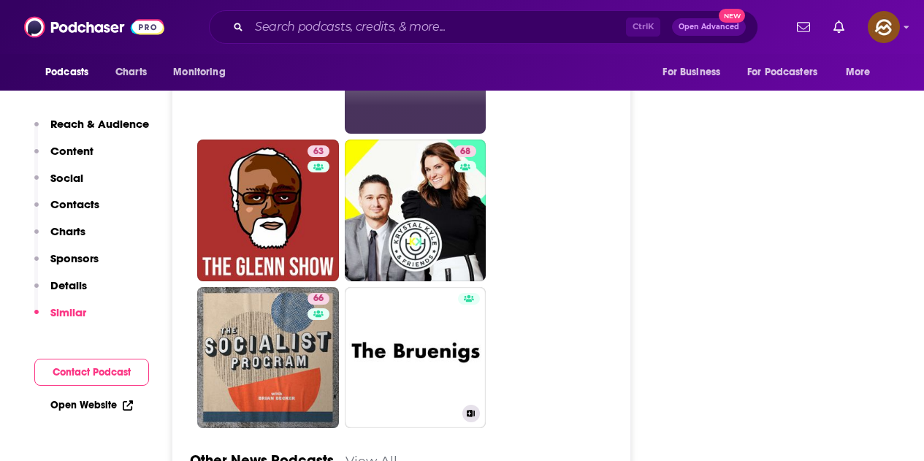
scroll to position [4495, 0]
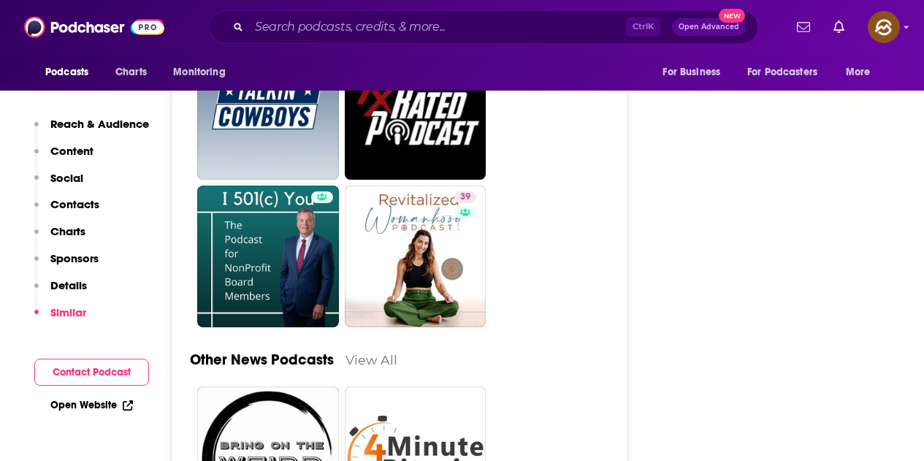
scroll to position [4013, 0]
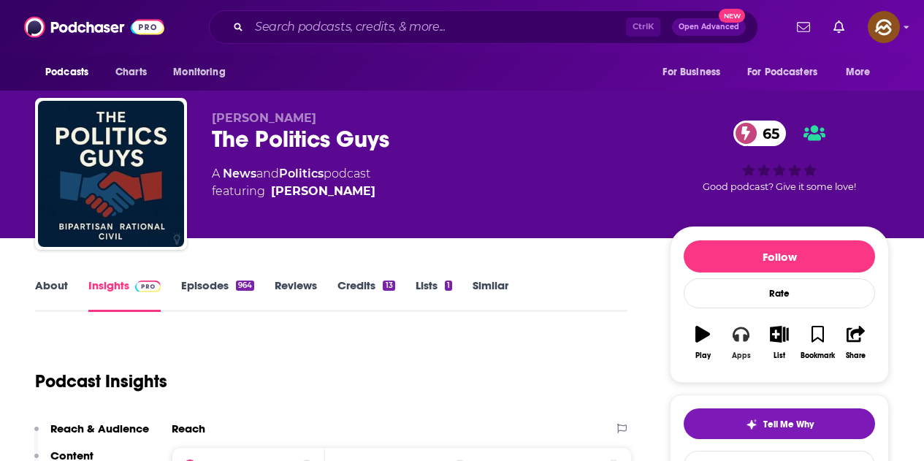
click at [753, 321] on button "Apps" at bounding box center [741, 342] width 38 height 53
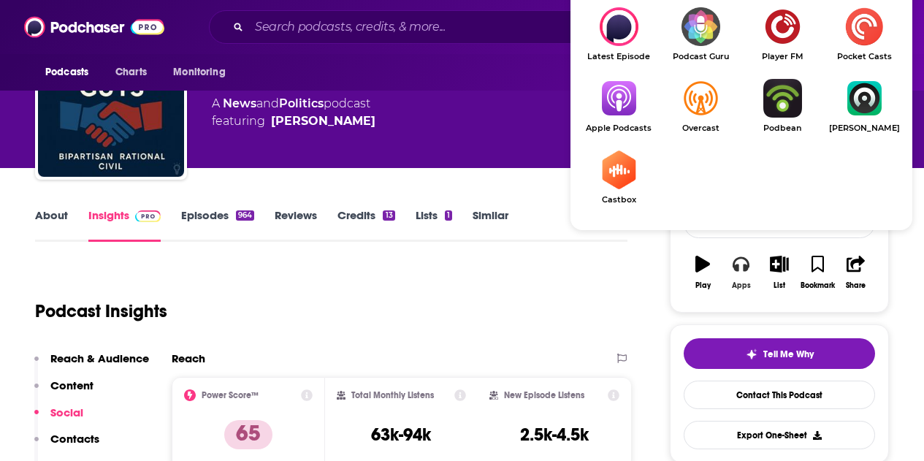
scroll to position [73, 0]
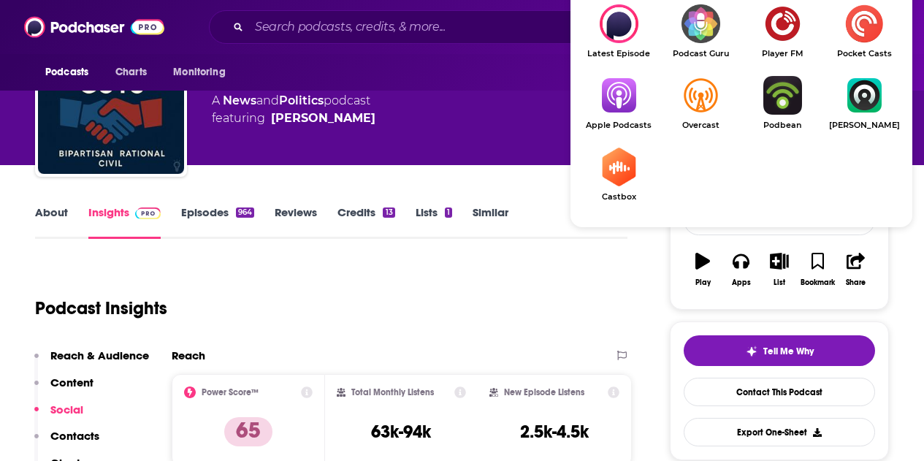
click at [646, 106] on img "Show Listen On dropdown" at bounding box center [619, 95] width 82 height 39
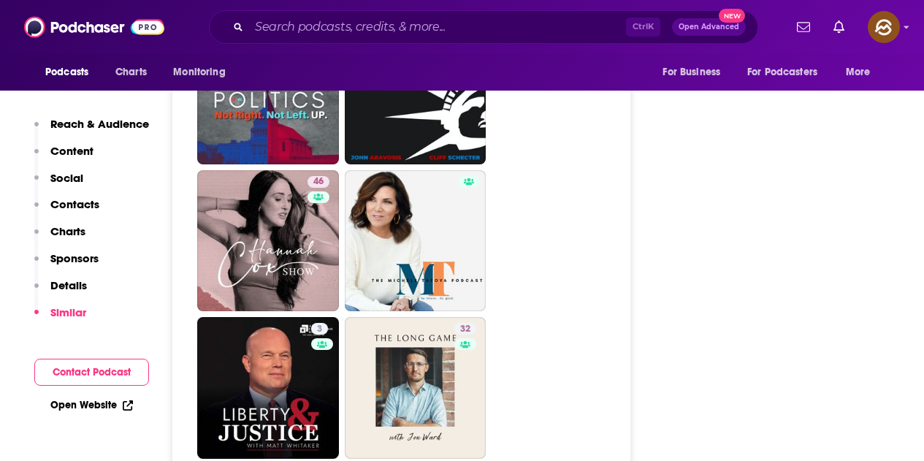
scroll to position [4197, 0]
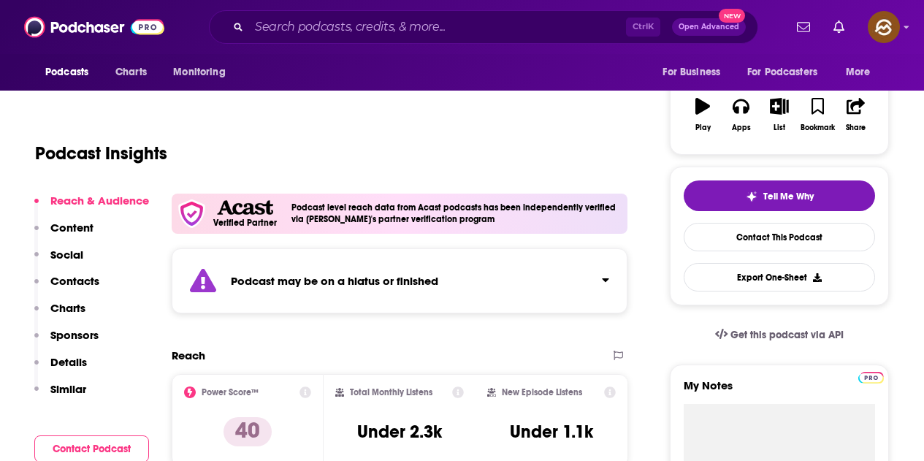
scroll to position [146, 0]
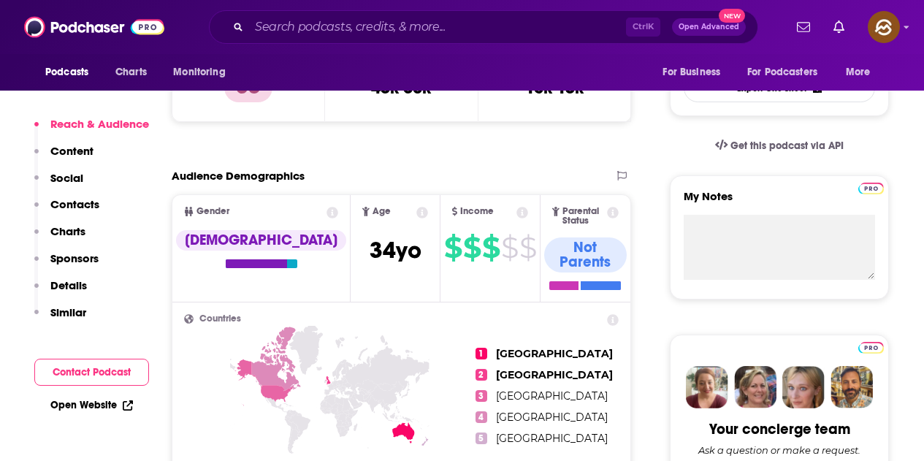
scroll to position [584, 0]
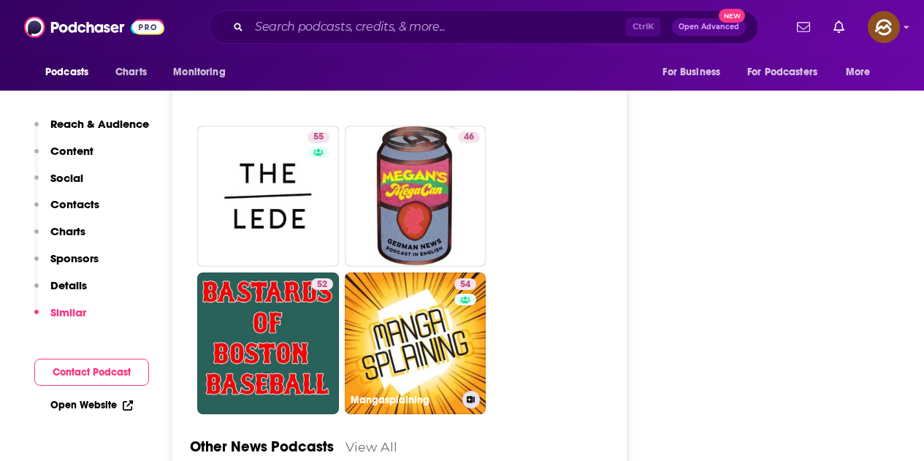
scroll to position [3871, 0]
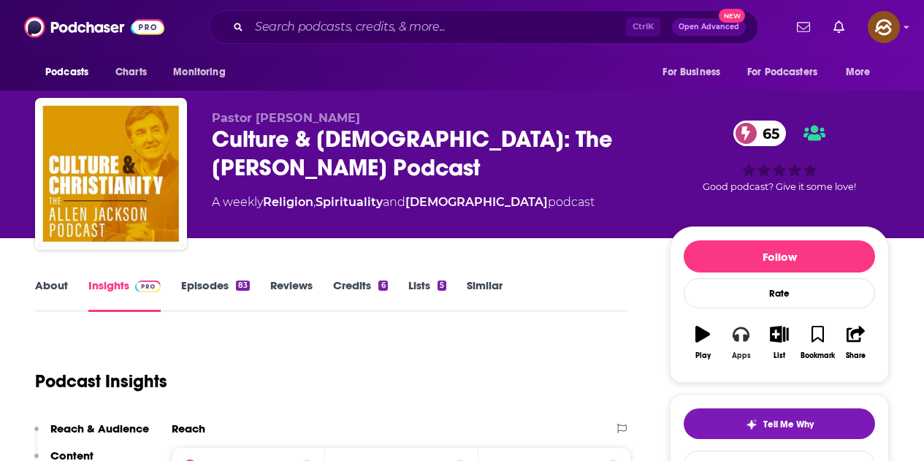
click at [738, 337] on icon "button" at bounding box center [741, 334] width 16 height 15
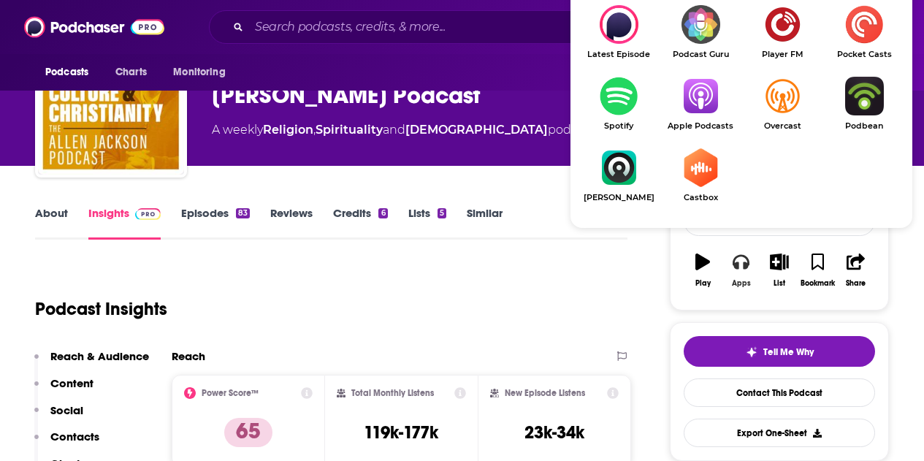
scroll to position [73, 0]
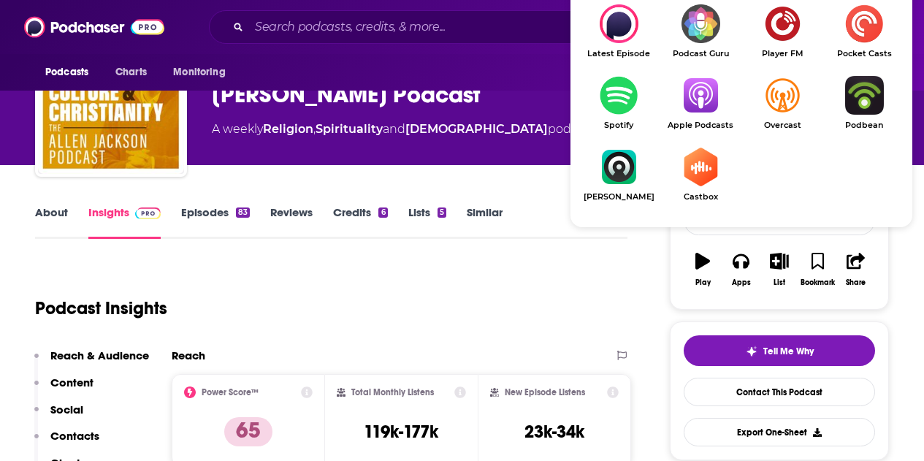
click at [694, 85] on img "Show Listen On dropdown" at bounding box center [701, 95] width 82 height 39
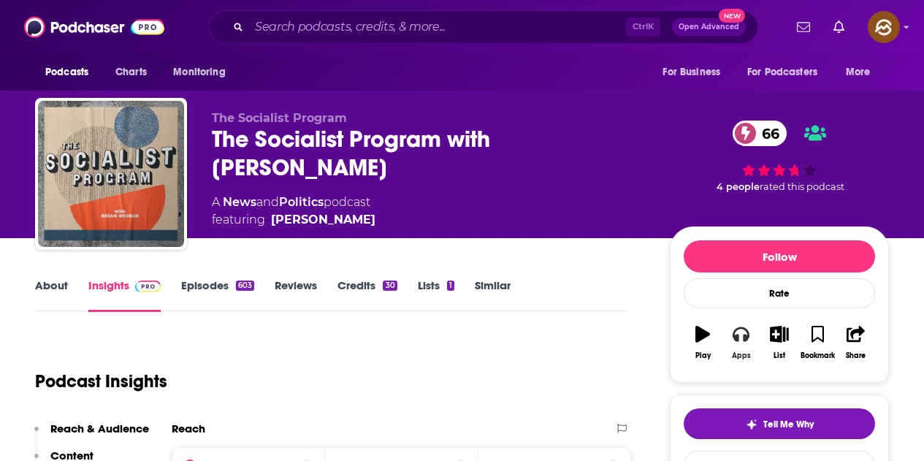
click at [739, 337] on icon "button" at bounding box center [741, 334] width 16 height 16
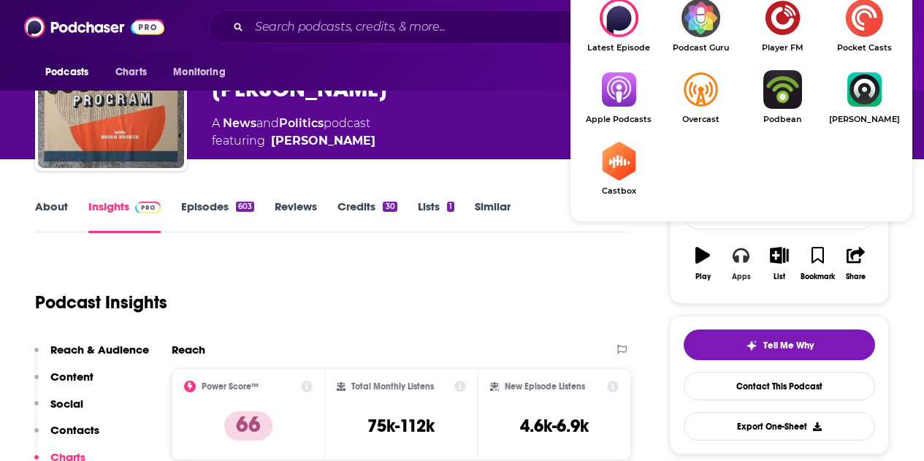
scroll to position [80, 0]
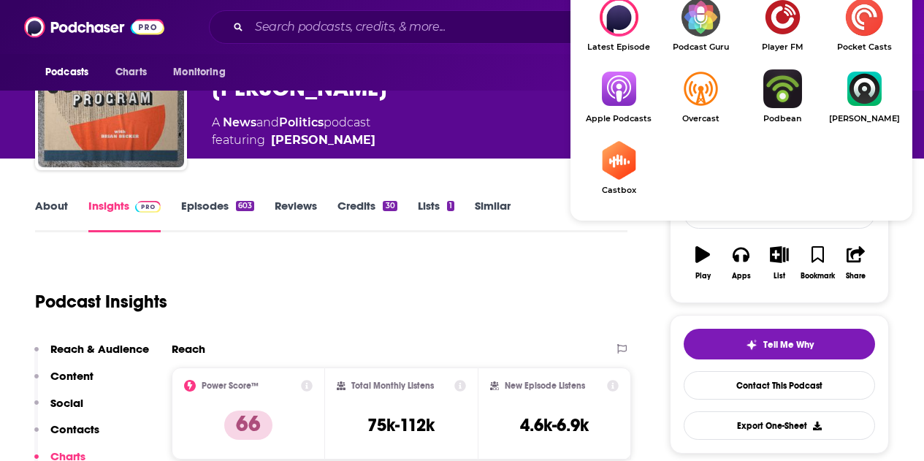
click at [617, 112] on link "Apple Podcasts" at bounding box center [619, 96] width 82 height 54
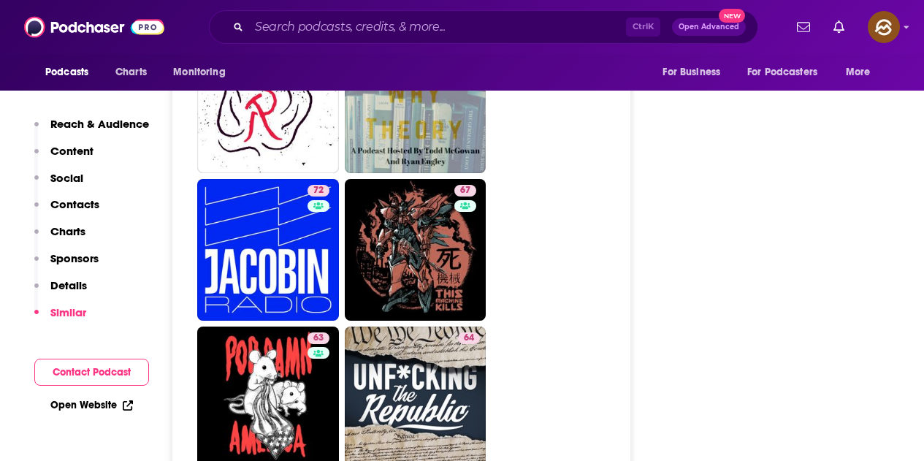
scroll to position [4169, 0]
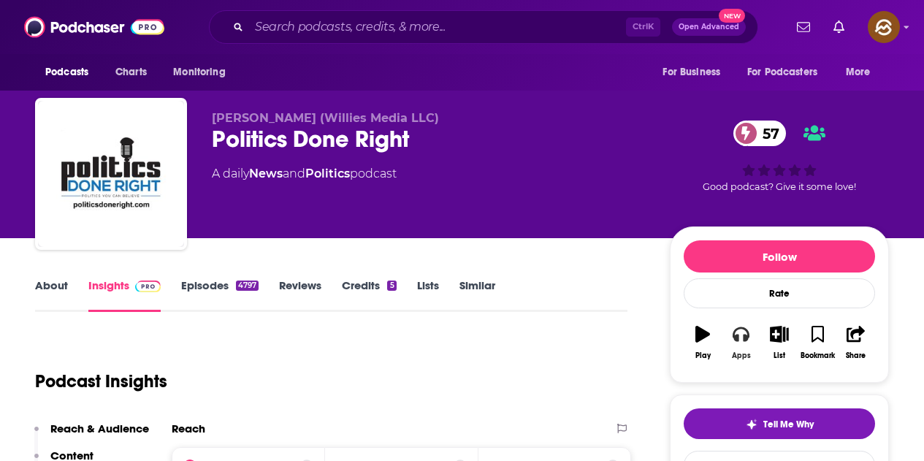
click at [738, 343] on button "Apps" at bounding box center [741, 342] width 38 height 53
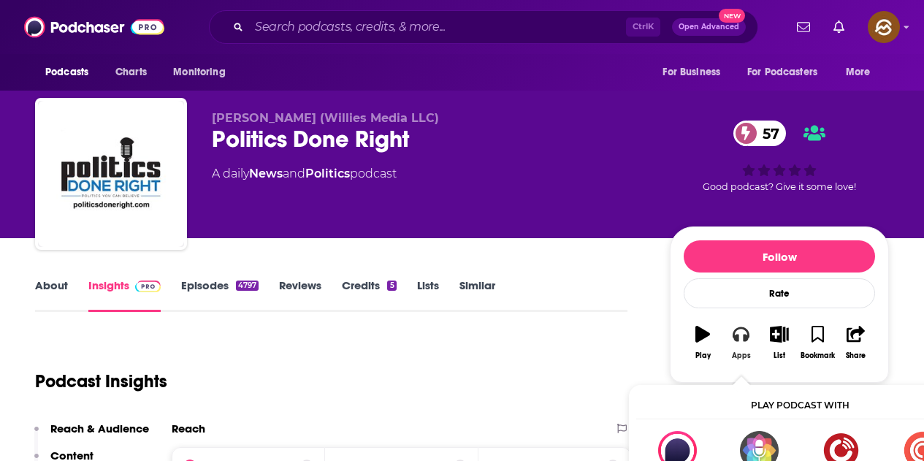
scroll to position [29, 0]
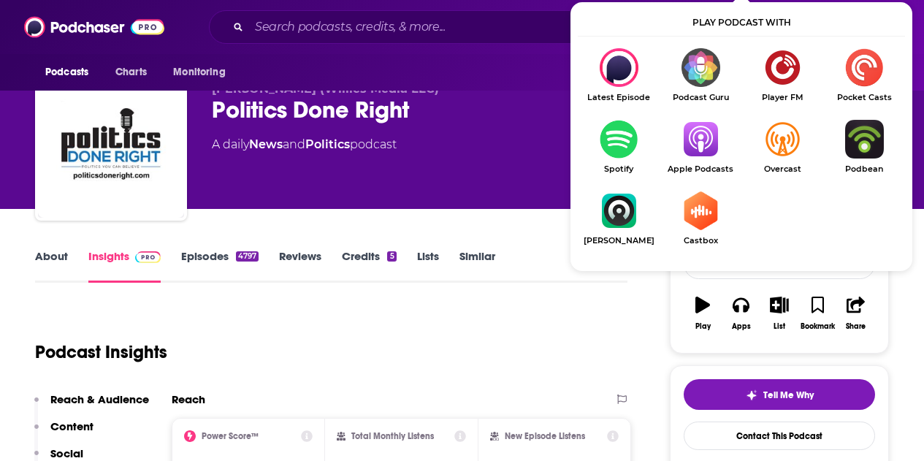
click at [710, 156] on img "Show Listen On dropdown" at bounding box center [701, 139] width 82 height 39
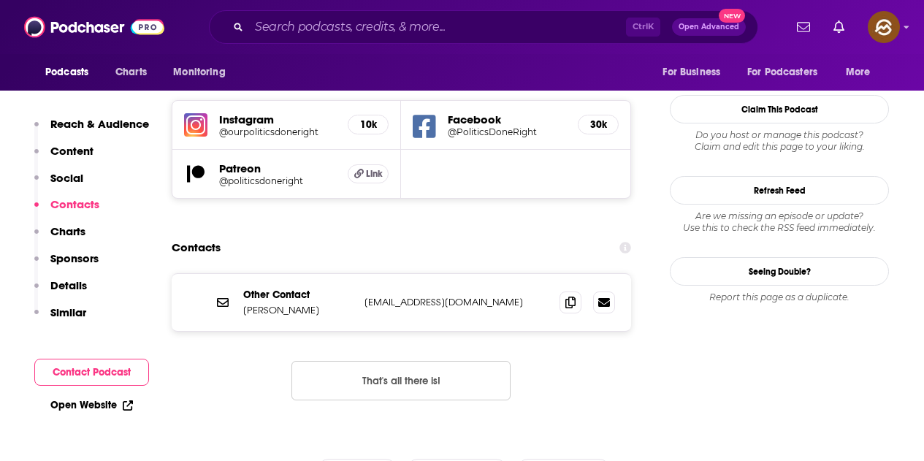
scroll to position [1286, 0]
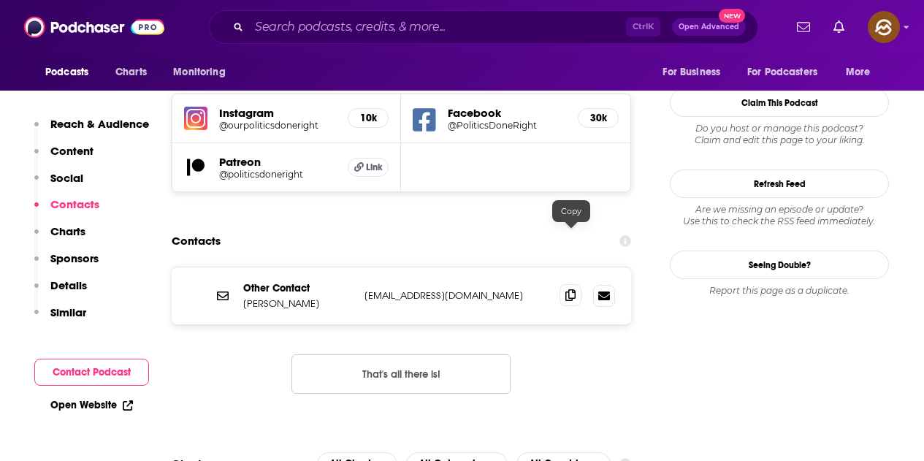
click at [573, 289] on icon at bounding box center [570, 295] width 10 height 12
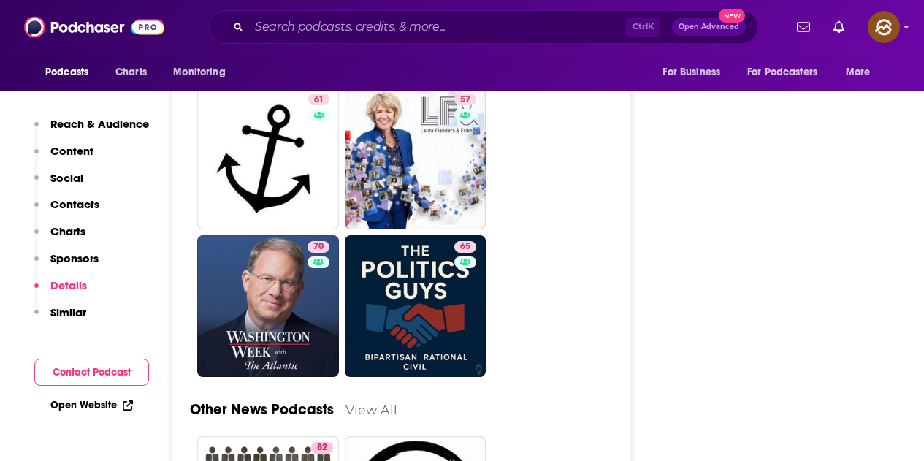
scroll to position [3916, 0]
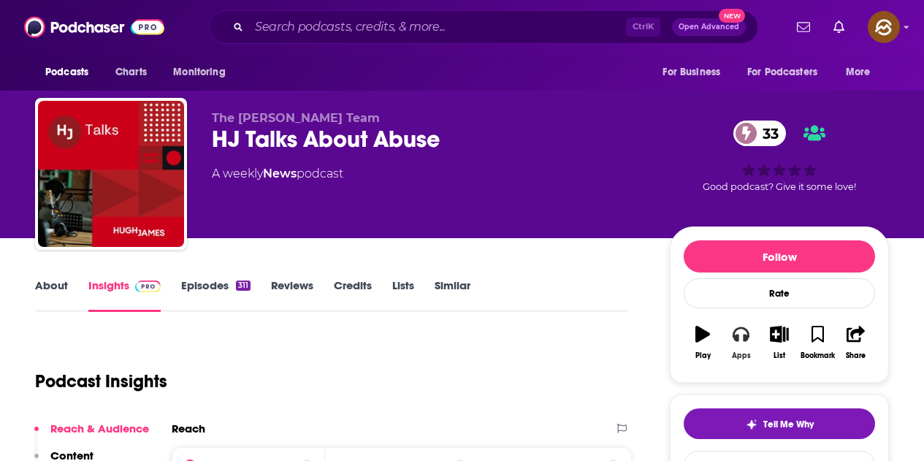
click at [739, 333] on icon "button" at bounding box center [741, 334] width 16 height 16
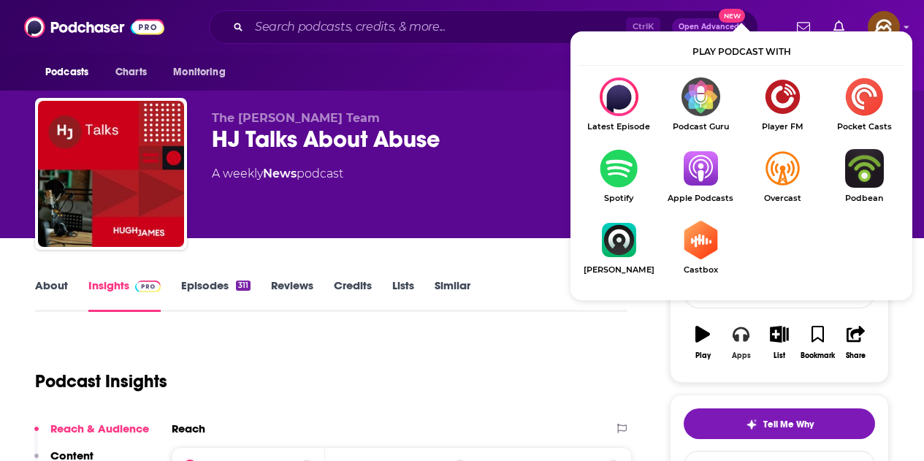
scroll to position [29, 0]
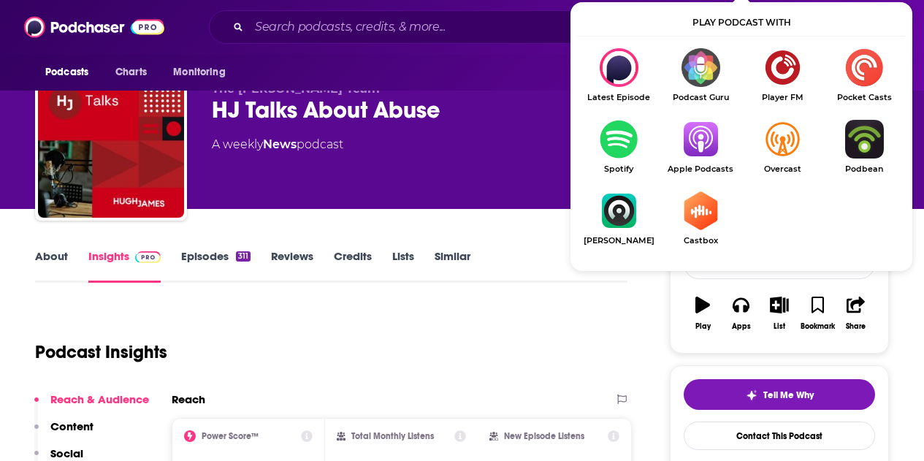
click at [709, 170] on span "Apple Podcasts" at bounding box center [701, 168] width 82 height 9
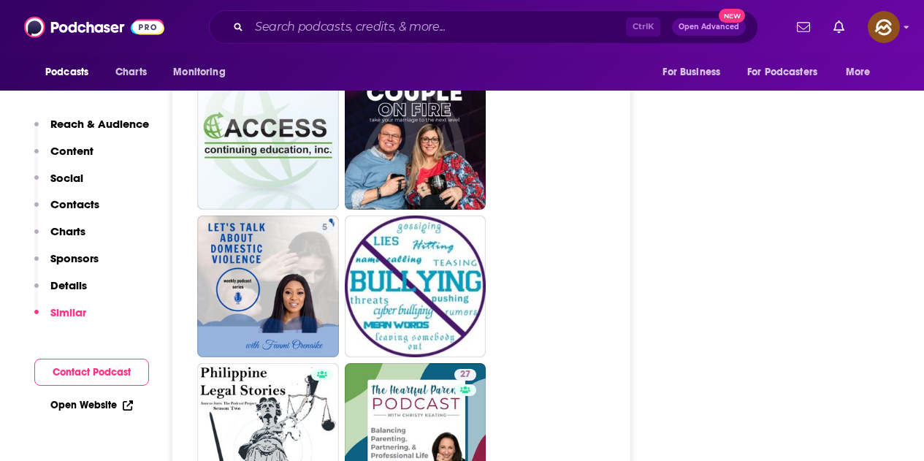
scroll to position [3912, 0]
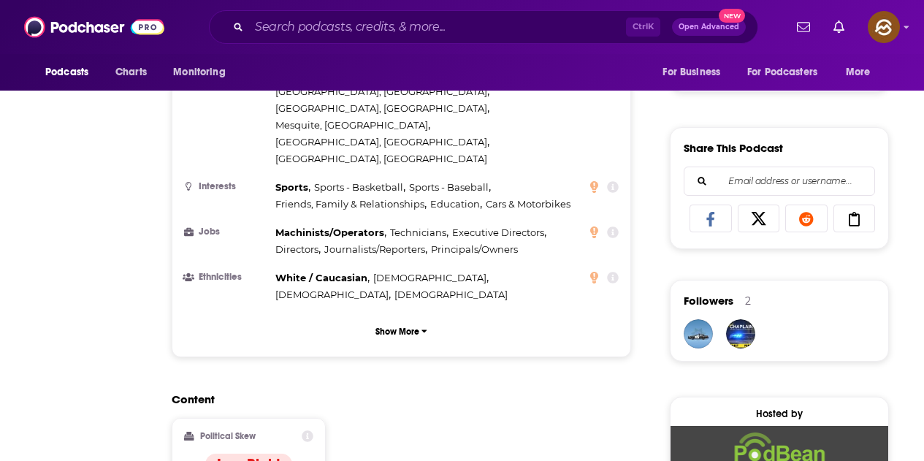
scroll to position [11, 0]
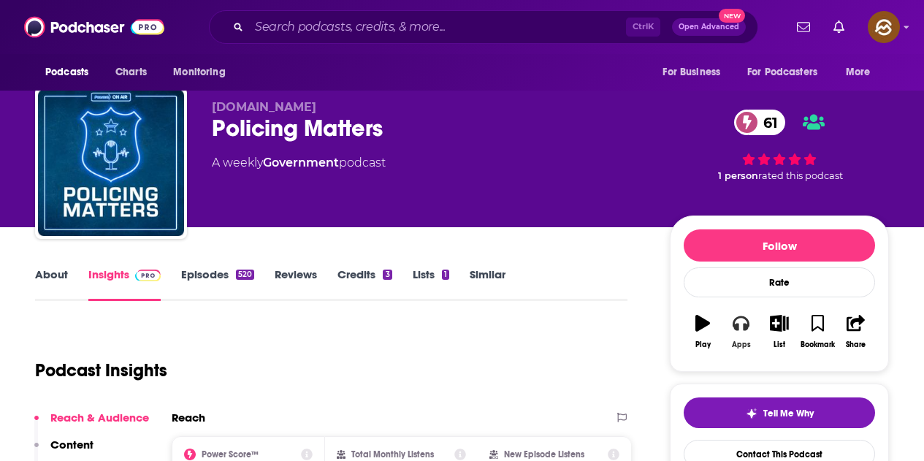
click at [749, 329] on button "Apps" at bounding box center [741, 331] width 38 height 53
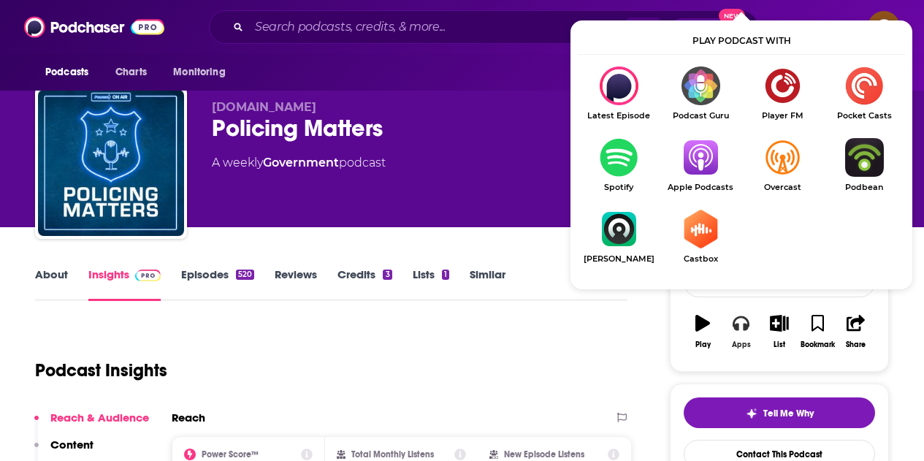
scroll to position [40, 0]
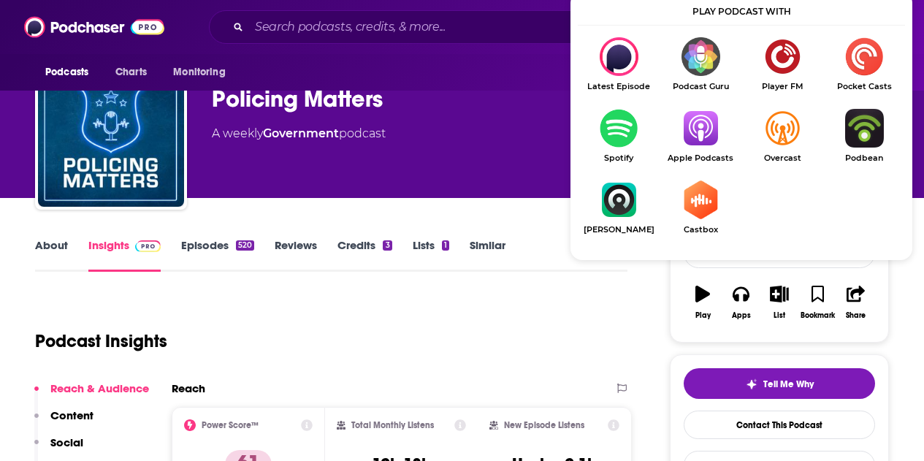
click at [694, 128] on img "Show Listen On dropdown" at bounding box center [701, 128] width 82 height 39
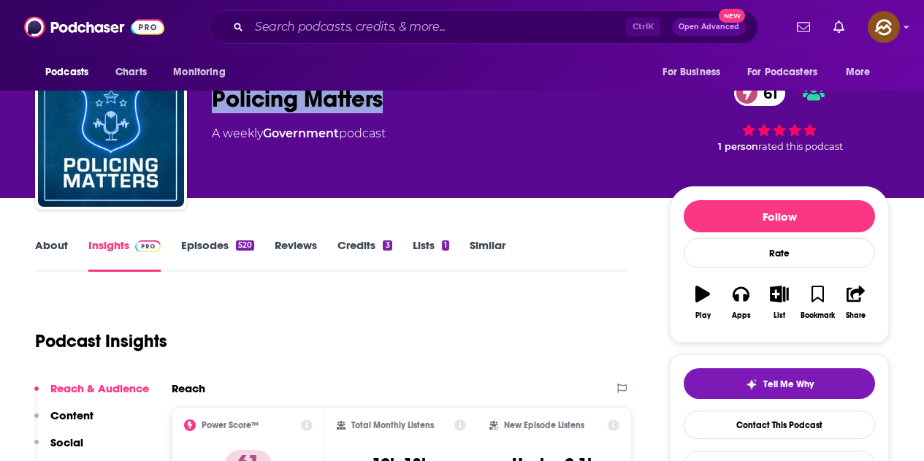
drag, startPoint x: 216, startPoint y: 94, endPoint x: 382, endPoint y: 98, distance: 165.9
click at [382, 98] on div "Policing Matters 61" at bounding box center [429, 99] width 435 height 28
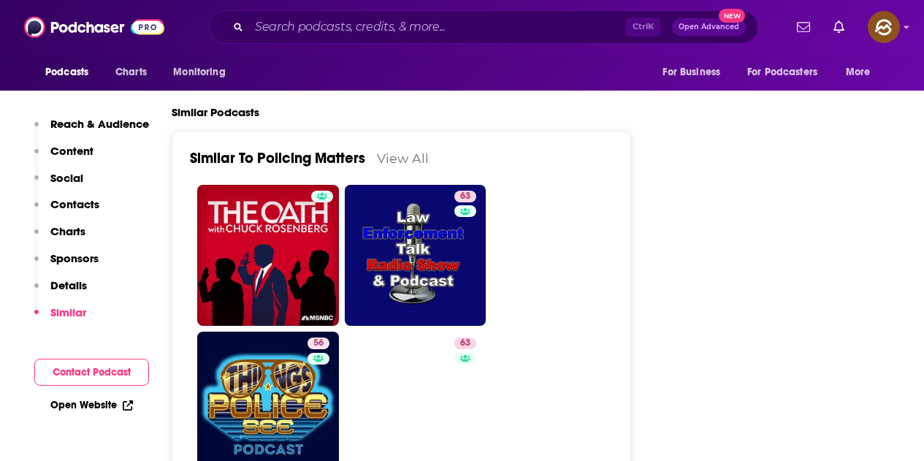
scroll to position [2493, 0]
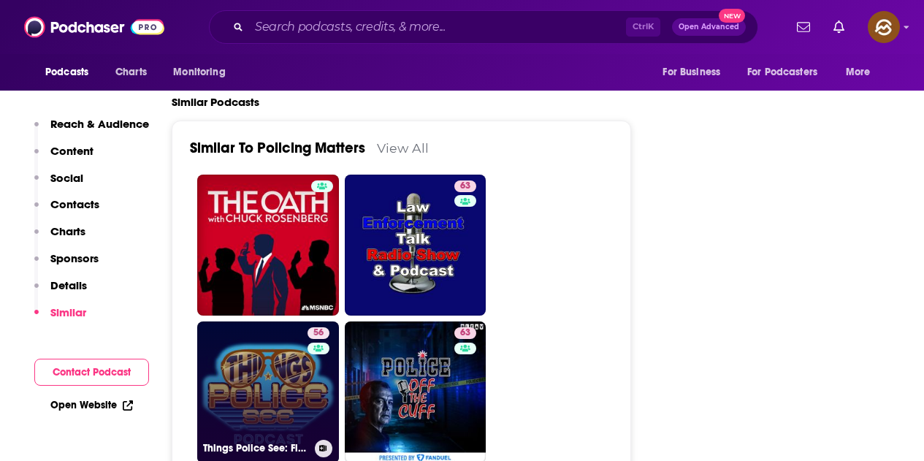
click at [280, 321] on link "56 Things Police See: Firsthand Accounts" at bounding box center [268, 392] width 142 height 142
type input "[URL][DOMAIN_NAME]"
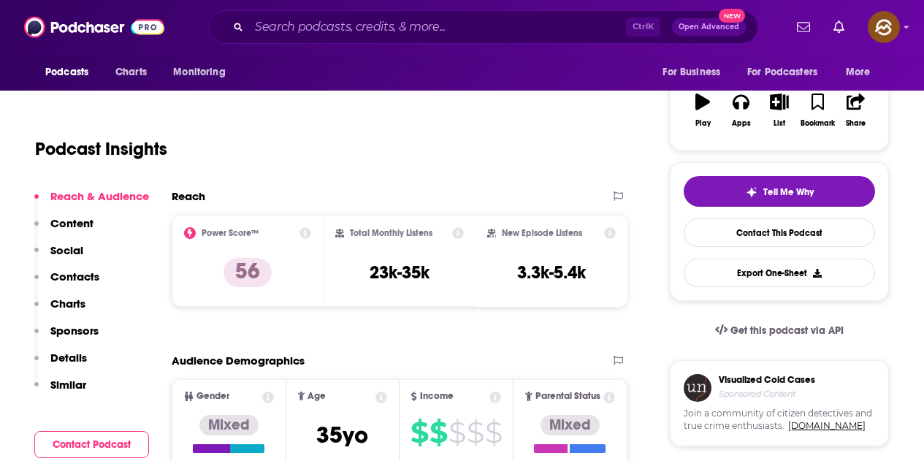
scroll to position [219, 0]
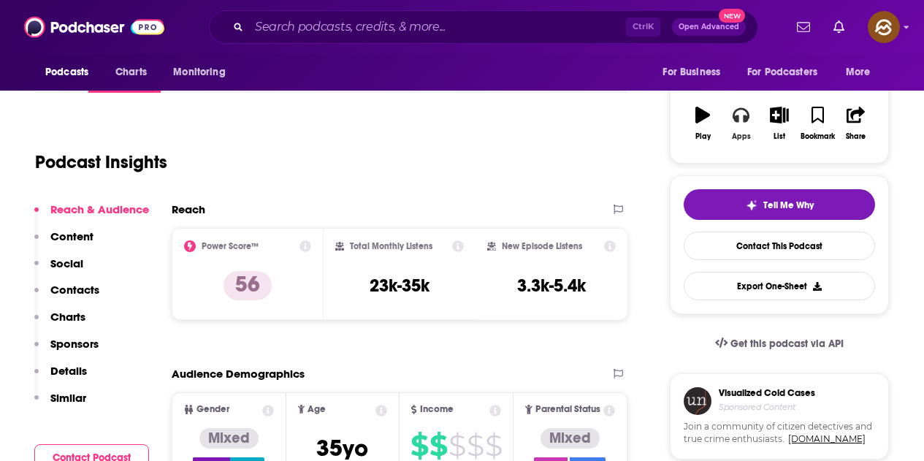
click at [737, 144] on button "Apps" at bounding box center [741, 123] width 38 height 53
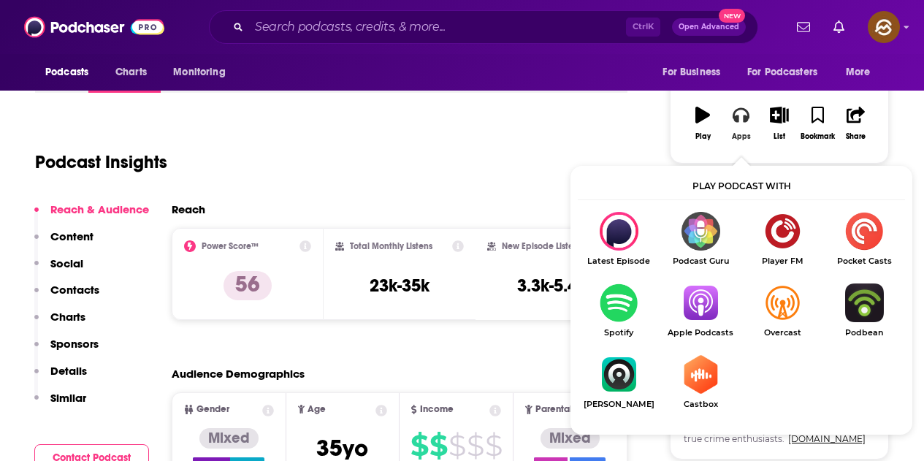
scroll to position [248, 0]
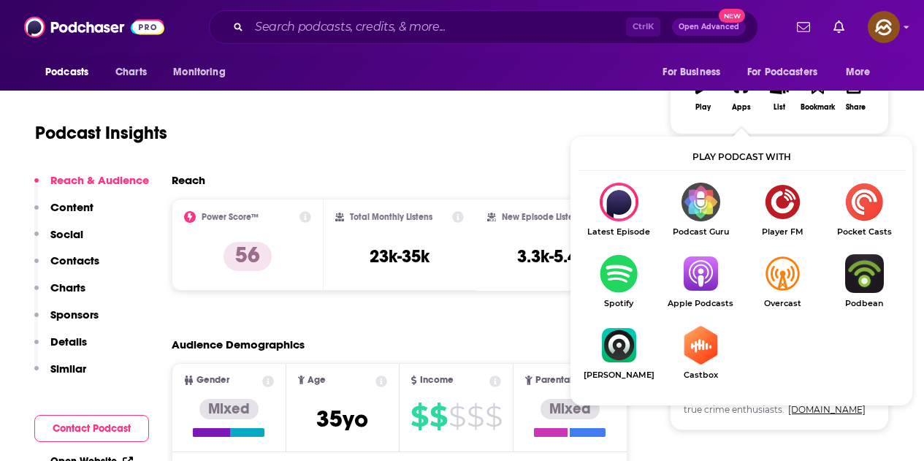
click at [714, 293] on img "Show Listen On dropdown" at bounding box center [701, 273] width 82 height 39
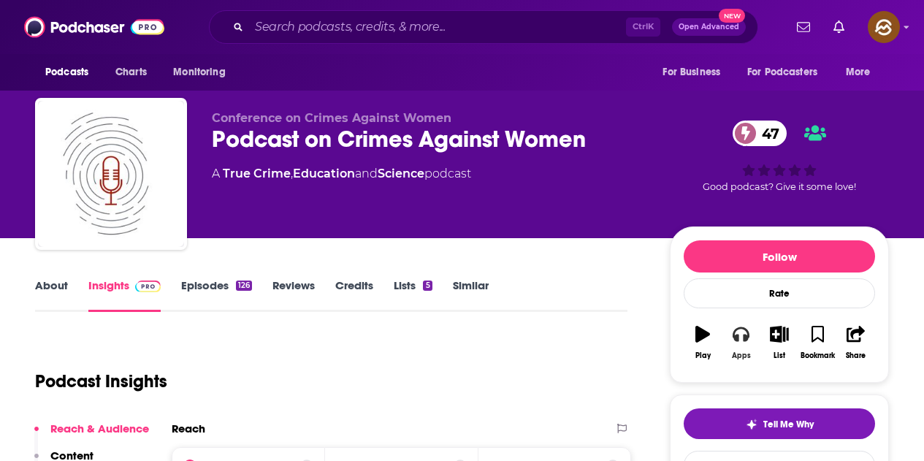
click at [730, 332] on button "Apps" at bounding box center [741, 342] width 38 height 53
click at [739, 329] on icon "button" at bounding box center [741, 334] width 16 height 15
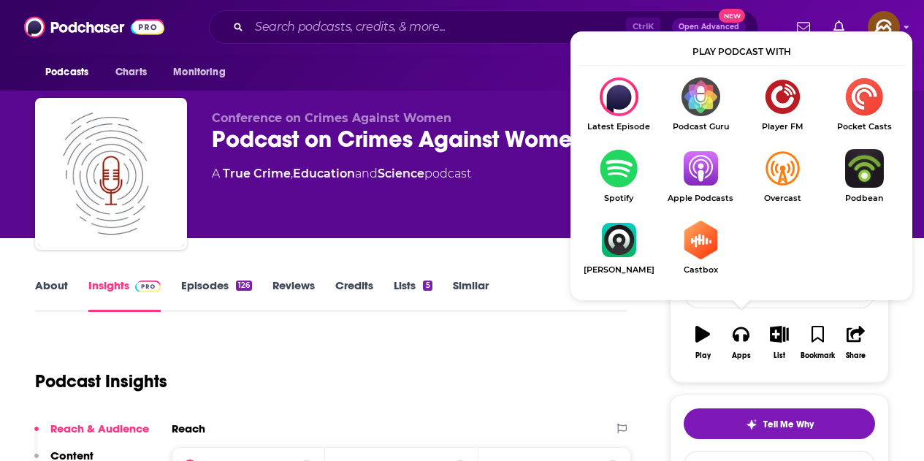
click at [687, 183] on img "Show Listen On dropdown" at bounding box center [701, 168] width 82 height 39
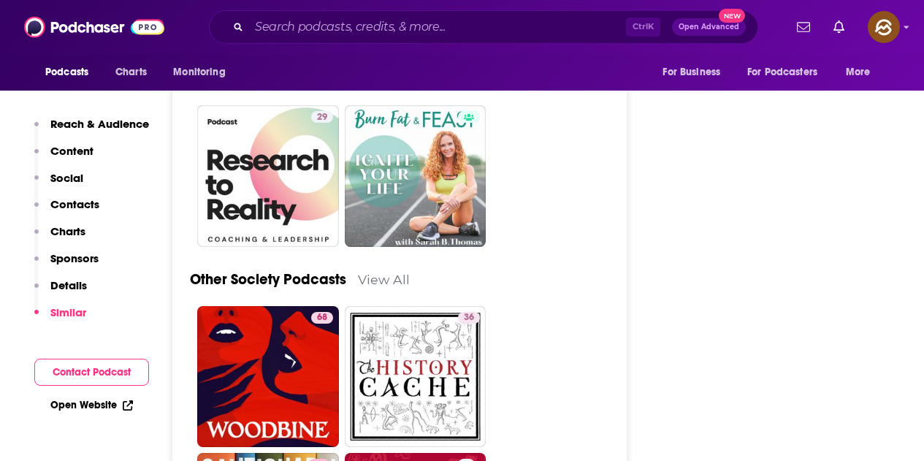
scroll to position [3945, 0]
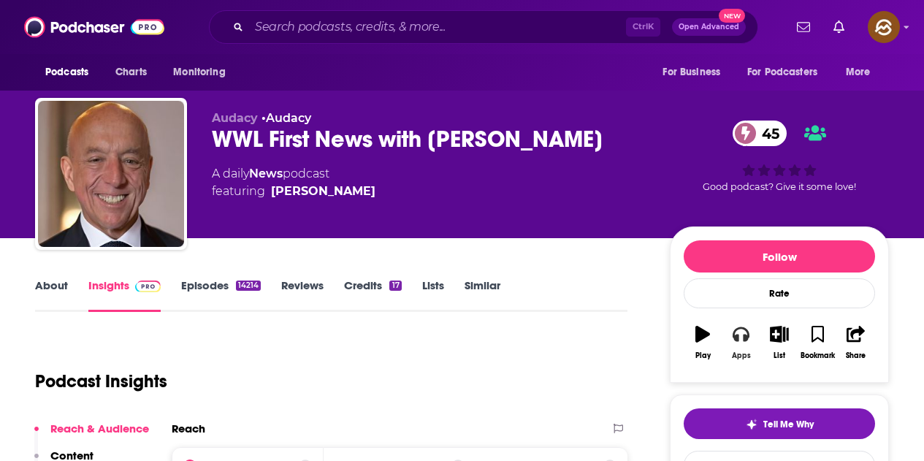
click at [739, 346] on button "Apps" at bounding box center [741, 342] width 38 height 53
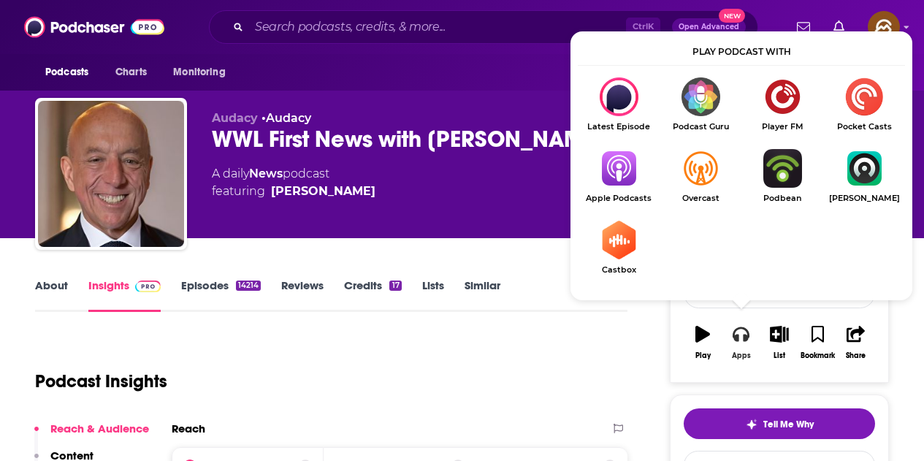
scroll to position [29, 0]
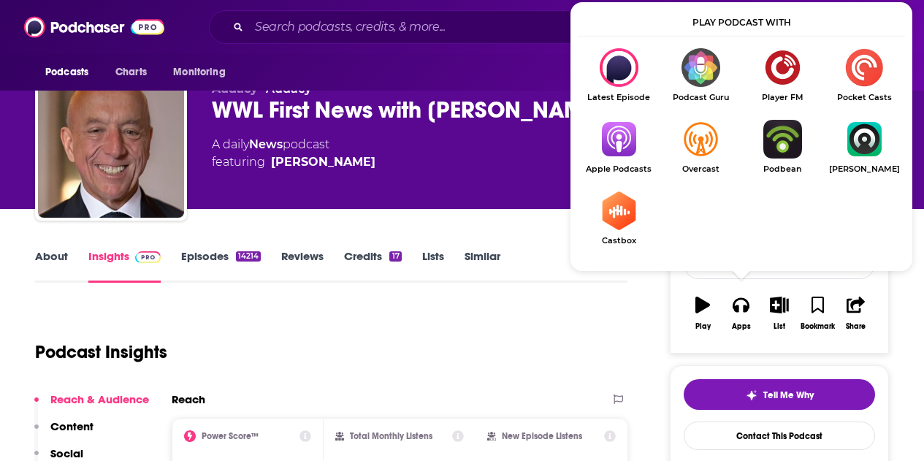
click at [631, 137] on img "Show Listen On dropdown" at bounding box center [619, 139] width 82 height 39
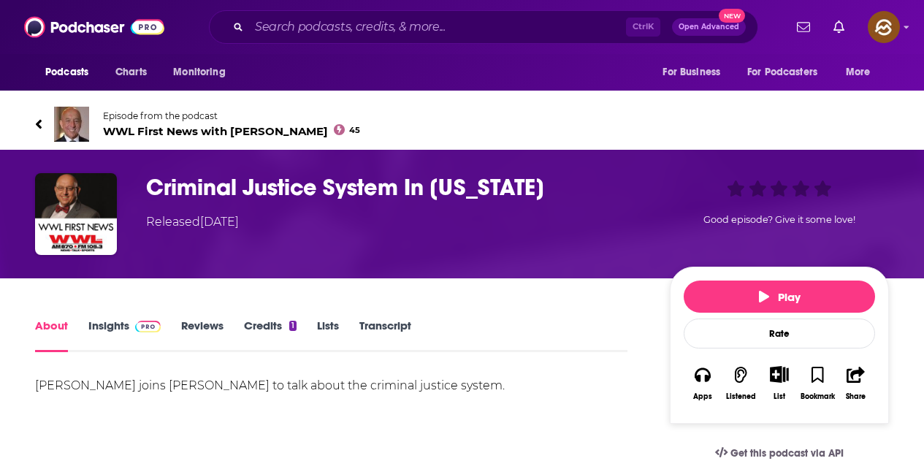
scroll to position [219, 0]
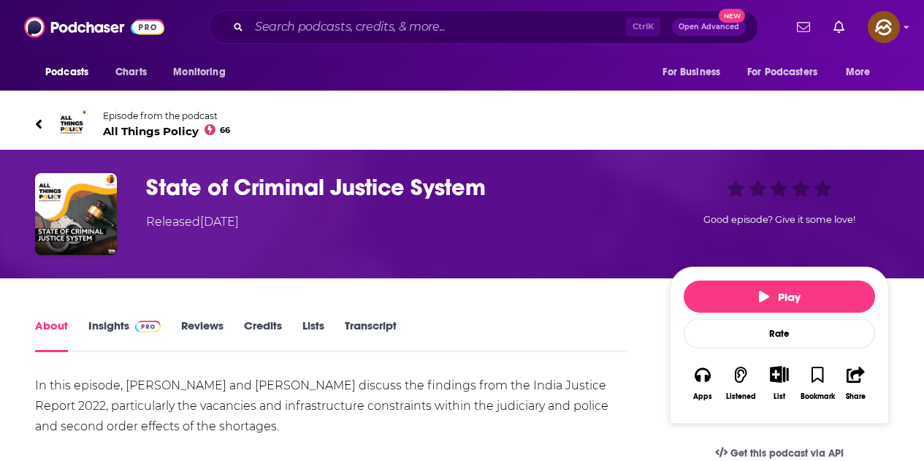
scroll to position [292, 0]
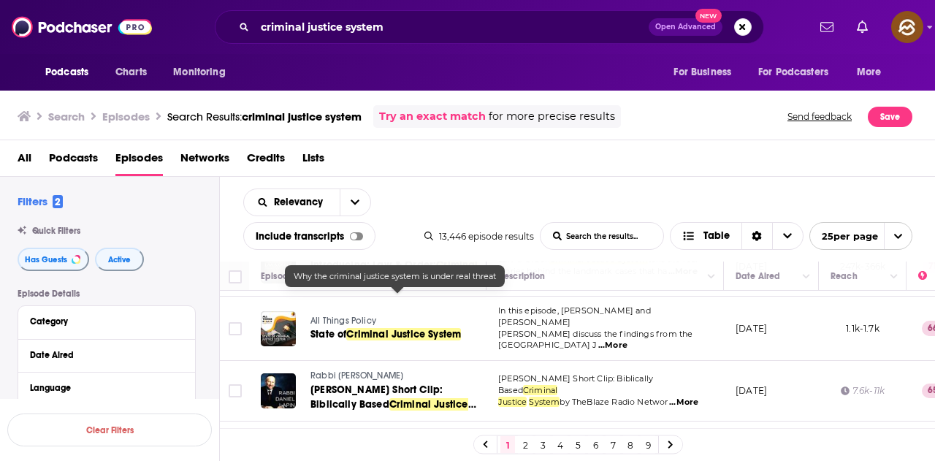
click at [552, 373] on span "[PERSON_NAME] Short Clip: Biblically Based" at bounding box center [575, 384] width 155 height 22
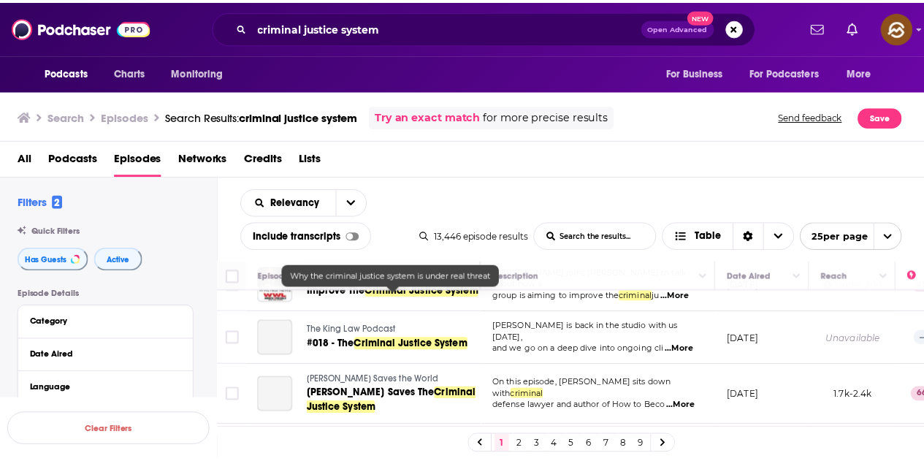
scroll to position [1213, 0]
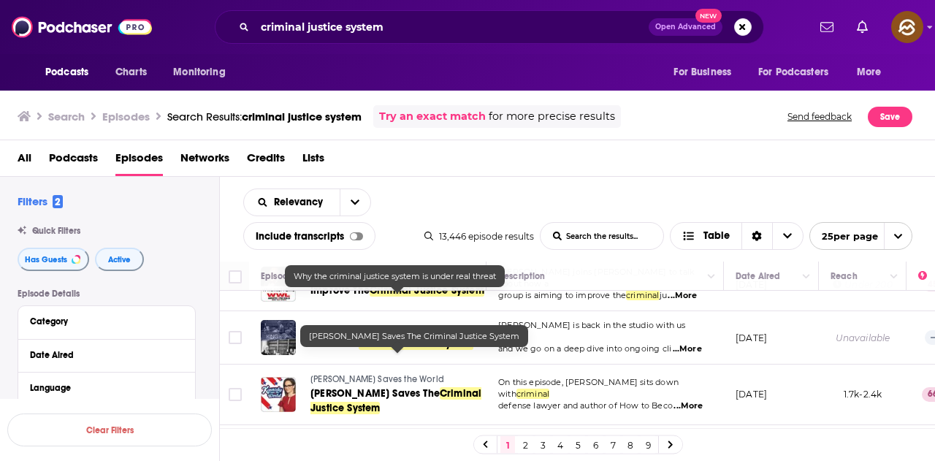
click at [462, 387] on span "Criminal Justice System" at bounding box center [395, 400] width 171 height 27
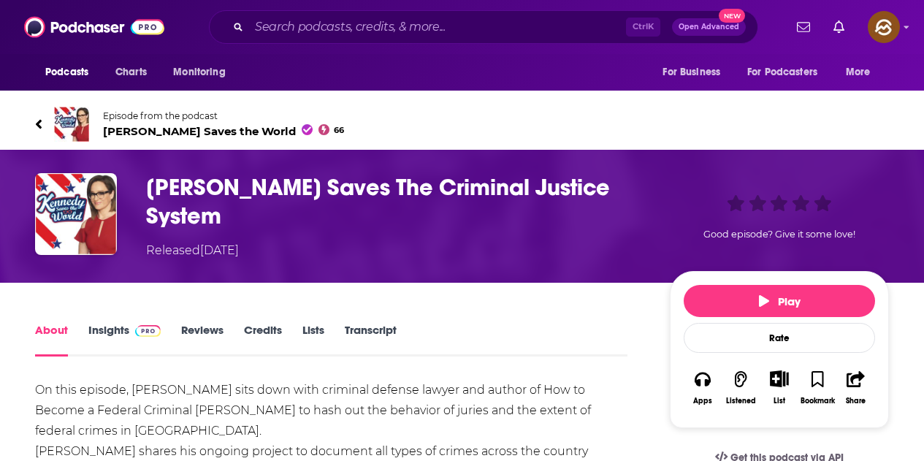
scroll to position [192, 0]
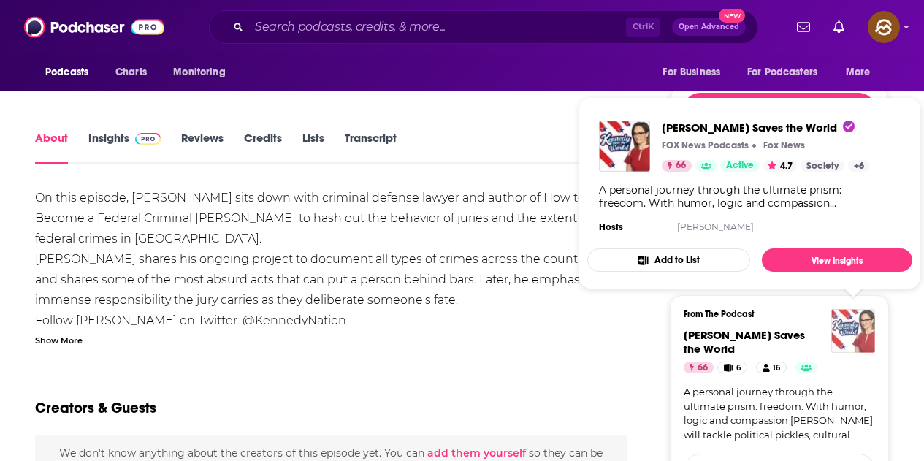
click at [850, 309] on img "Kennedy Saves the World" at bounding box center [853, 331] width 44 height 44
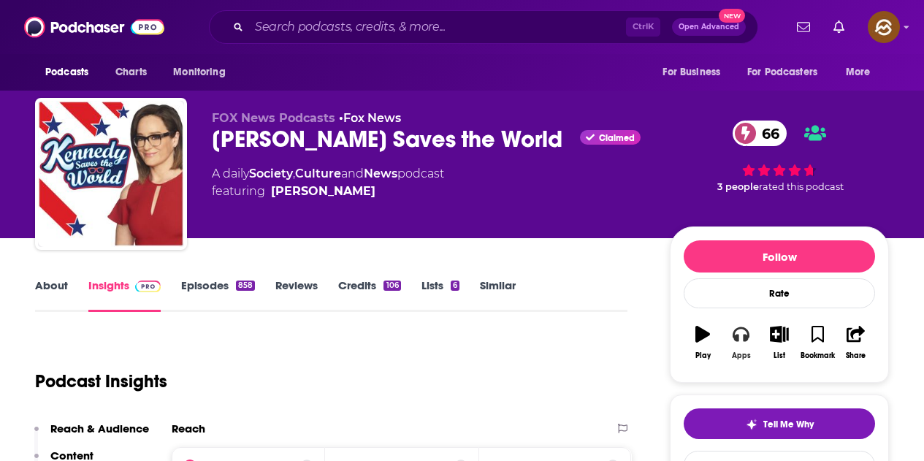
click at [751, 340] on button "Apps" at bounding box center [741, 342] width 38 height 53
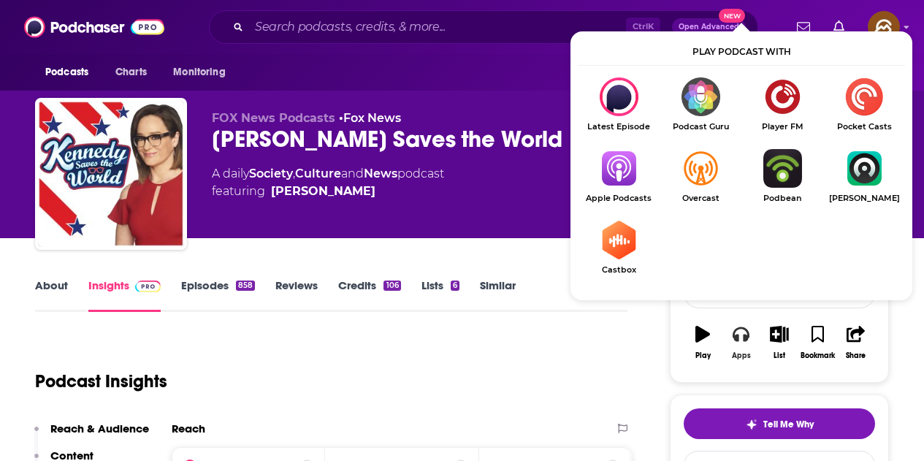
scroll to position [29, 0]
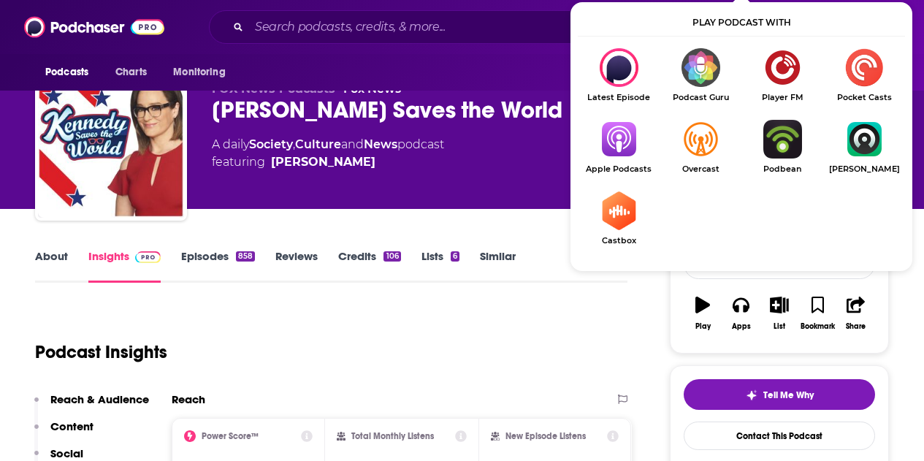
click at [617, 142] on img "Show Listen On dropdown" at bounding box center [619, 139] width 82 height 39
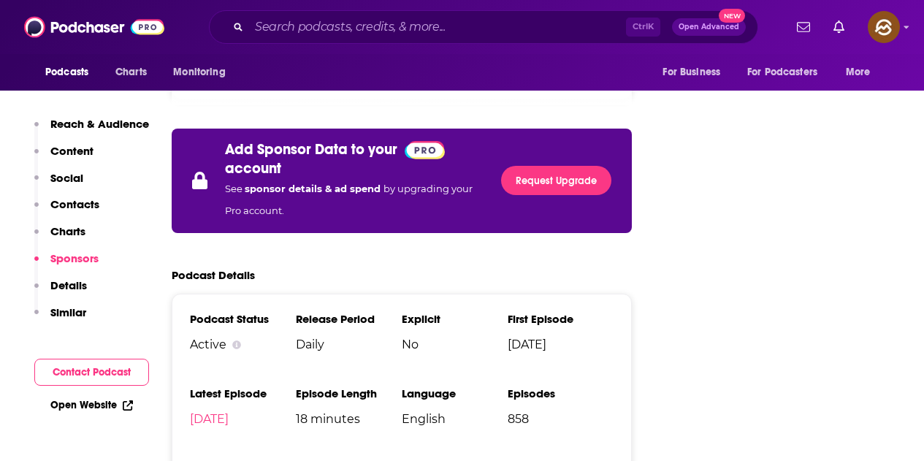
scroll to position [2282, 0]
